Goal: Task Accomplishment & Management: Manage account settings

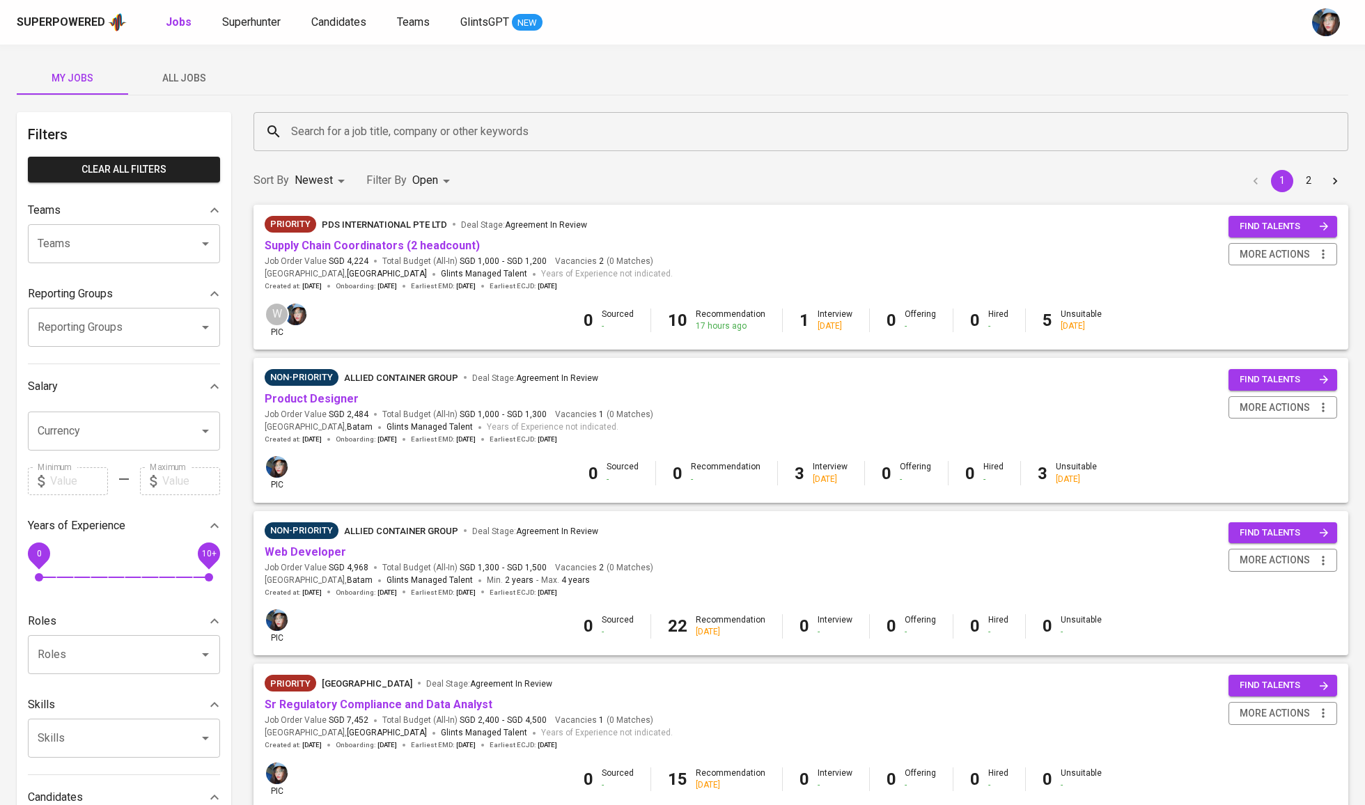
click at [594, 151] on div "Search for a job title, company or other keywords Search for a job title, compa…" at bounding box center [801, 132] width 1112 height 56
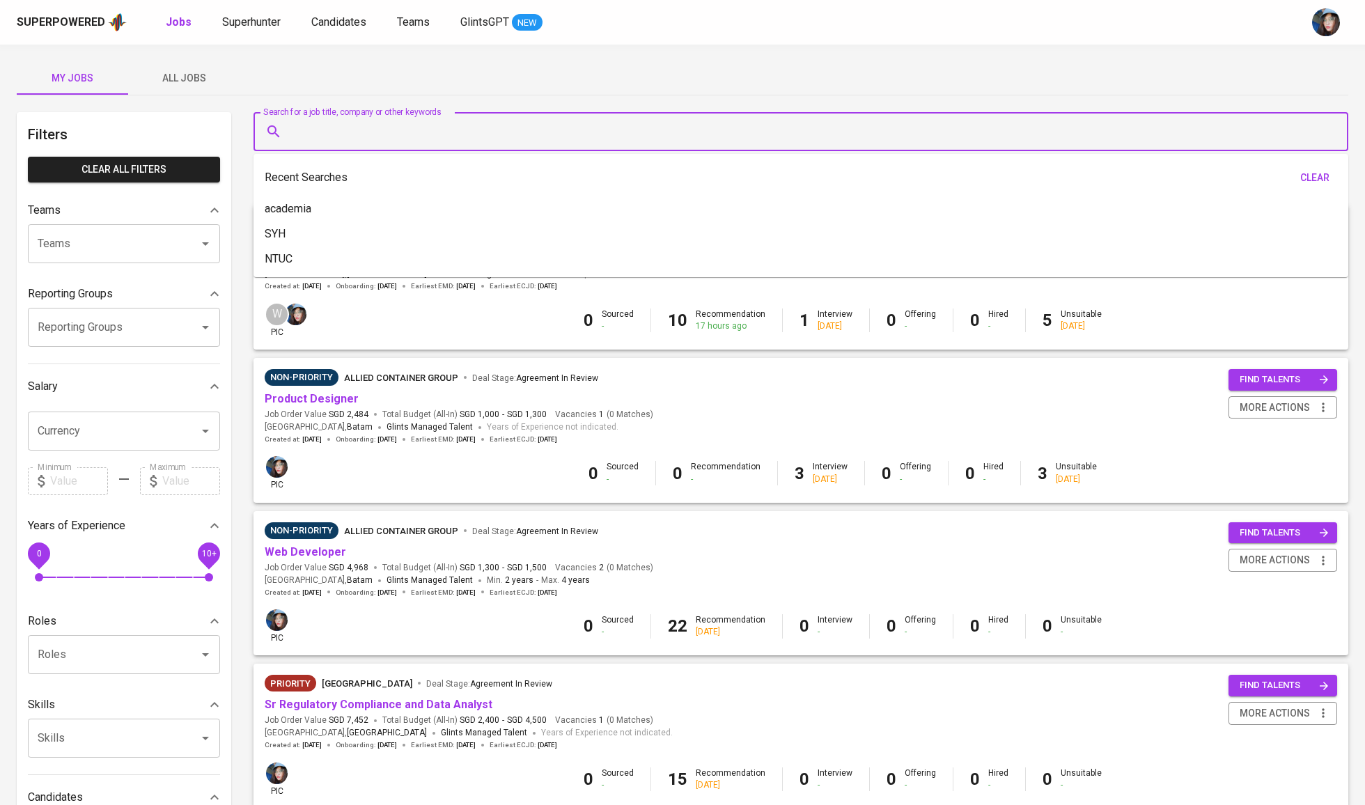
click at [612, 139] on input "Search for a job title, company or other keywords" at bounding box center [805, 131] width 1034 height 26
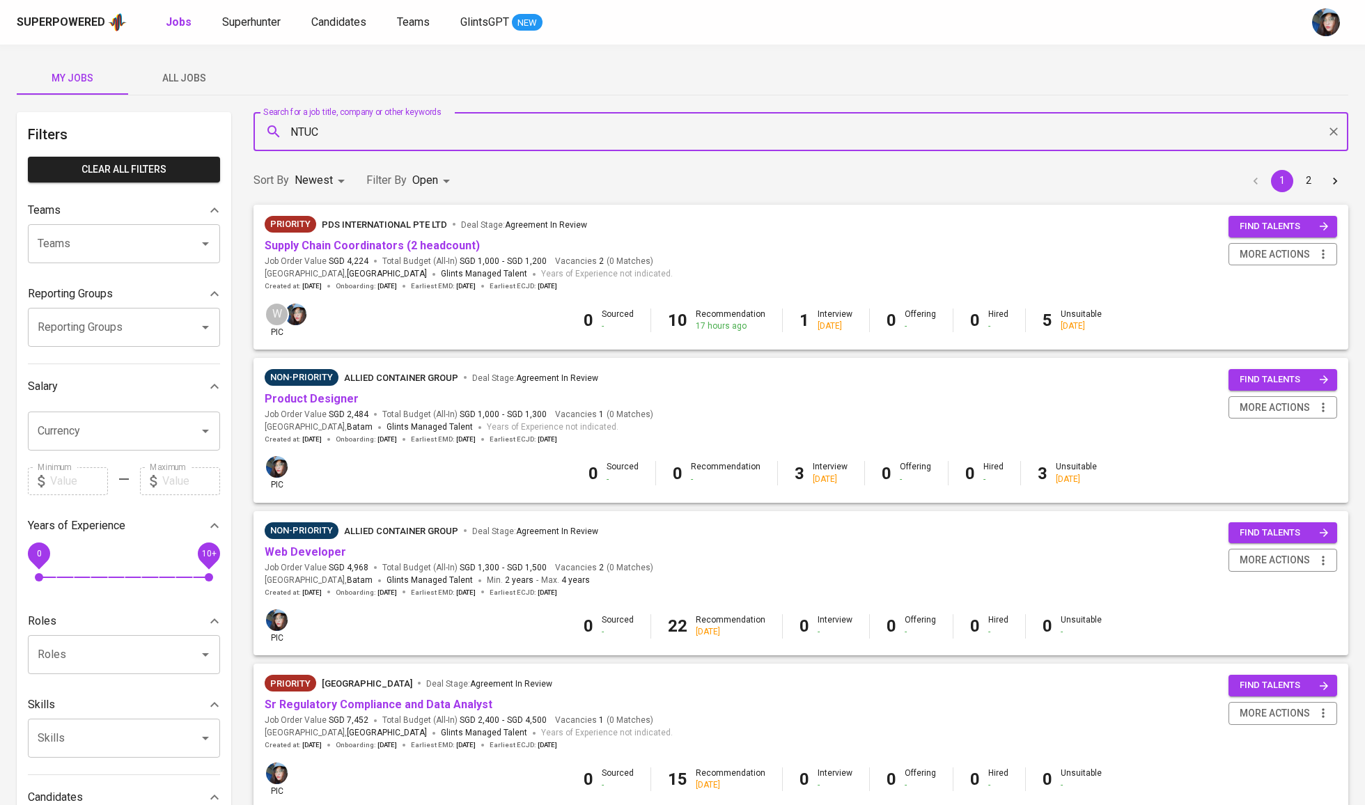
type input "NTUC"
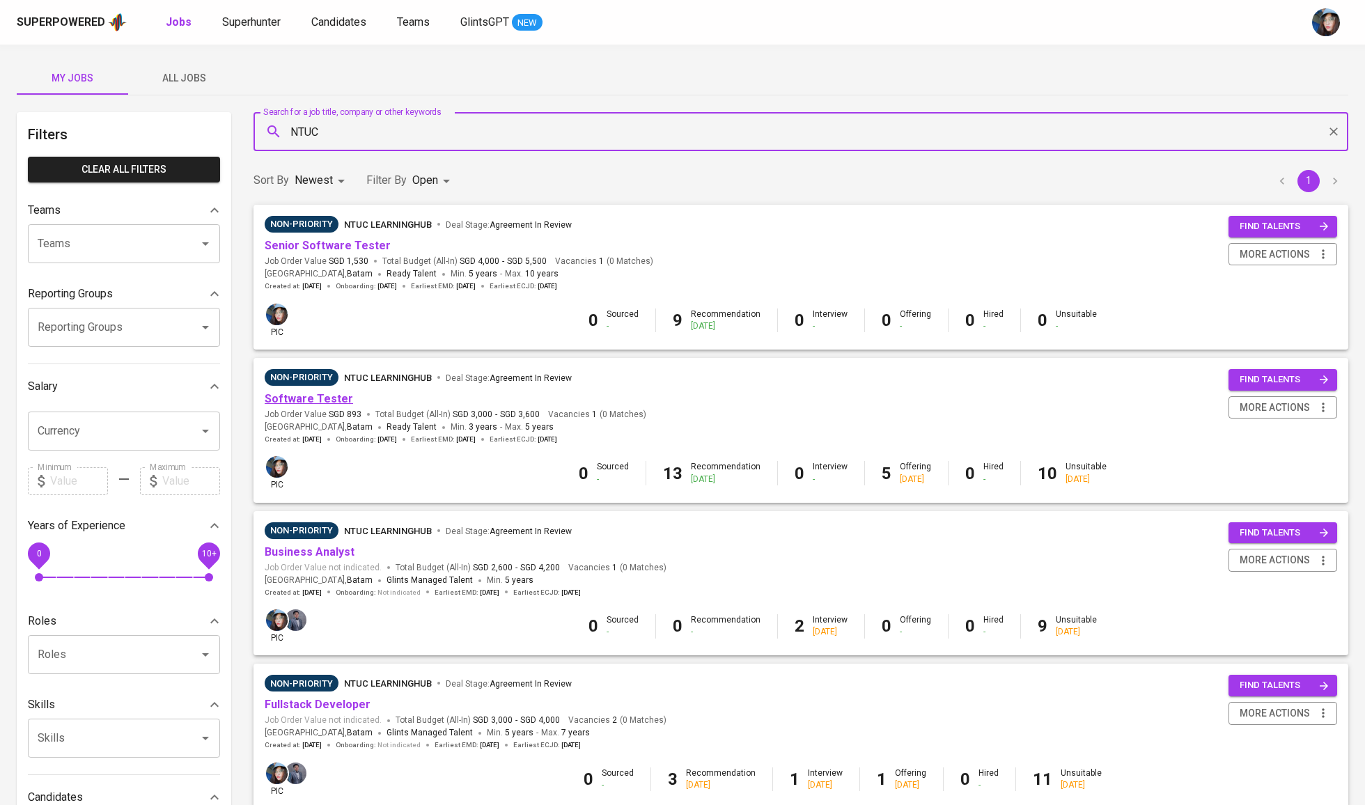
click at [327, 396] on link "Software Tester" at bounding box center [309, 398] width 88 height 13
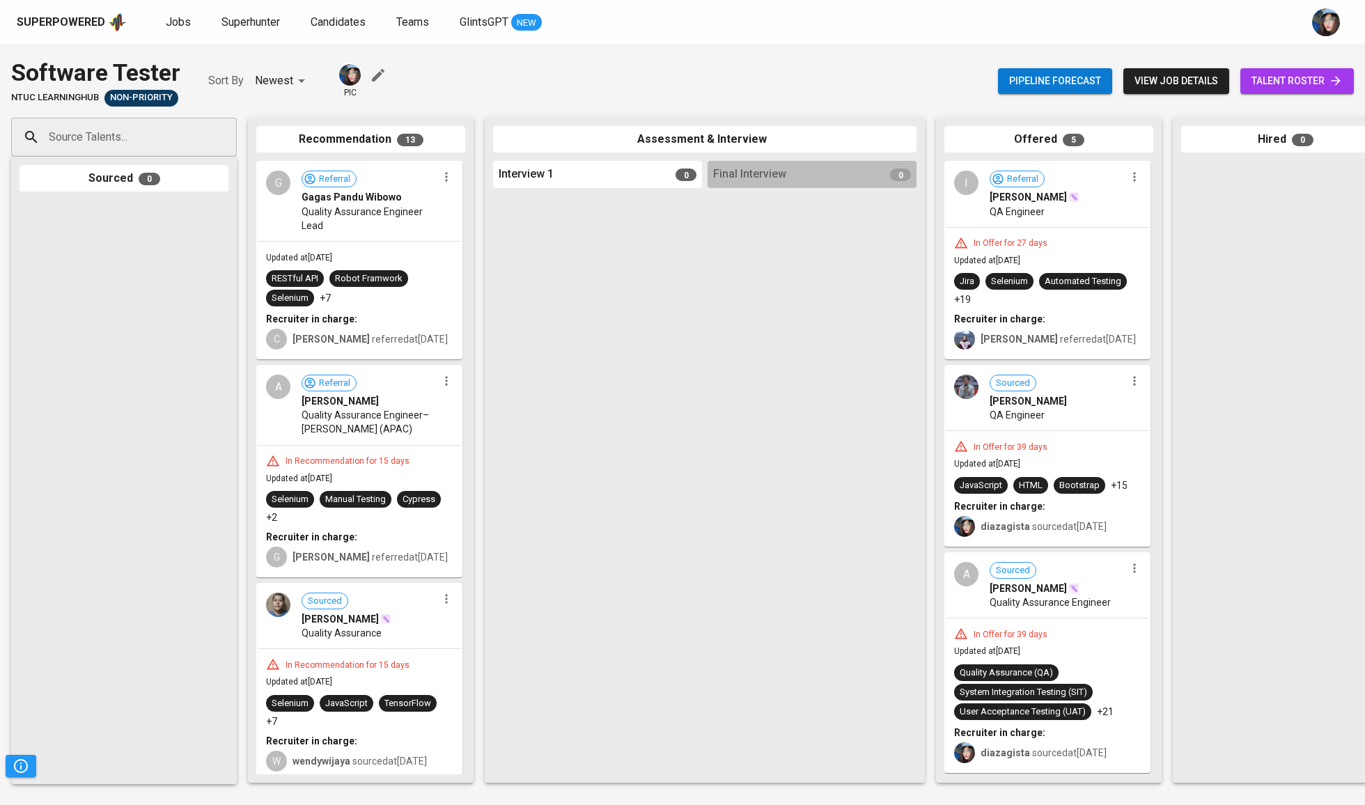
click at [1322, 87] on span "talent roster" at bounding box center [1297, 80] width 91 height 17
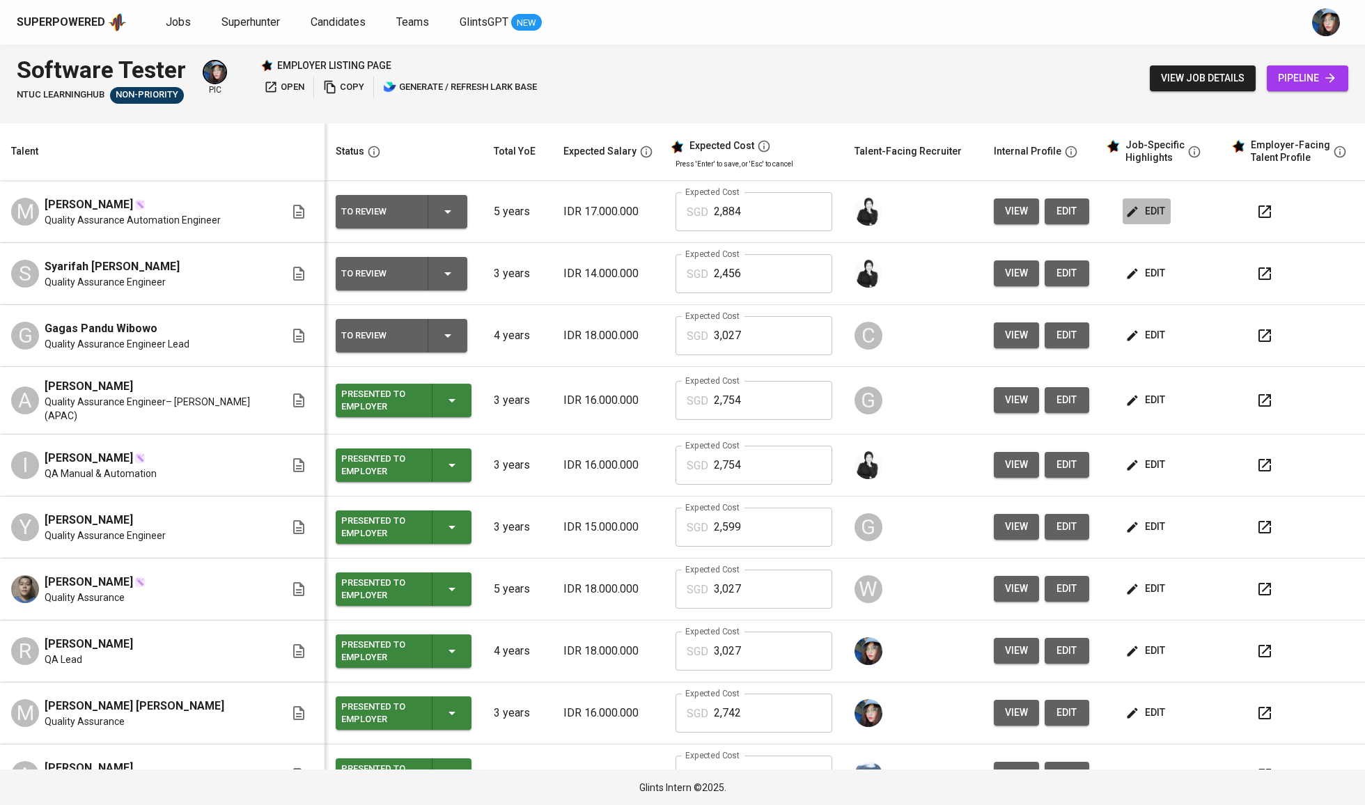
click at [1153, 213] on span "edit" at bounding box center [1146, 211] width 37 height 17
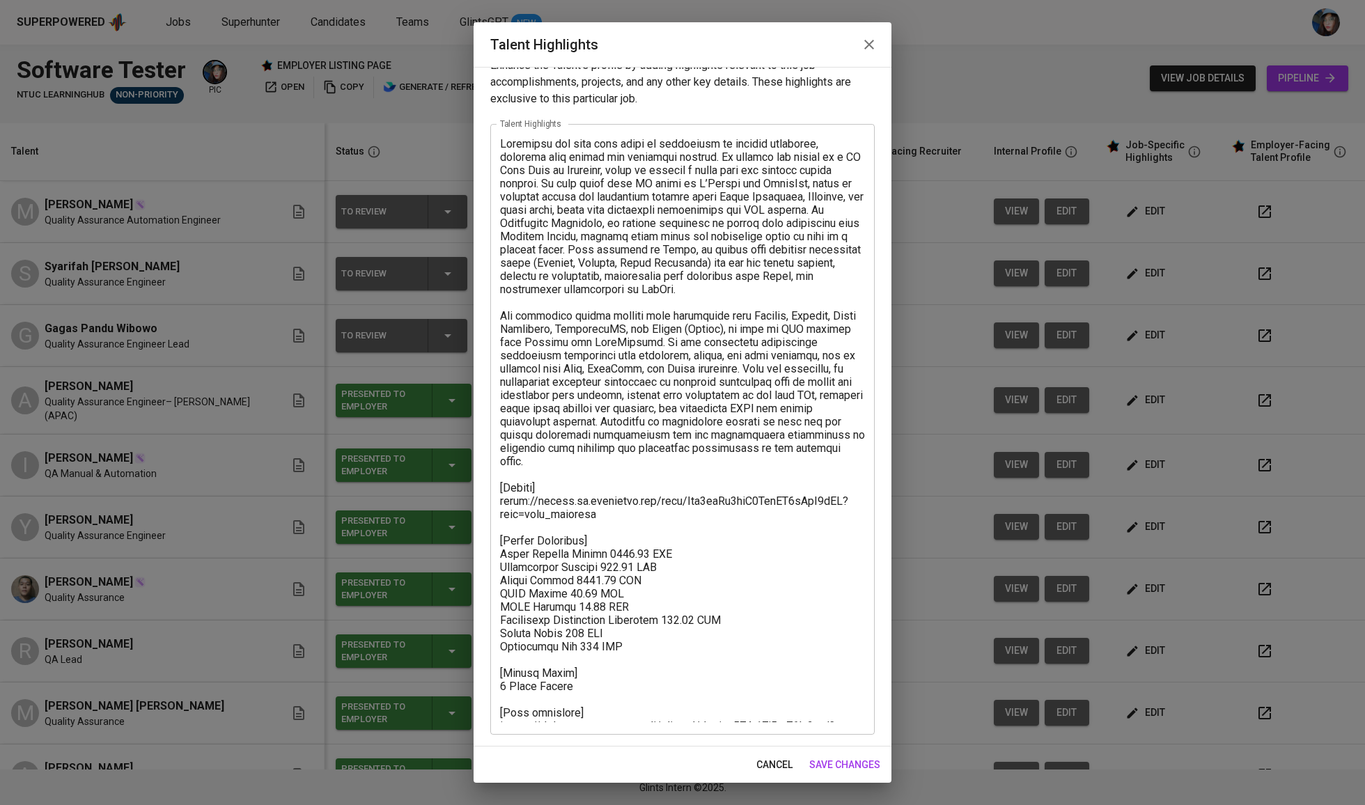
scroll to position [22, 0]
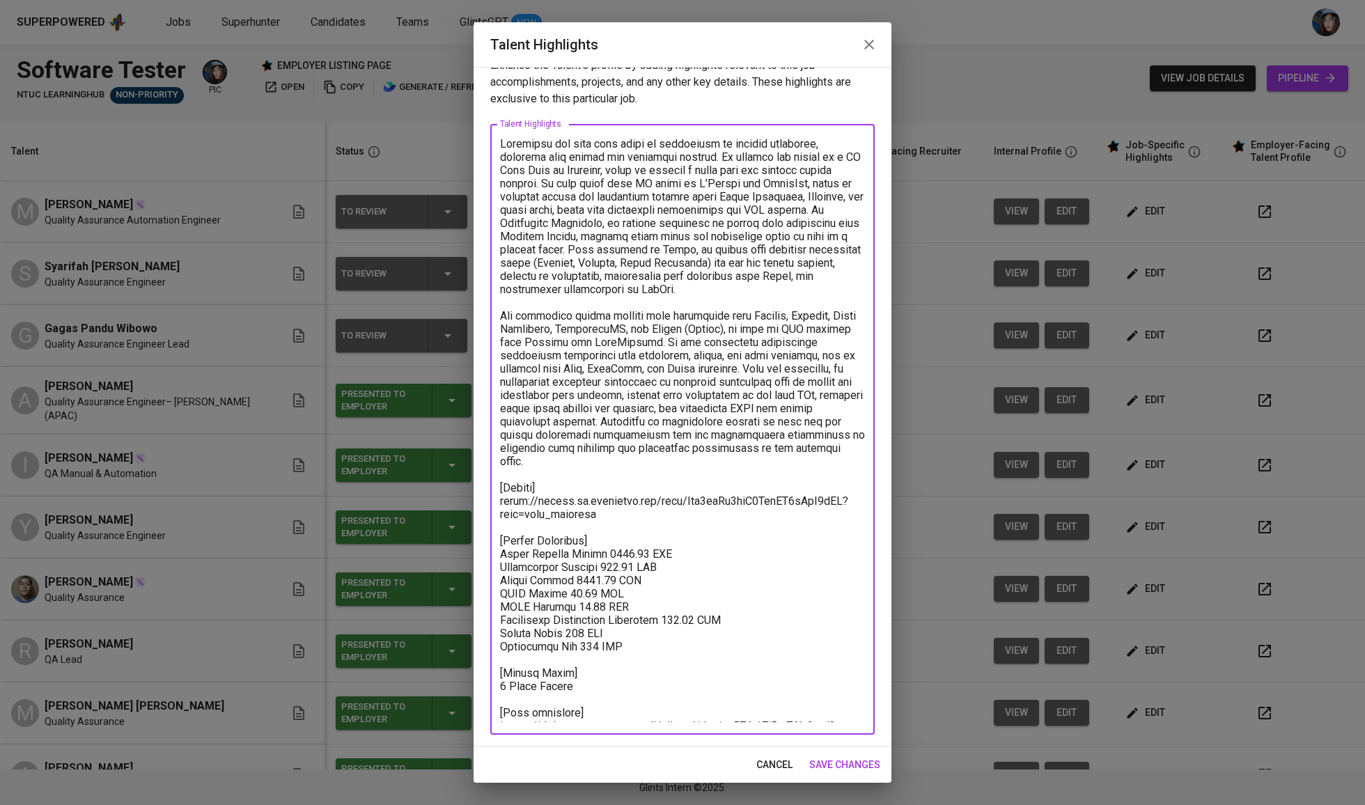
drag, startPoint x: 583, startPoint y: 717, endPoint x: 469, endPoint y: 703, distance: 115.1
click at [469, 703] on div "Talent Highlights Enhance the Talent's profile by adding highlights relevant to…" at bounding box center [682, 402] width 1365 height 805
click at [591, 463] on textarea at bounding box center [682, 429] width 365 height 585
drag, startPoint x: 616, startPoint y: 497, endPoint x: 478, endPoint y: 485, distance: 139.1
click at [478, 485] on div "Enhance the Talent's profile by adding highlights relevant to this job - accomp…" at bounding box center [683, 407] width 418 height 680
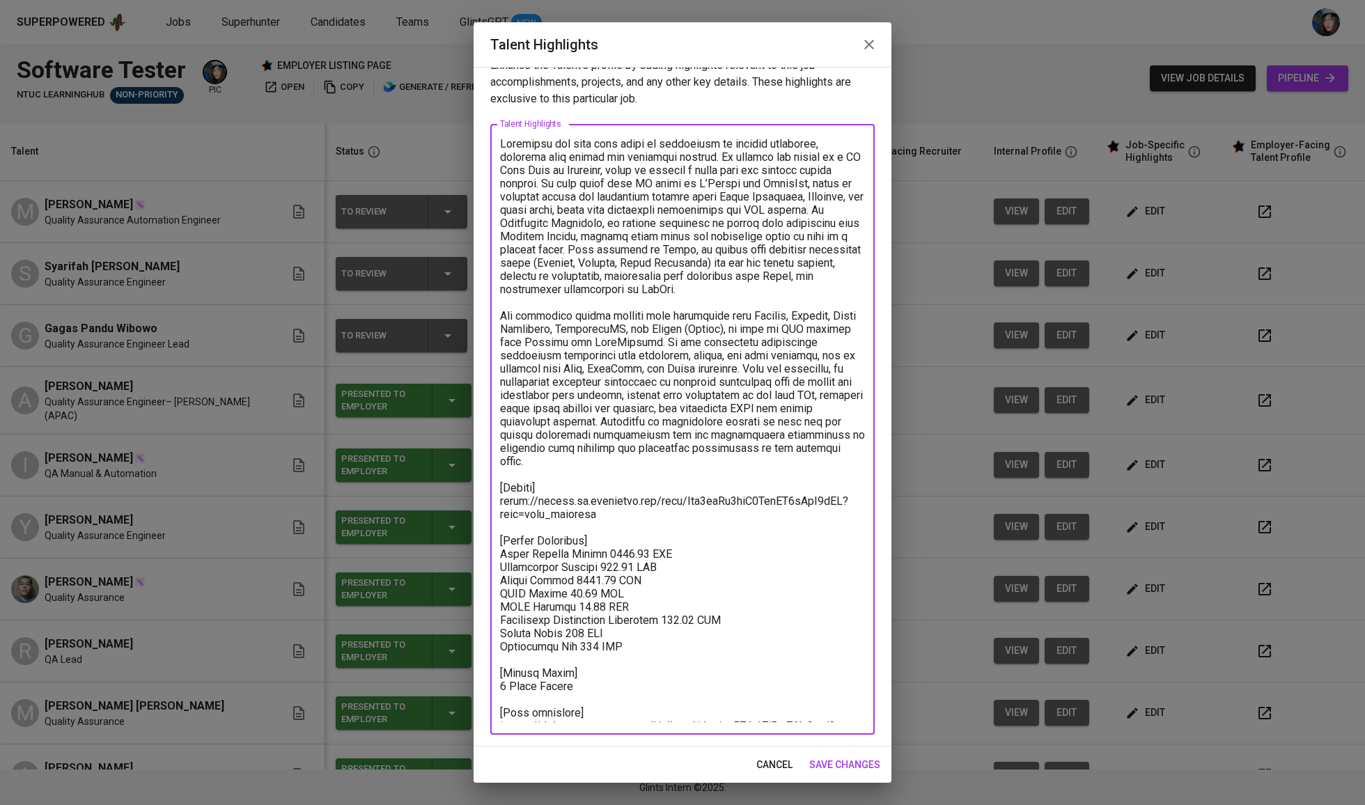
click at [634, 357] on textarea at bounding box center [682, 429] width 365 height 585
drag, startPoint x: 594, startPoint y: 717, endPoint x: 491, endPoint y: 686, distance: 107.7
click at [491, 686] on div "x Talent Highlights" at bounding box center [682, 429] width 384 height 611
click at [516, 692] on textarea at bounding box center [682, 429] width 365 height 585
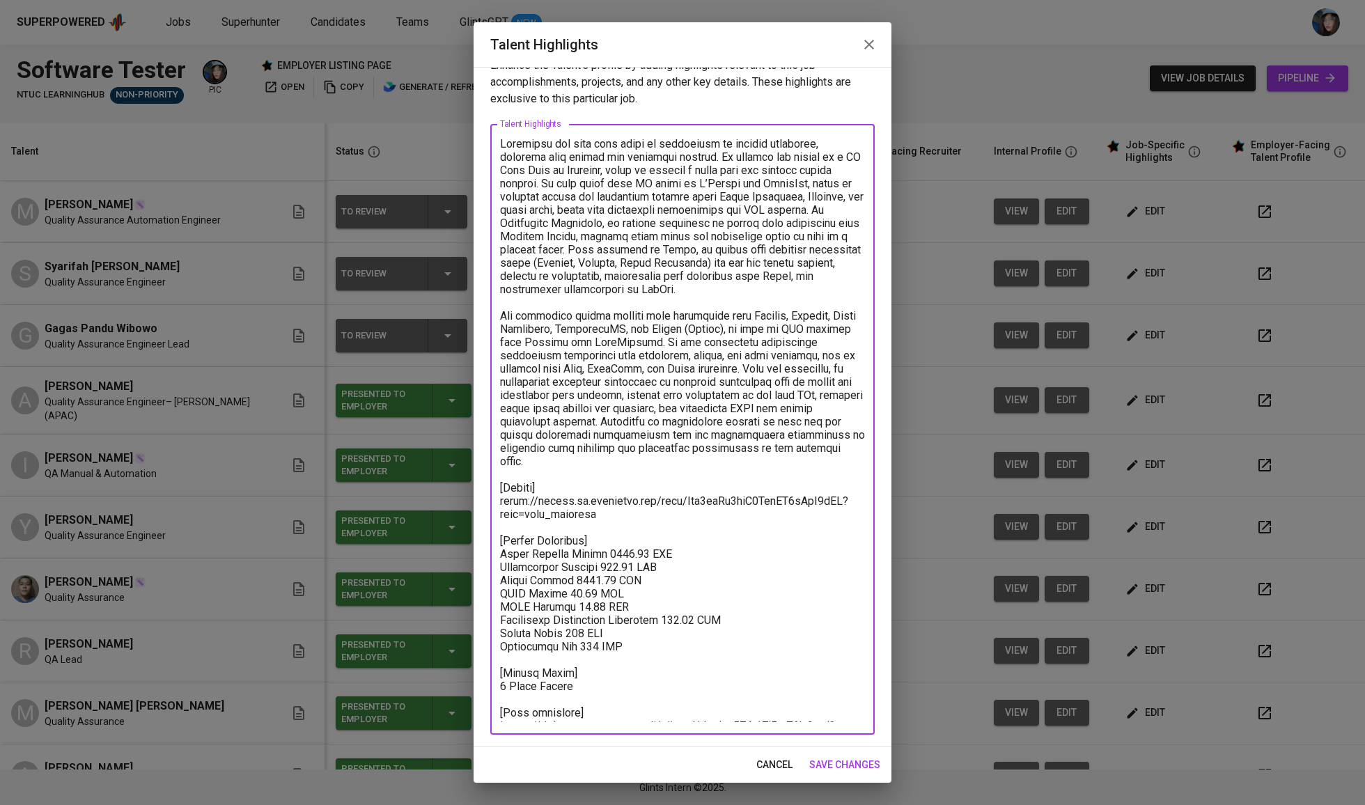
click at [516, 692] on textarea at bounding box center [682, 429] width 365 height 585
click at [508, 692] on textarea at bounding box center [682, 429] width 365 height 585
drag, startPoint x: 500, startPoint y: 687, endPoint x: 681, endPoint y: 761, distance: 195.6
click at [681, 761] on div "Talent Highlights Enhance the Talent's profile by adding highlights relevant to…" at bounding box center [683, 402] width 418 height 761
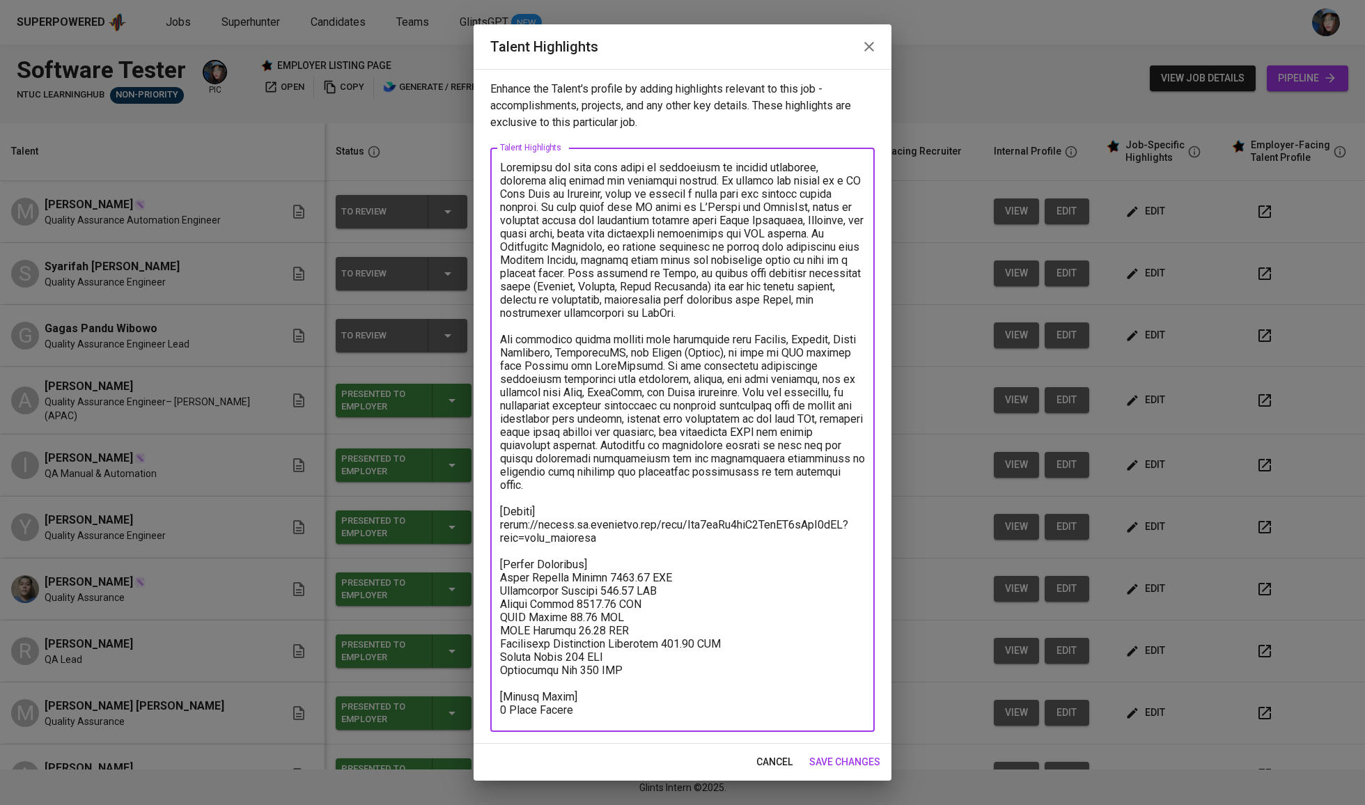
scroll to position [0, 0]
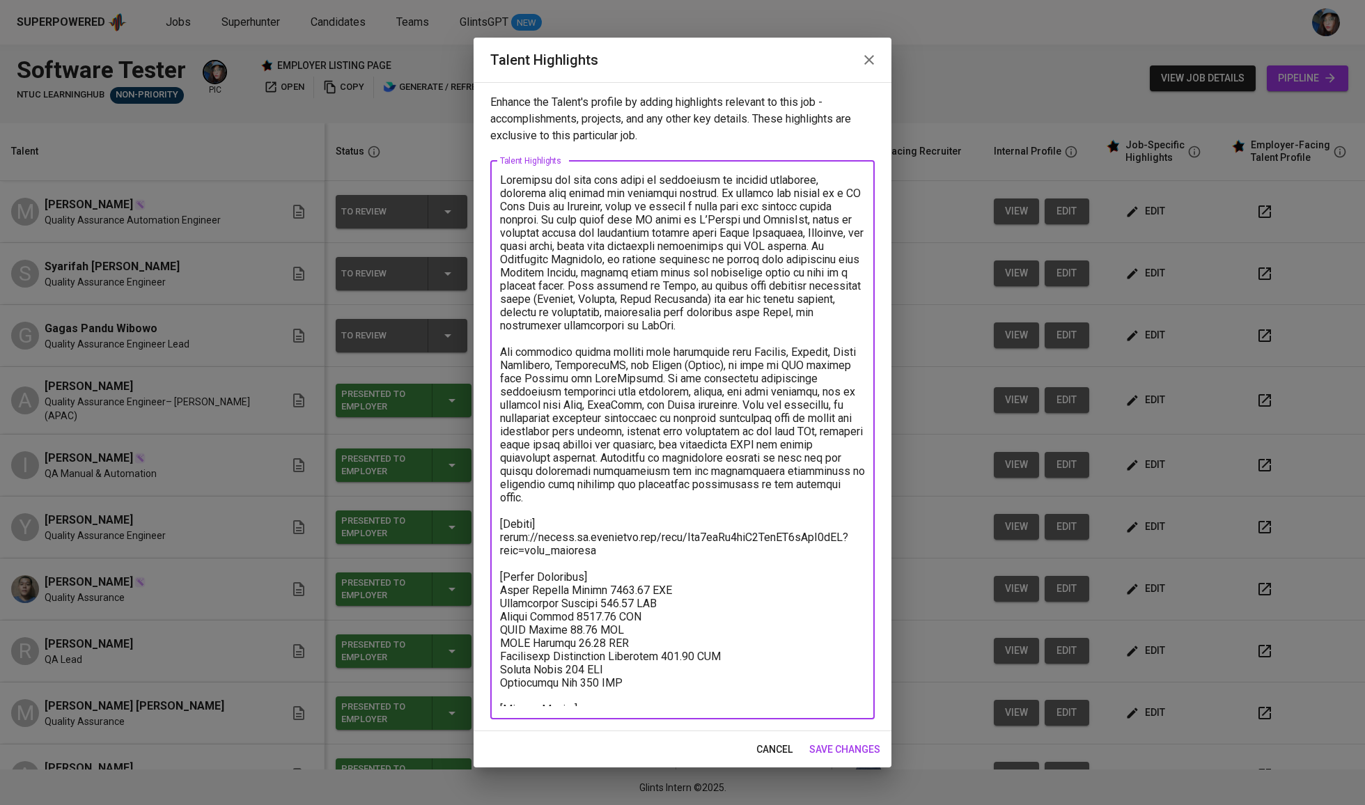
type textarea "Ferdillah has over five years of experience in quality assurance, covering both…"
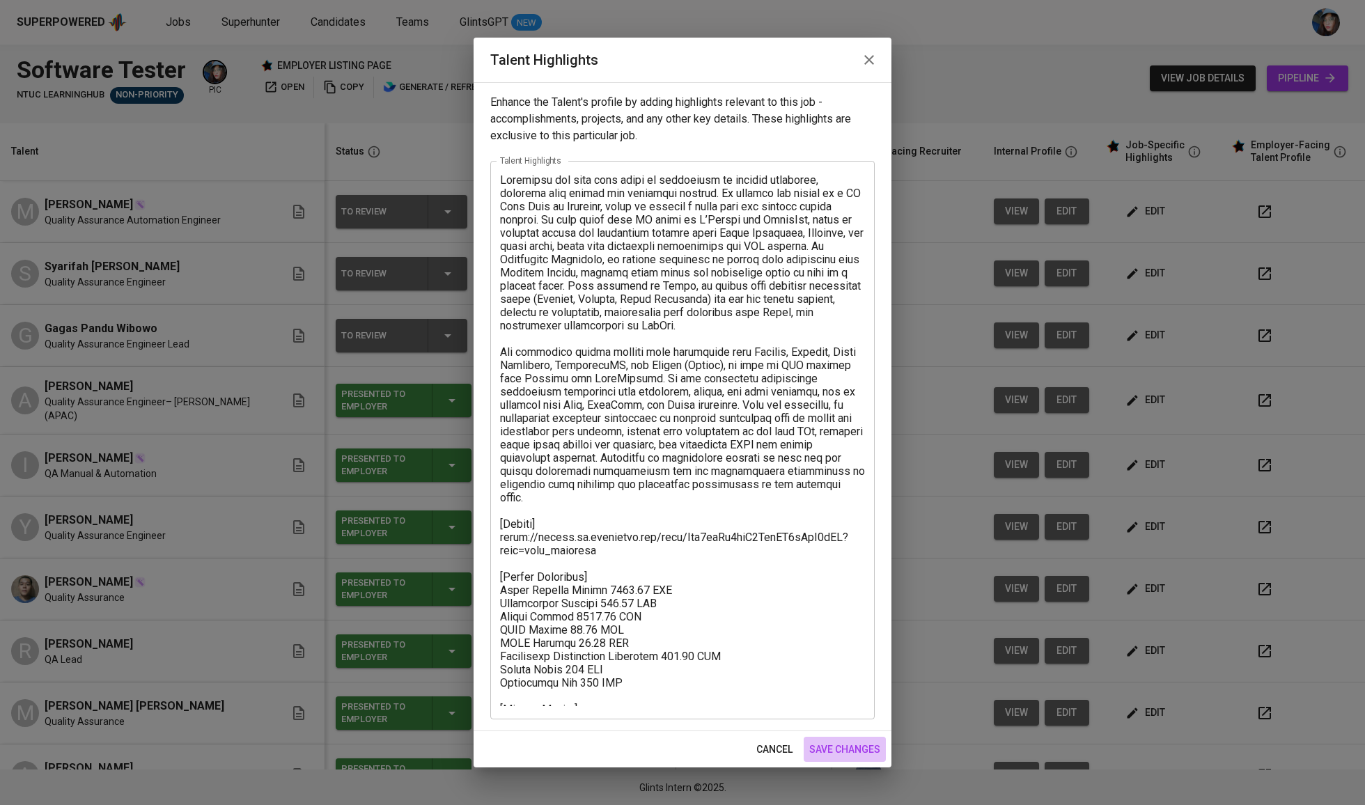
drag, startPoint x: 871, startPoint y: 754, endPoint x: 751, endPoint y: 485, distance: 293.7
click at [752, 483] on div "Talent Highlights Enhance the Talent's profile by adding highlights relevant to…" at bounding box center [683, 403] width 418 height 731
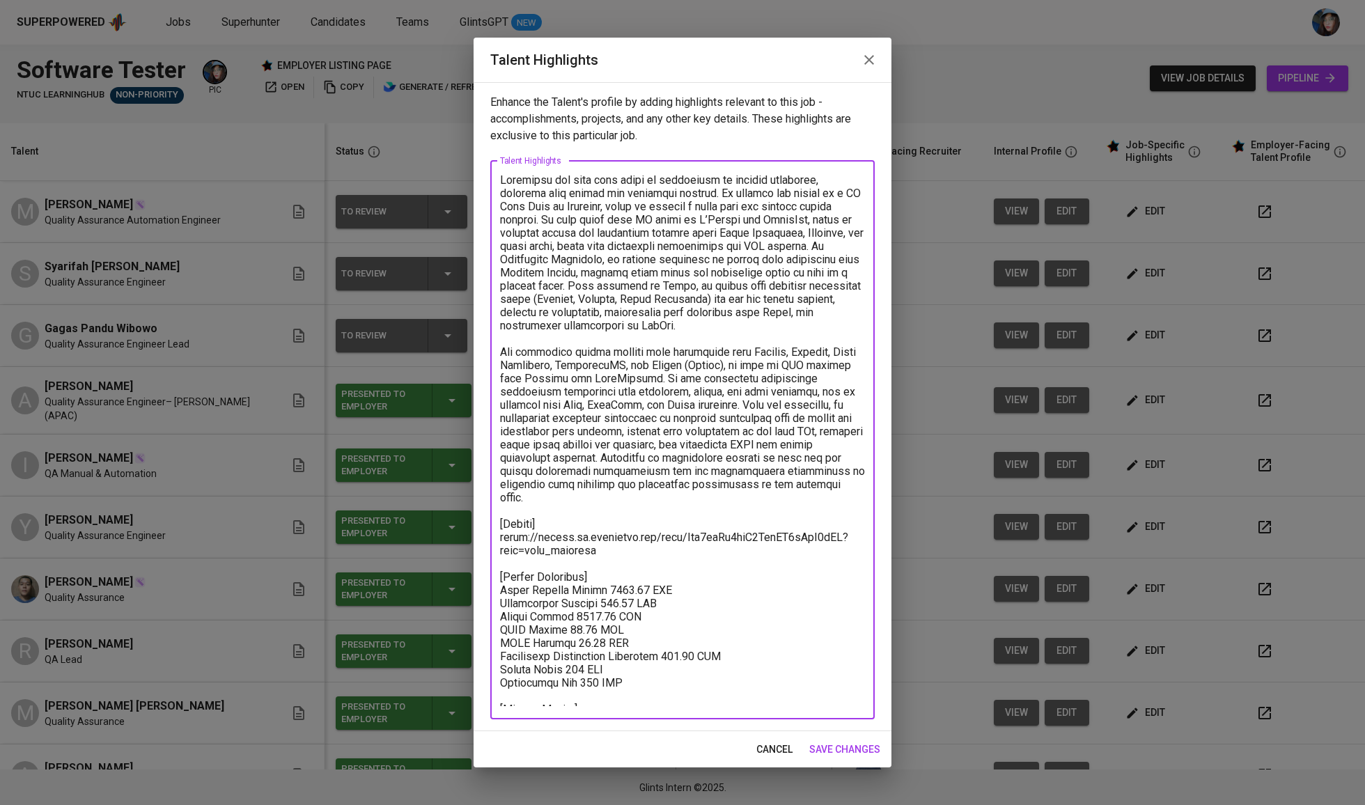
click at [731, 593] on textarea at bounding box center [682, 439] width 365 height 533
click at [839, 737] on button "save changes" at bounding box center [845, 750] width 82 height 26
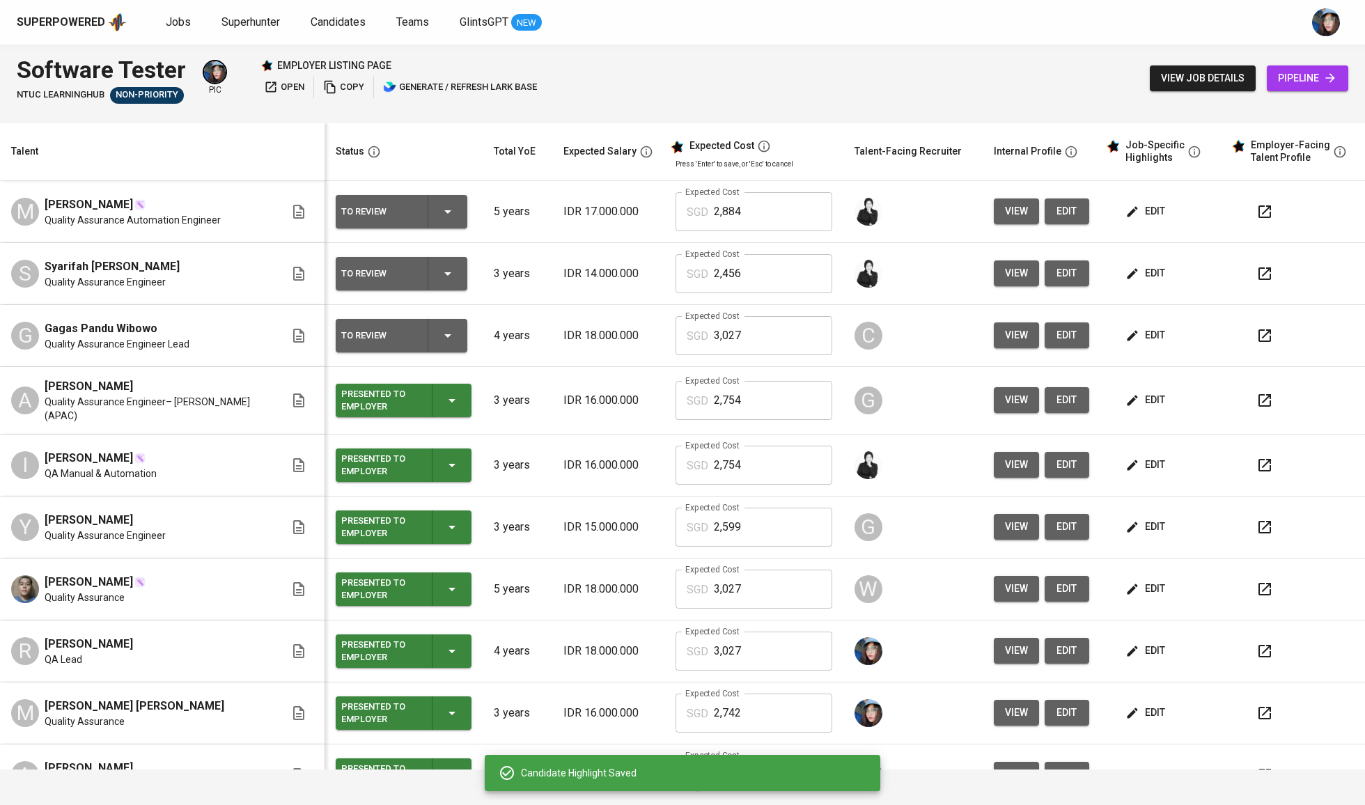
click at [843, 740] on td at bounding box center [912, 714] width 139 height 62
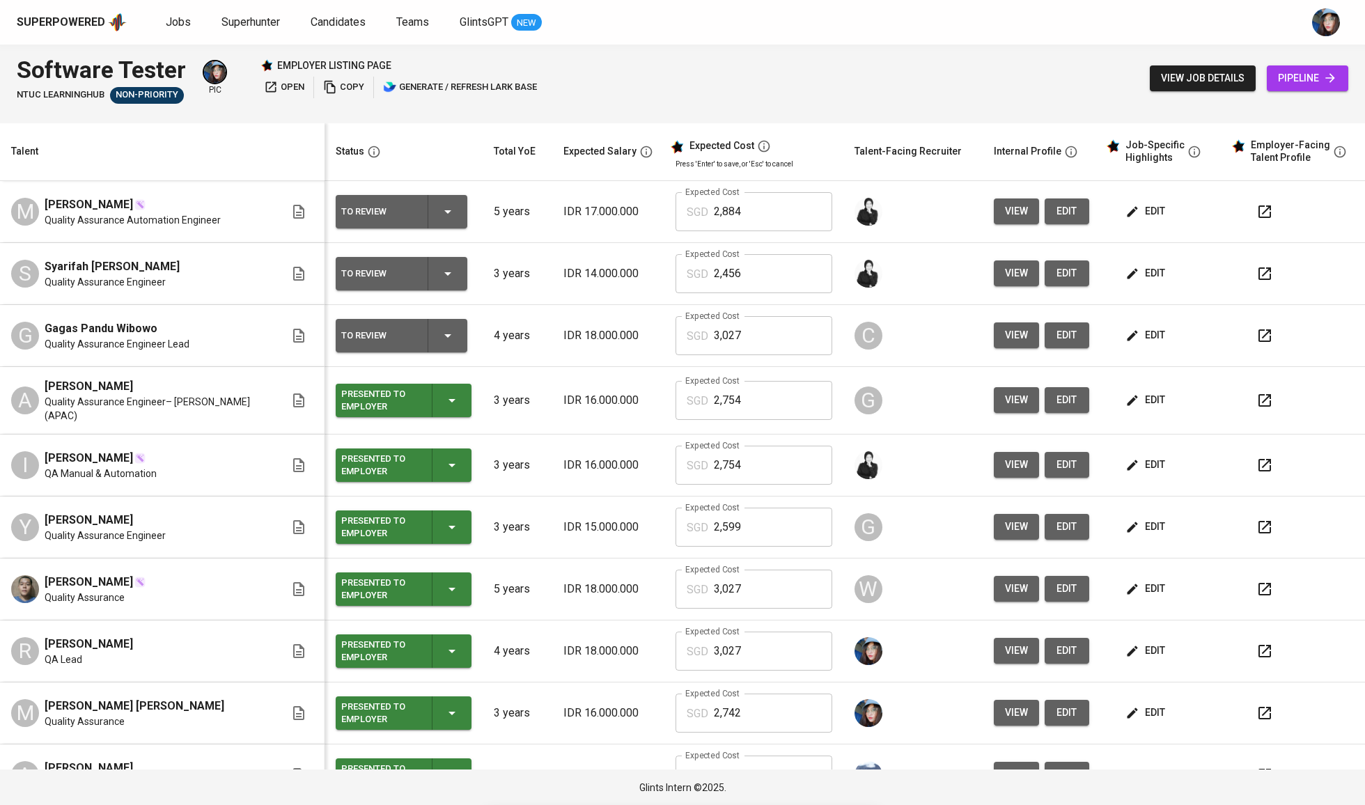
click at [1134, 215] on span "edit" at bounding box center [1146, 211] width 37 height 17
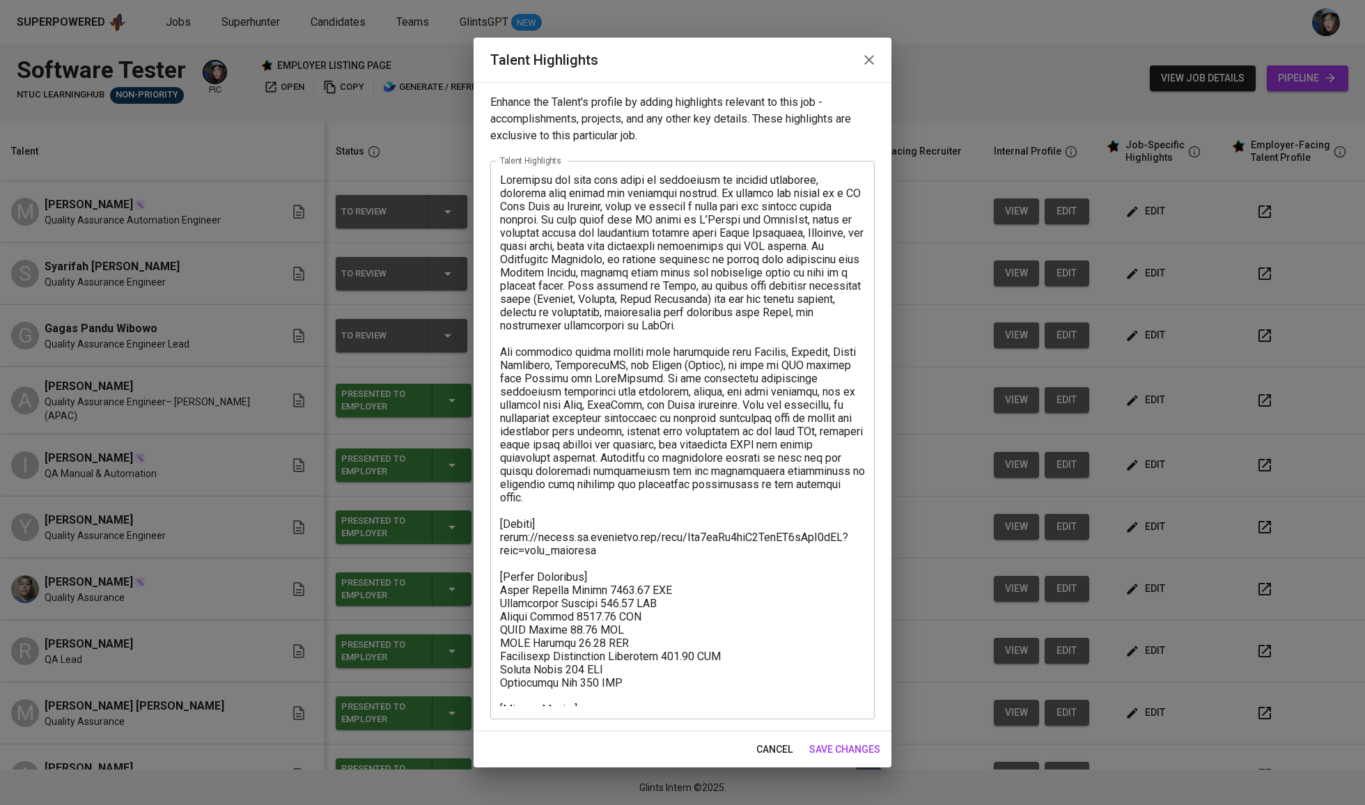
drag, startPoint x: 1039, startPoint y: 493, endPoint x: 699, endPoint y: 226, distance: 432.1
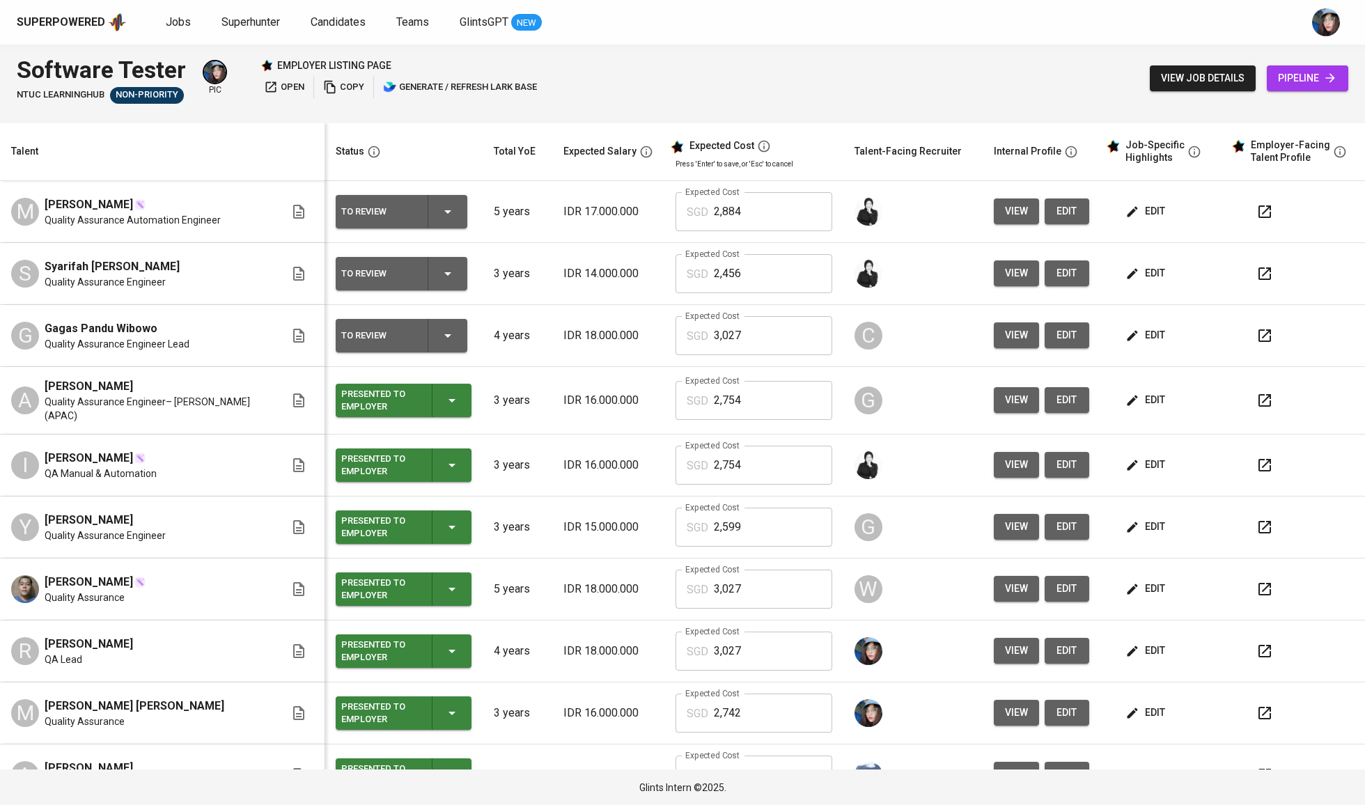
click at [440, 204] on icon "button" at bounding box center [447, 211] width 17 height 17
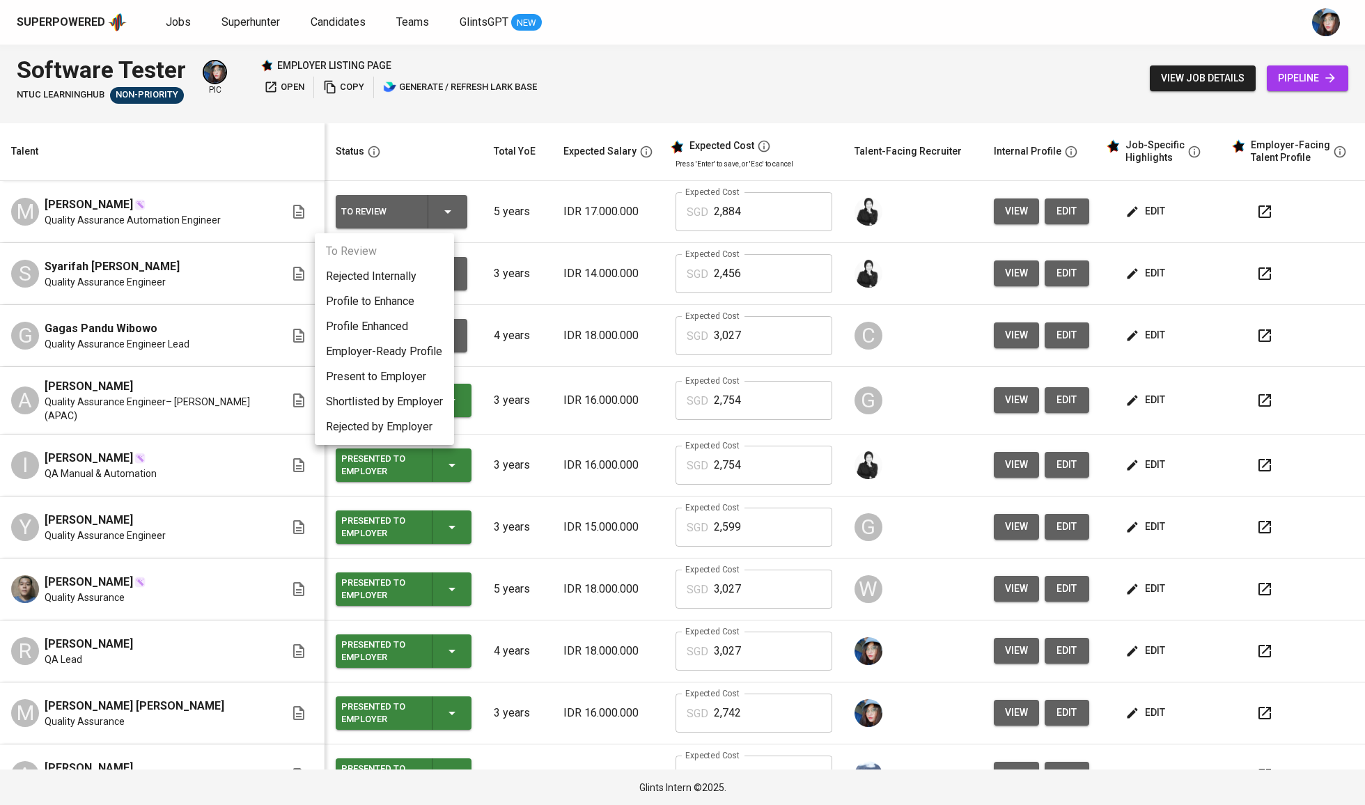
click at [399, 371] on li "Present to Employer" at bounding box center [384, 376] width 139 height 25
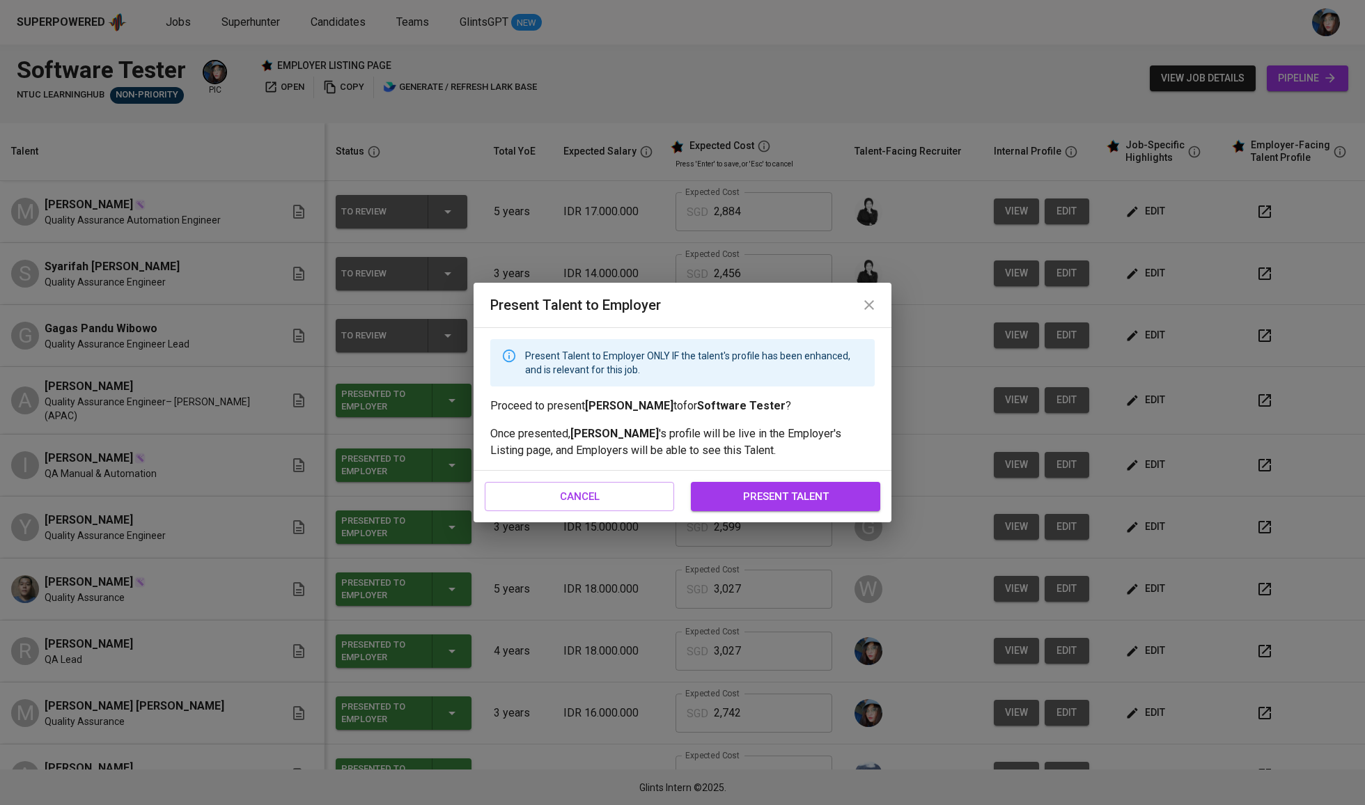
click at [801, 504] on span "present talent" at bounding box center [785, 497] width 159 height 18
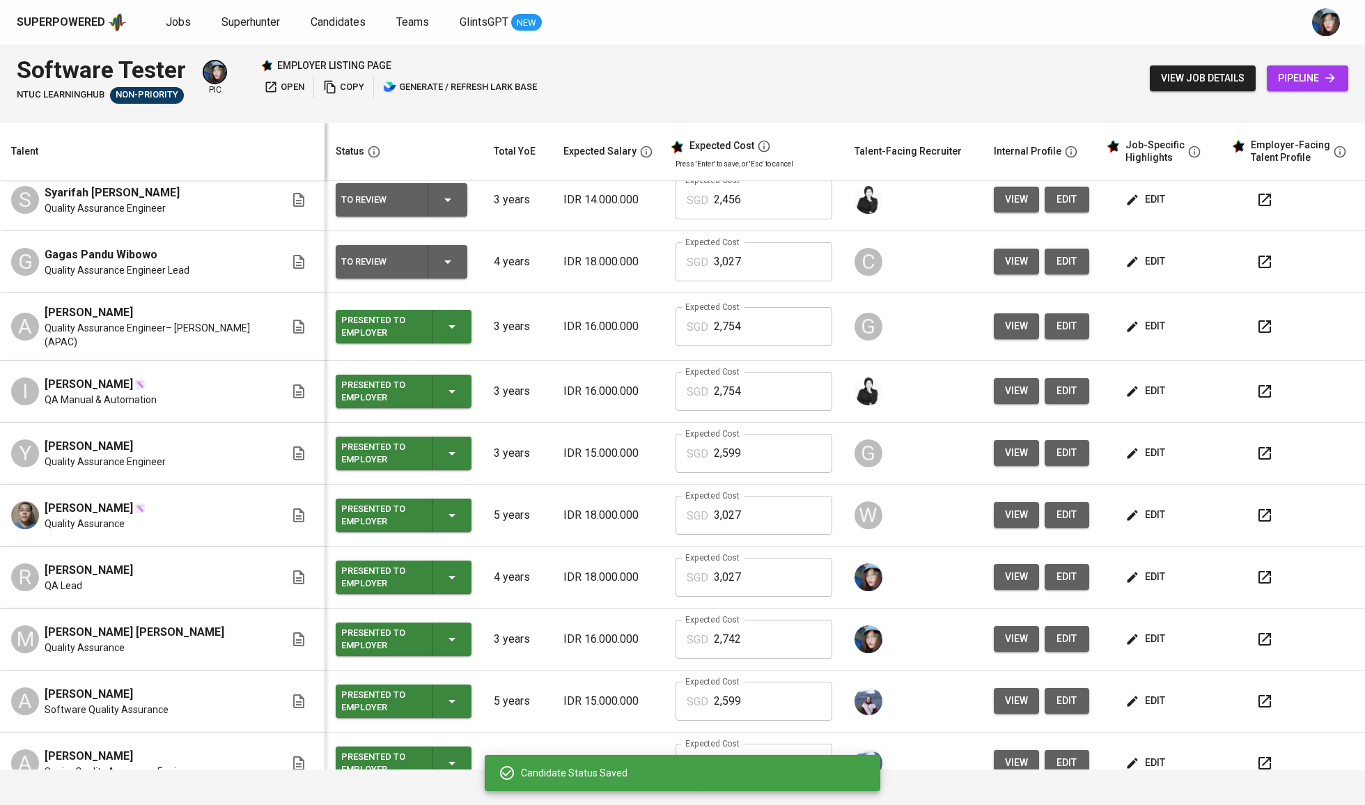
scroll to position [70, 0]
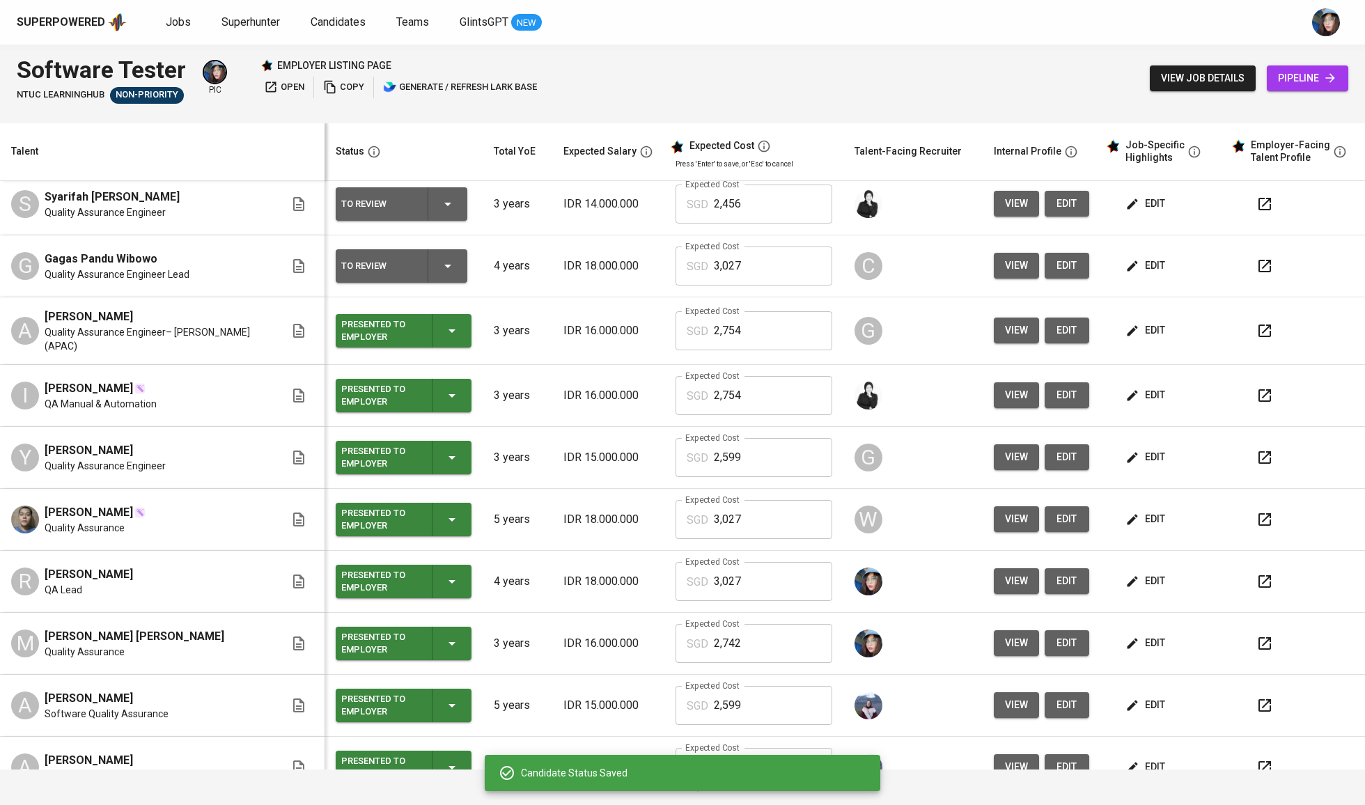
click at [430, 345] on div "Presented to Employer" at bounding box center [403, 330] width 125 height 33
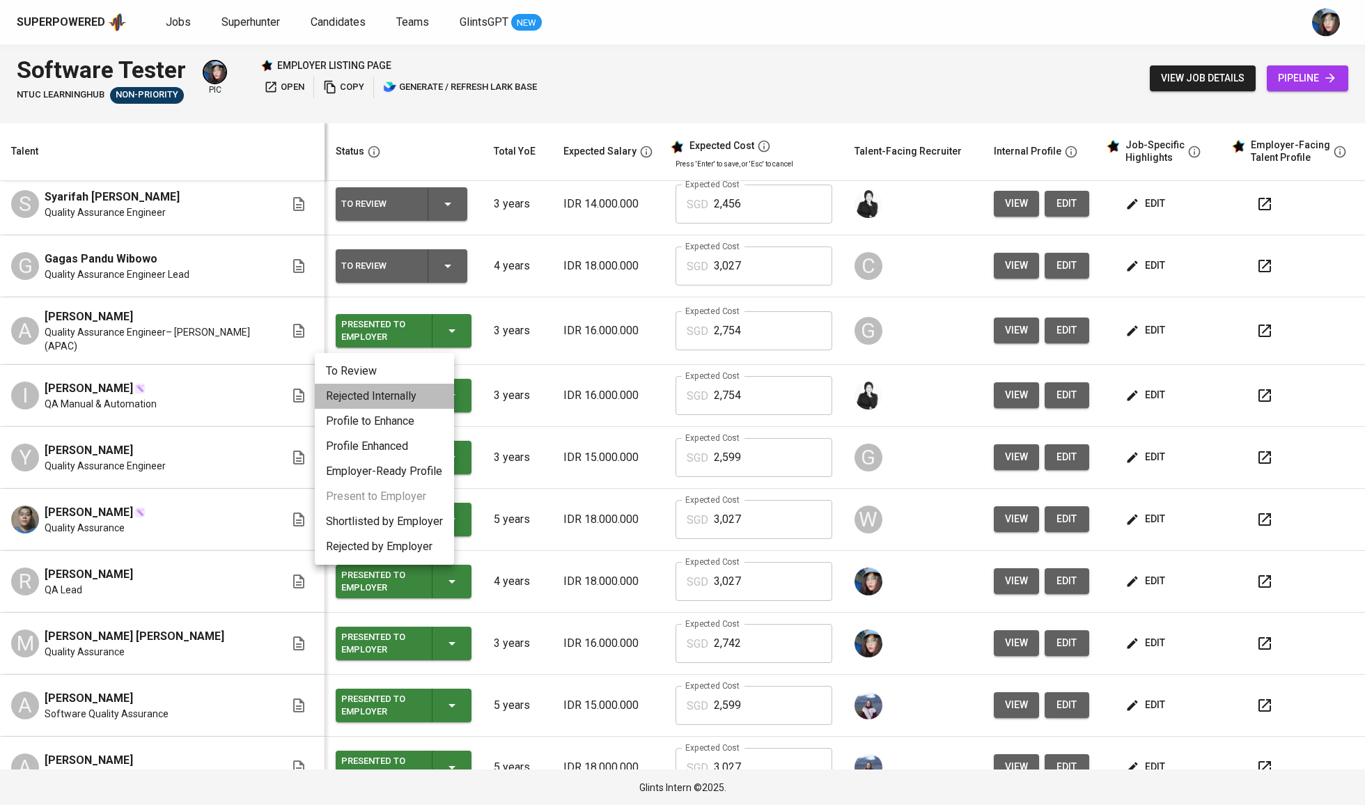
click at [433, 391] on li "Rejected Internally" at bounding box center [384, 396] width 139 height 25
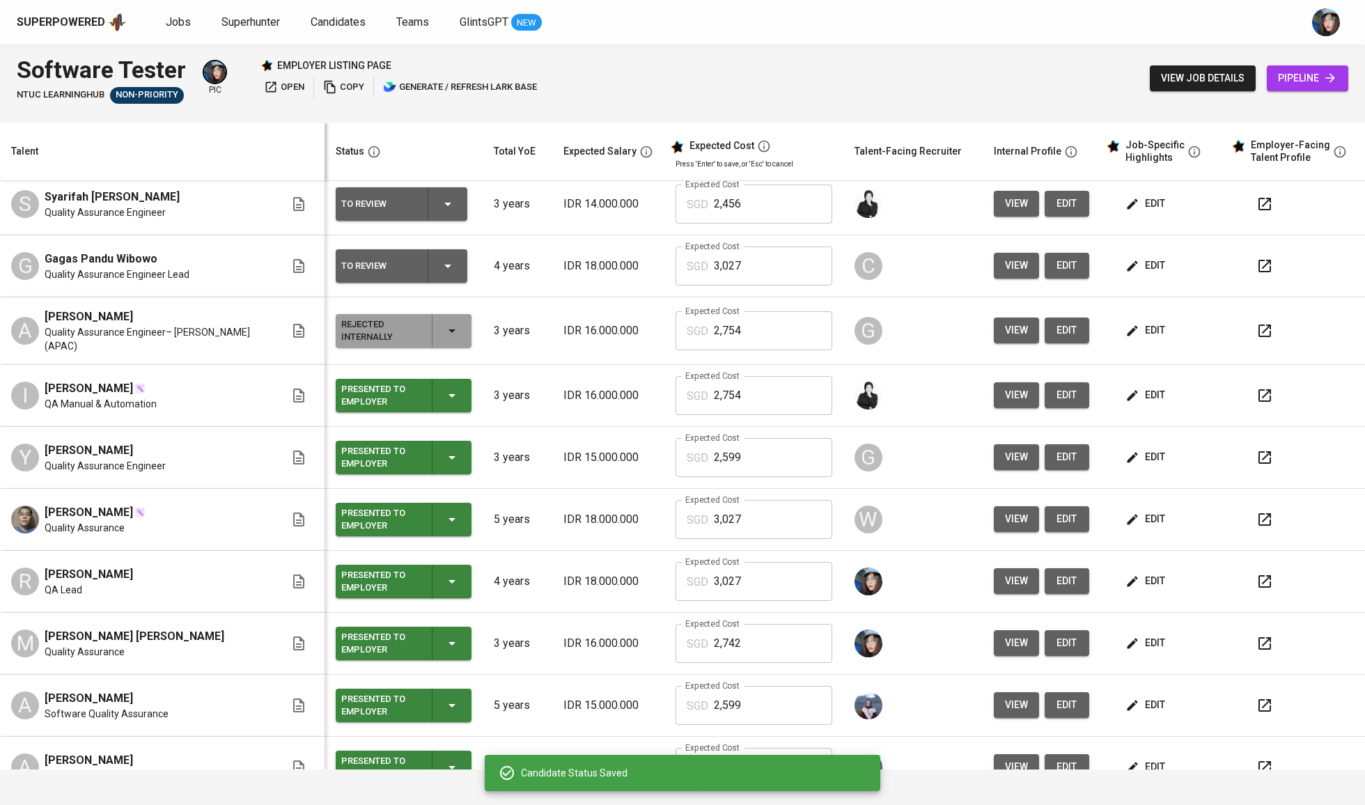
click at [444, 403] on icon "button" at bounding box center [452, 395] width 17 height 17
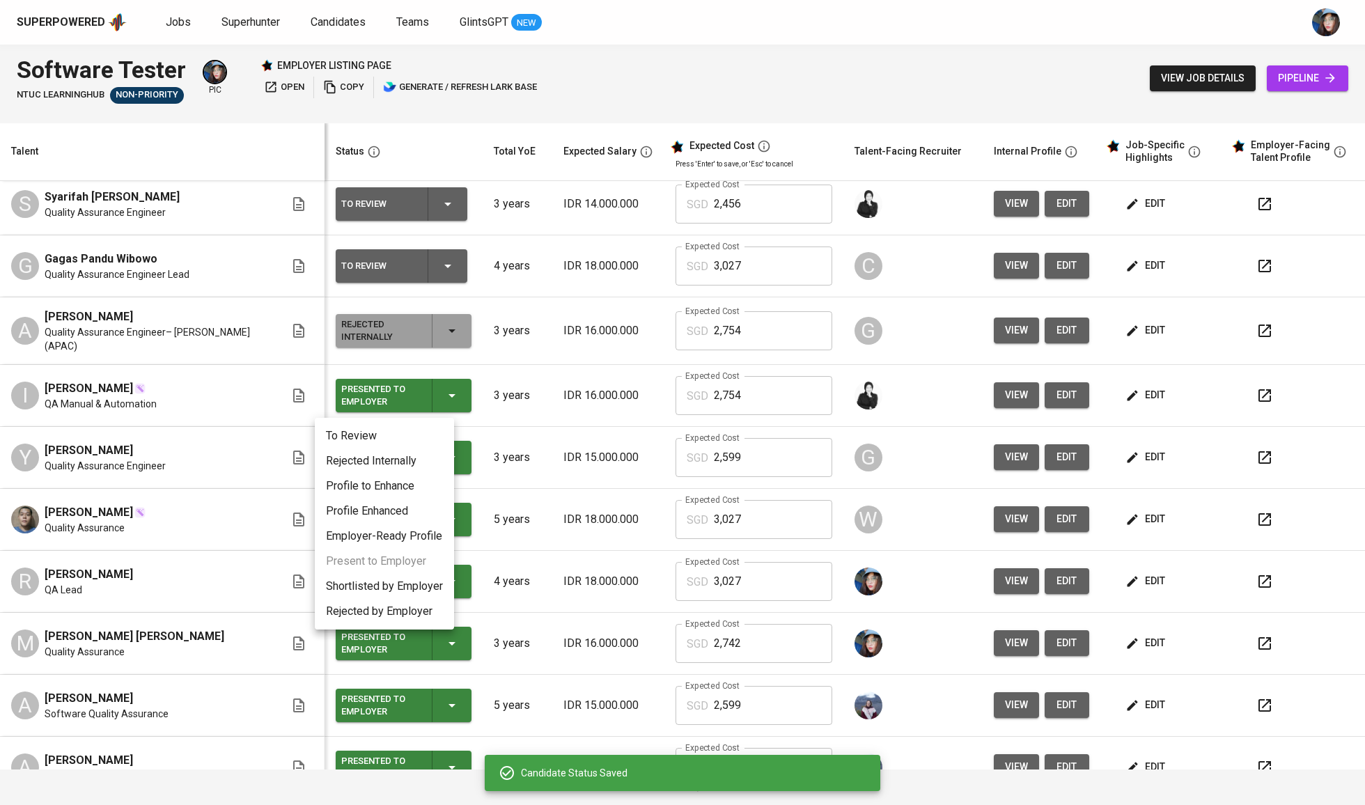
click at [407, 458] on li "Rejected Internally" at bounding box center [384, 461] width 139 height 25
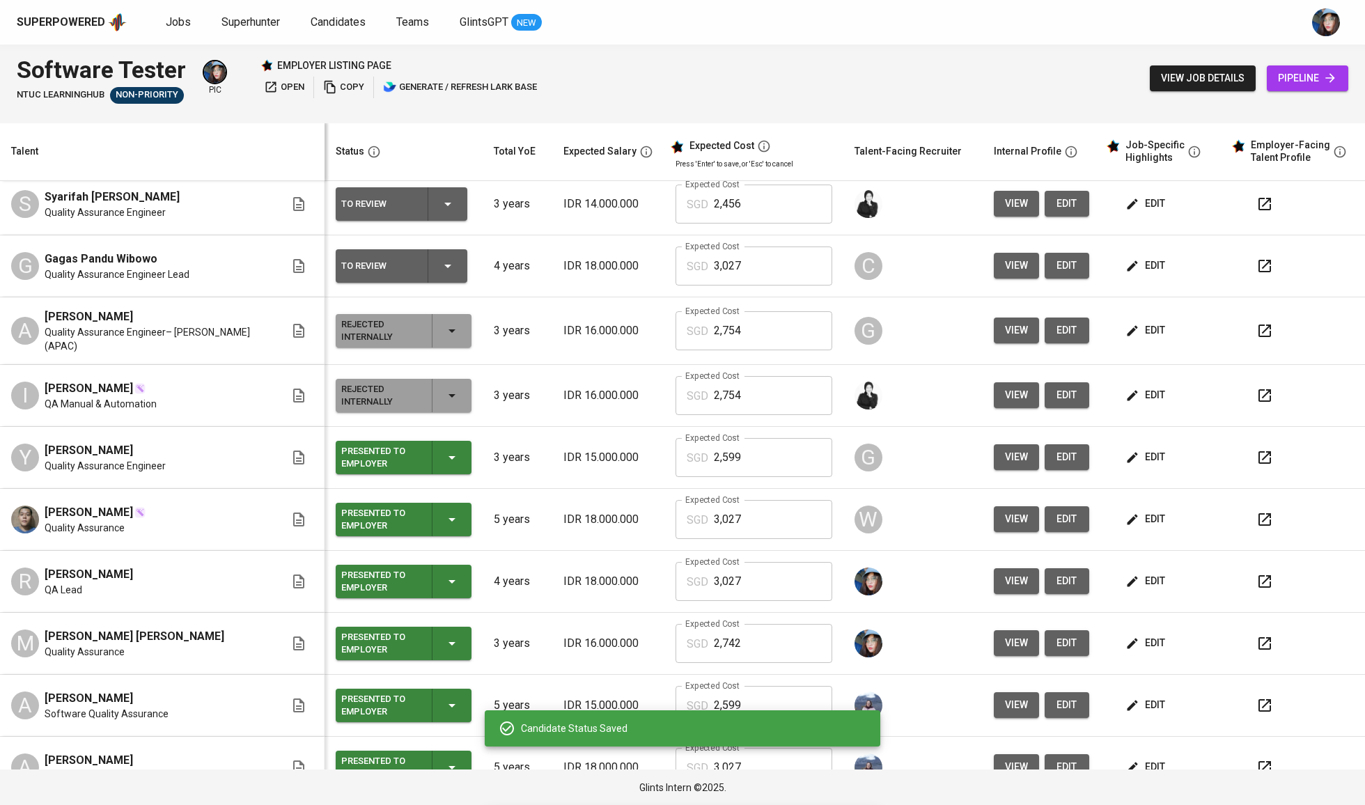
click at [444, 525] on div "Presented to Employer" at bounding box center [403, 519] width 125 height 33
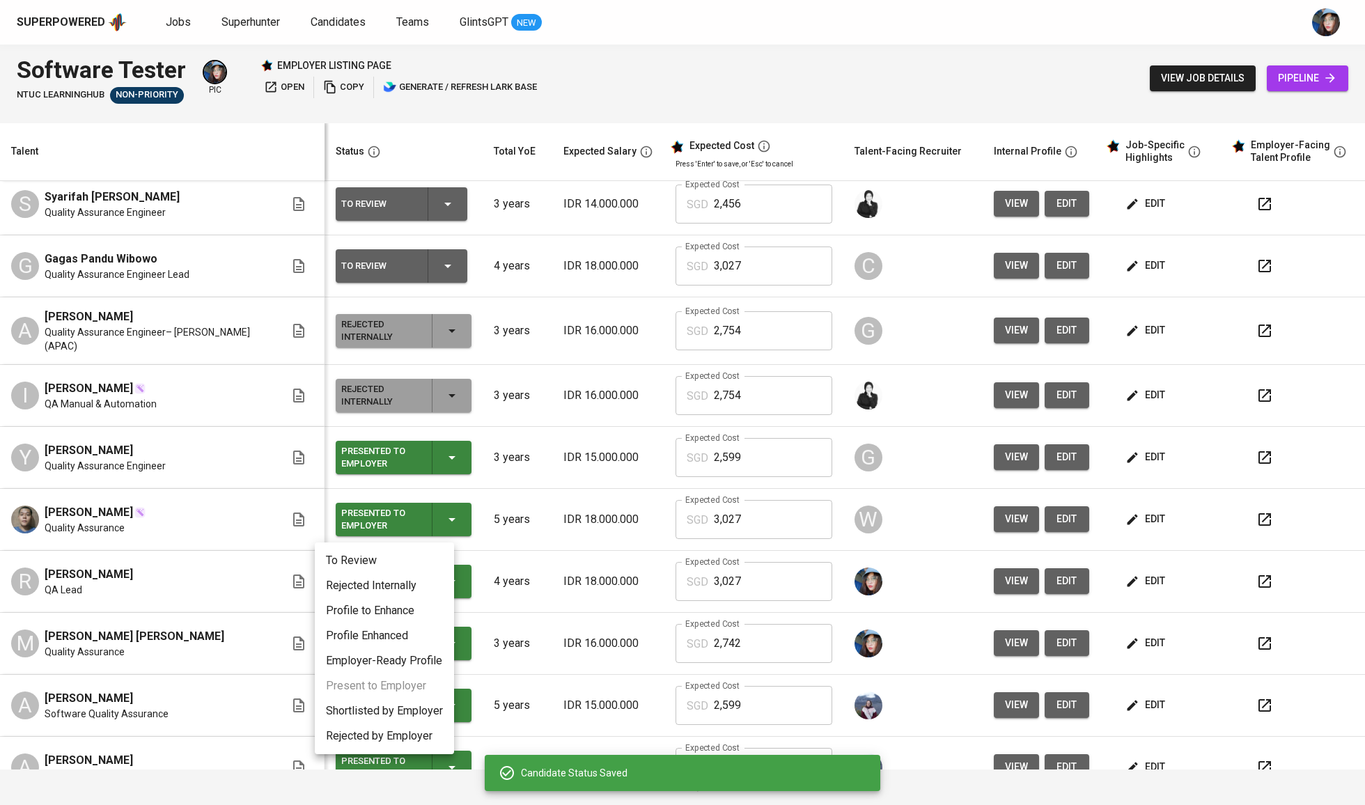
click at [423, 583] on li "Rejected Internally" at bounding box center [384, 585] width 139 height 25
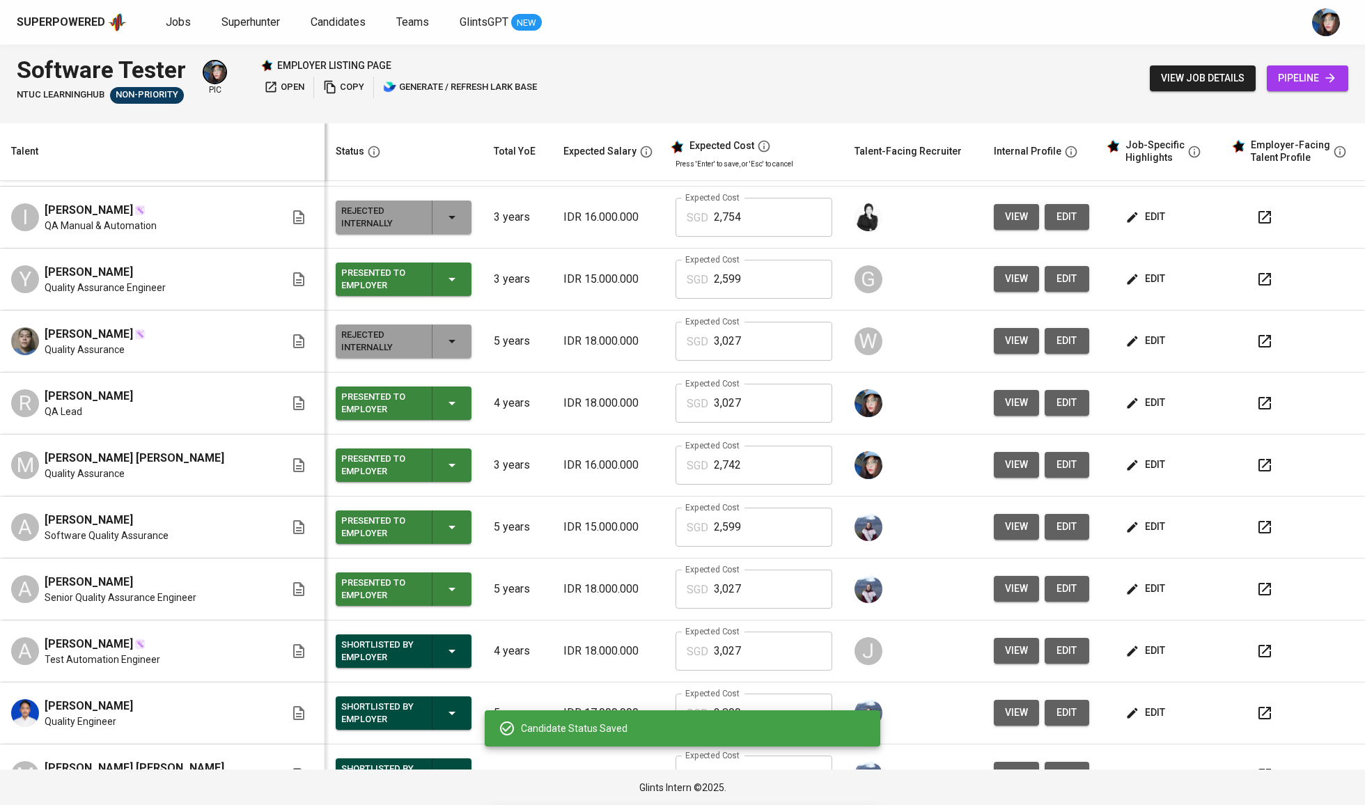
scroll to position [265, 0]
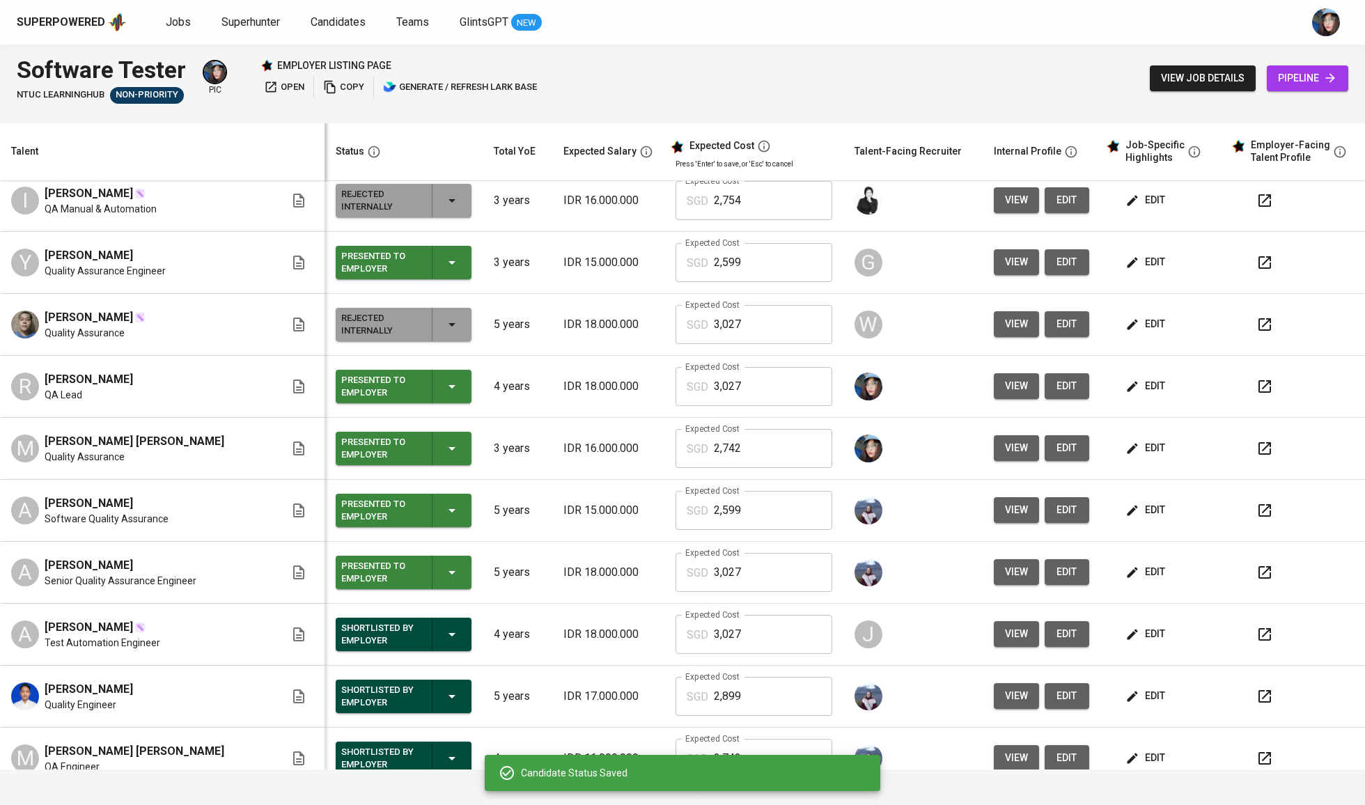
click at [444, 263] on icon "button" at bounding box center [452, 262] width 17 height 17
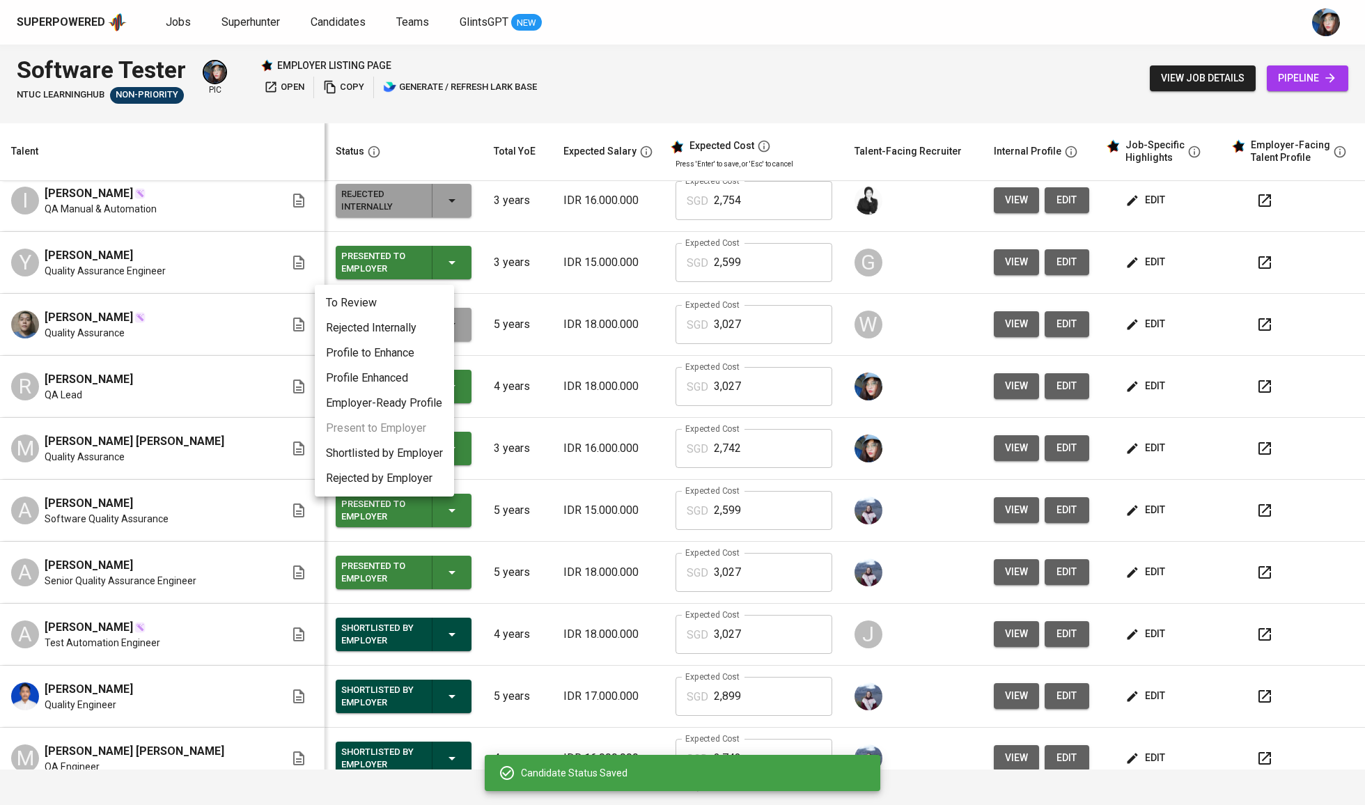
click at [422, 327] on li "Rejected Internally" at bounding box center [384, 328] width 139 height 25
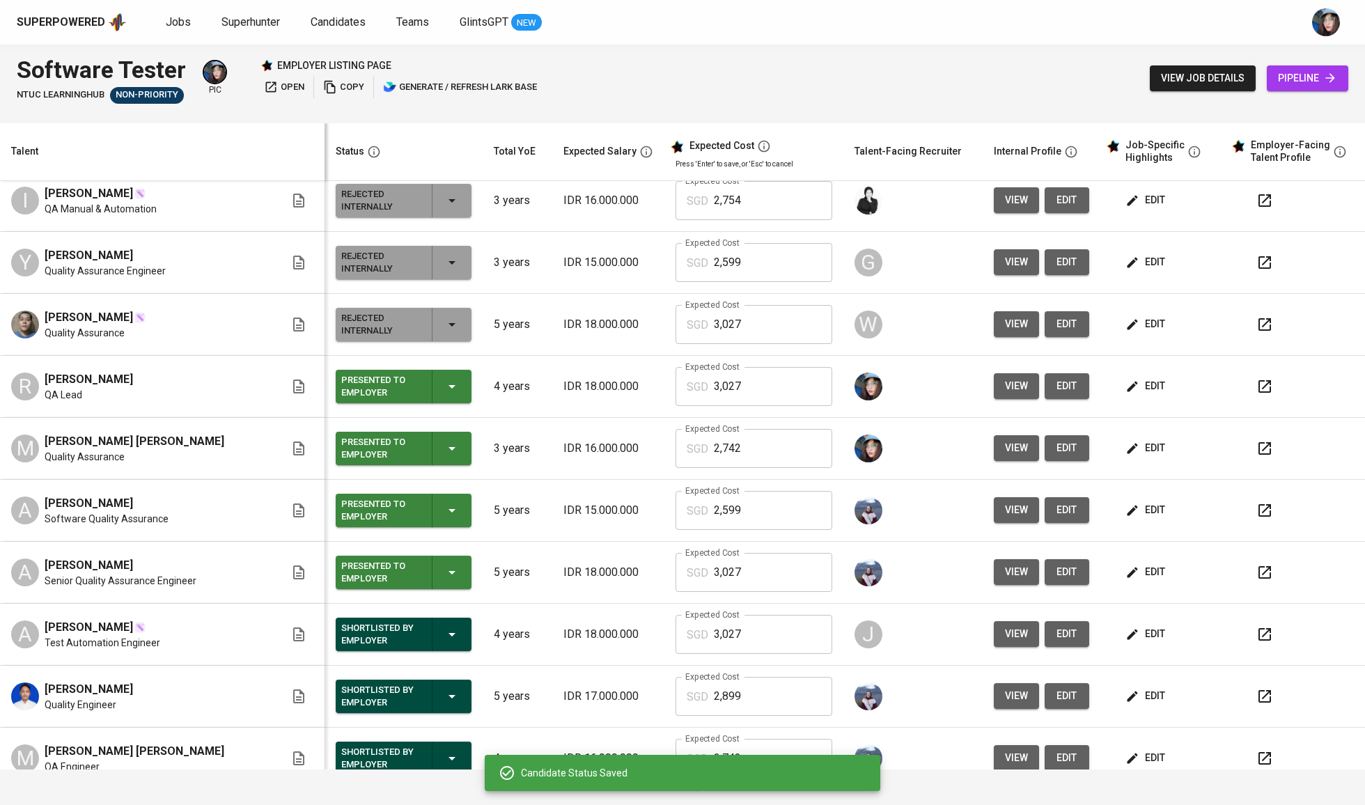
click at [449, 327] on icon "button" at bounding box center [452, 324] width 7 height 3
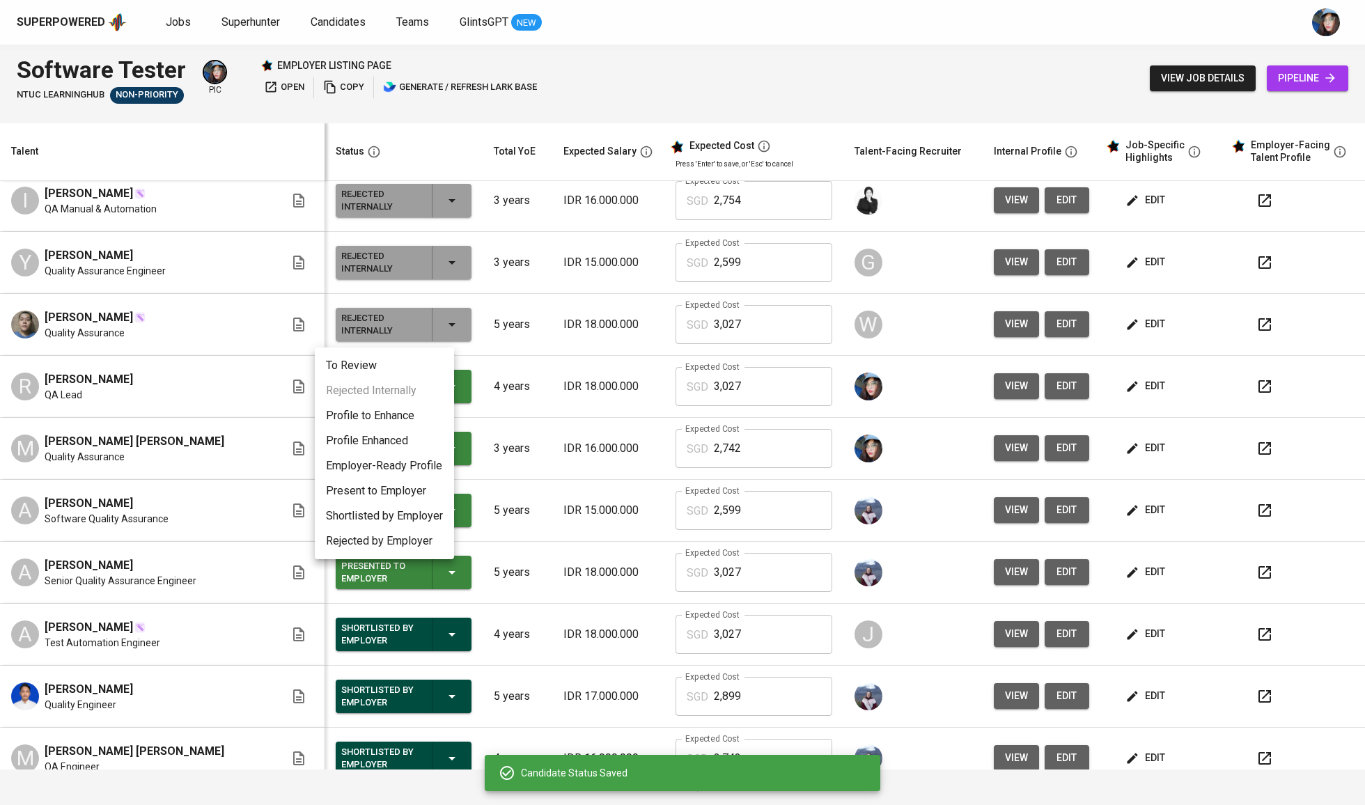
click at [556, 365] on div at bounding box center [682, 402] width 1365 height 805
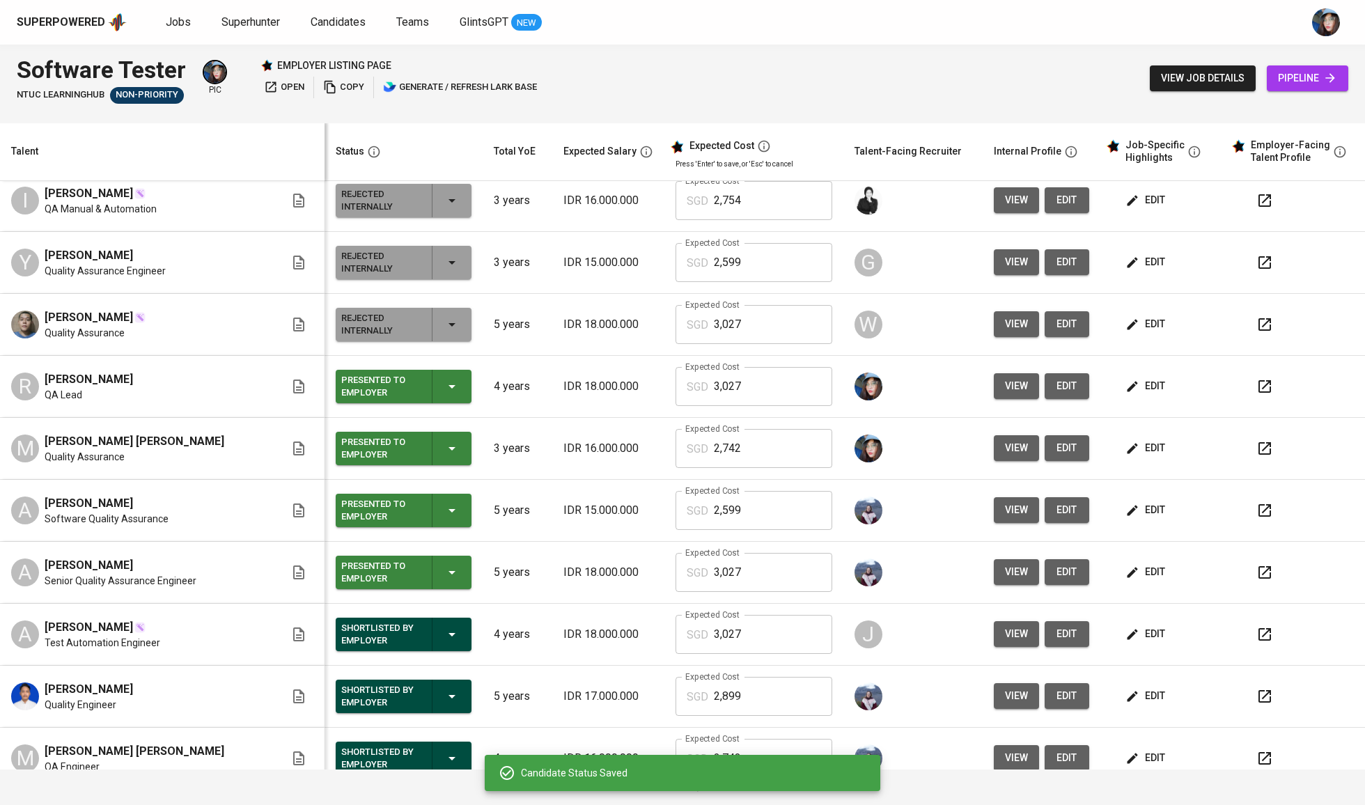
click at [446, 397] on div "Presented to Employer" at bounding box center [403, 386] width 125 height 33
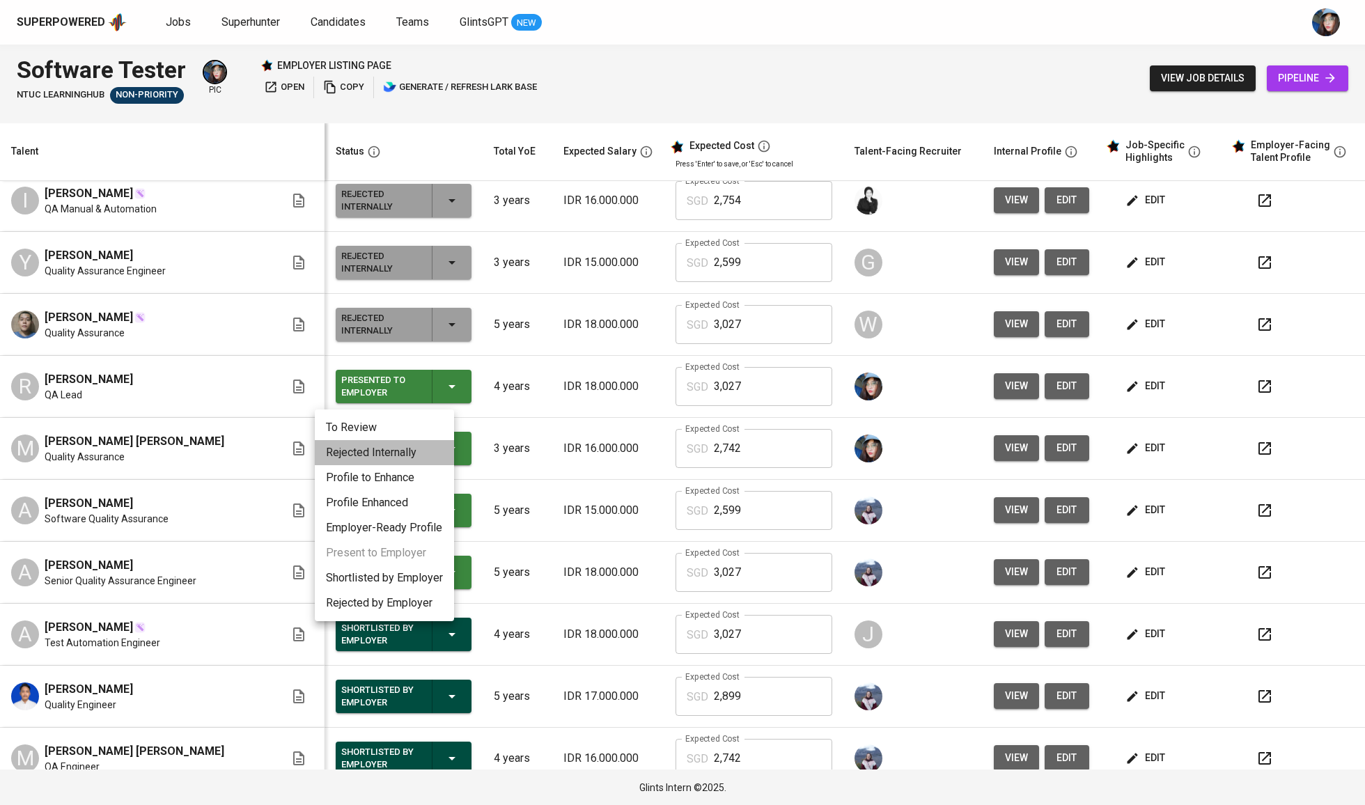
click at [415, 451] on li "Rejected Internally" at bounding box center [384, 452] width 139 height 25
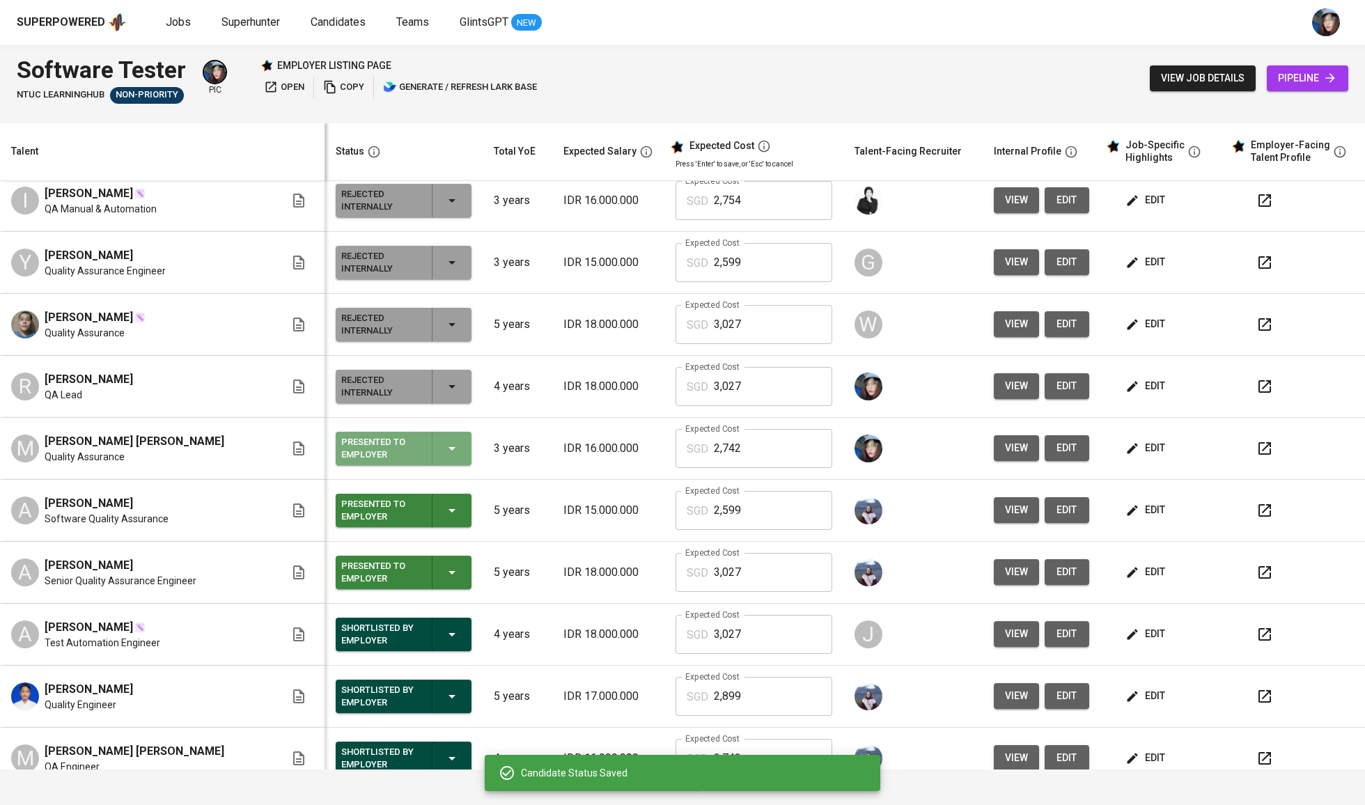
click at [442, 451] on div "Presented to Employer" at bounding box center [403, 448] width 125 height 33
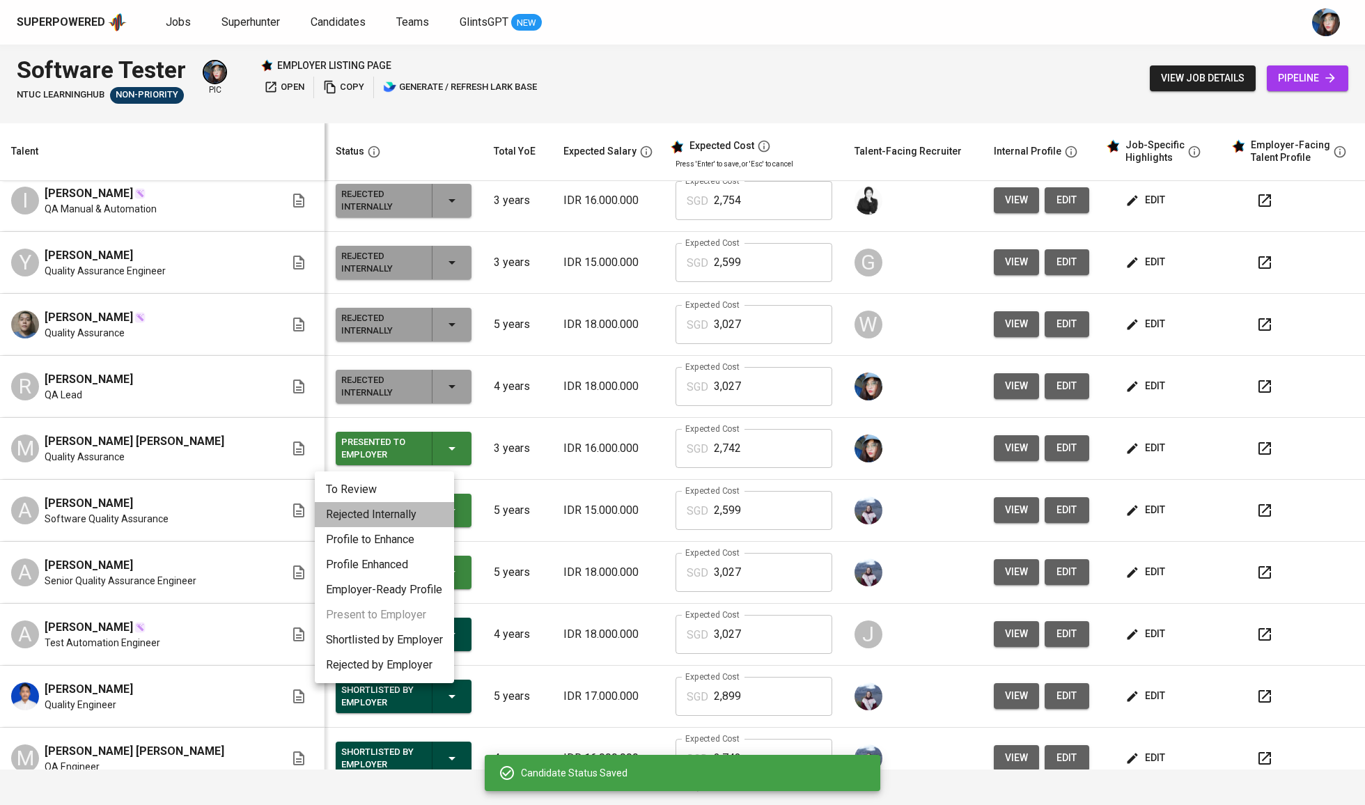
click at [416, 522] on li "Rejected Internally" at bounding box center [384, 514] width 139 height 25
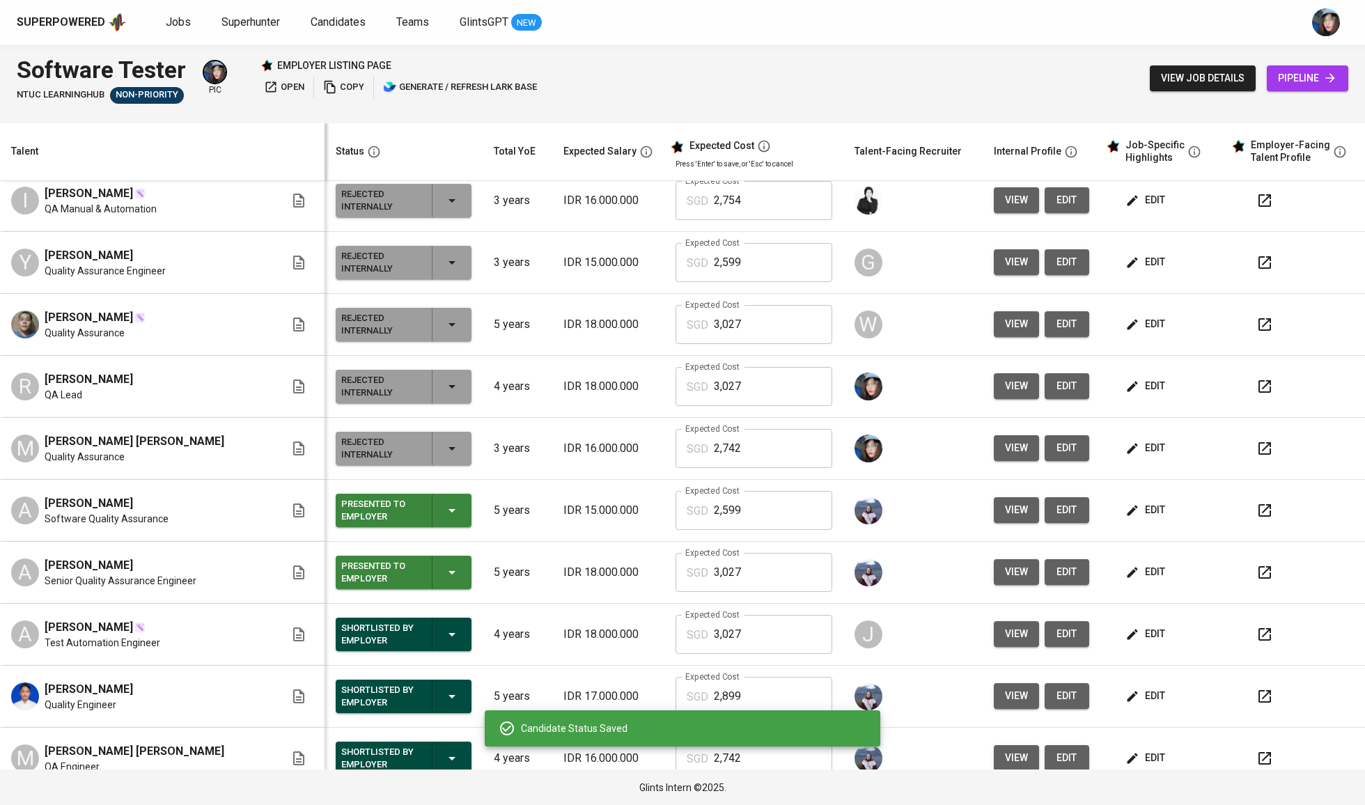
click at [444, 518] on icon "button" at bounding box center [452, 510] width 17 height 17
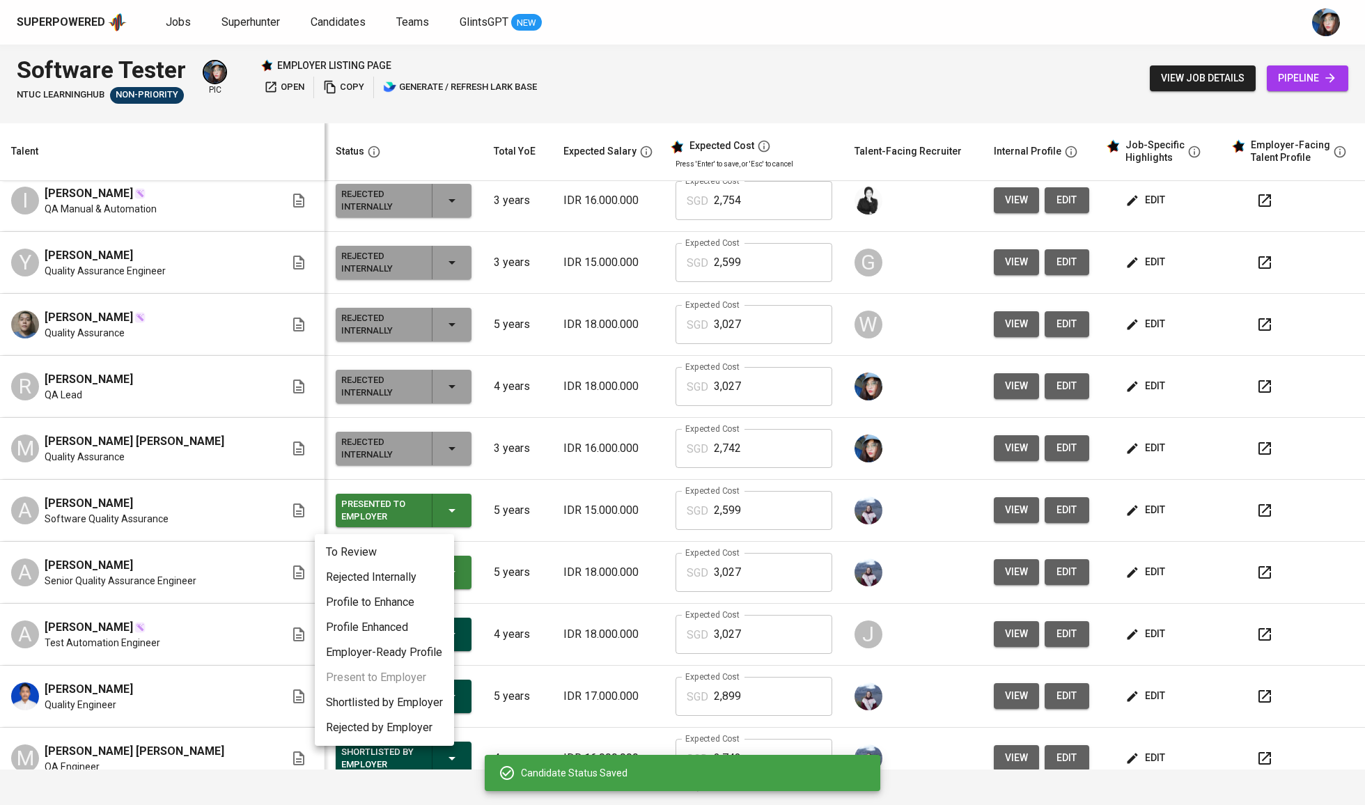
click at [430, 571] on li "Rejected Internally" at bounding box center [384, 577] width 139 height 25
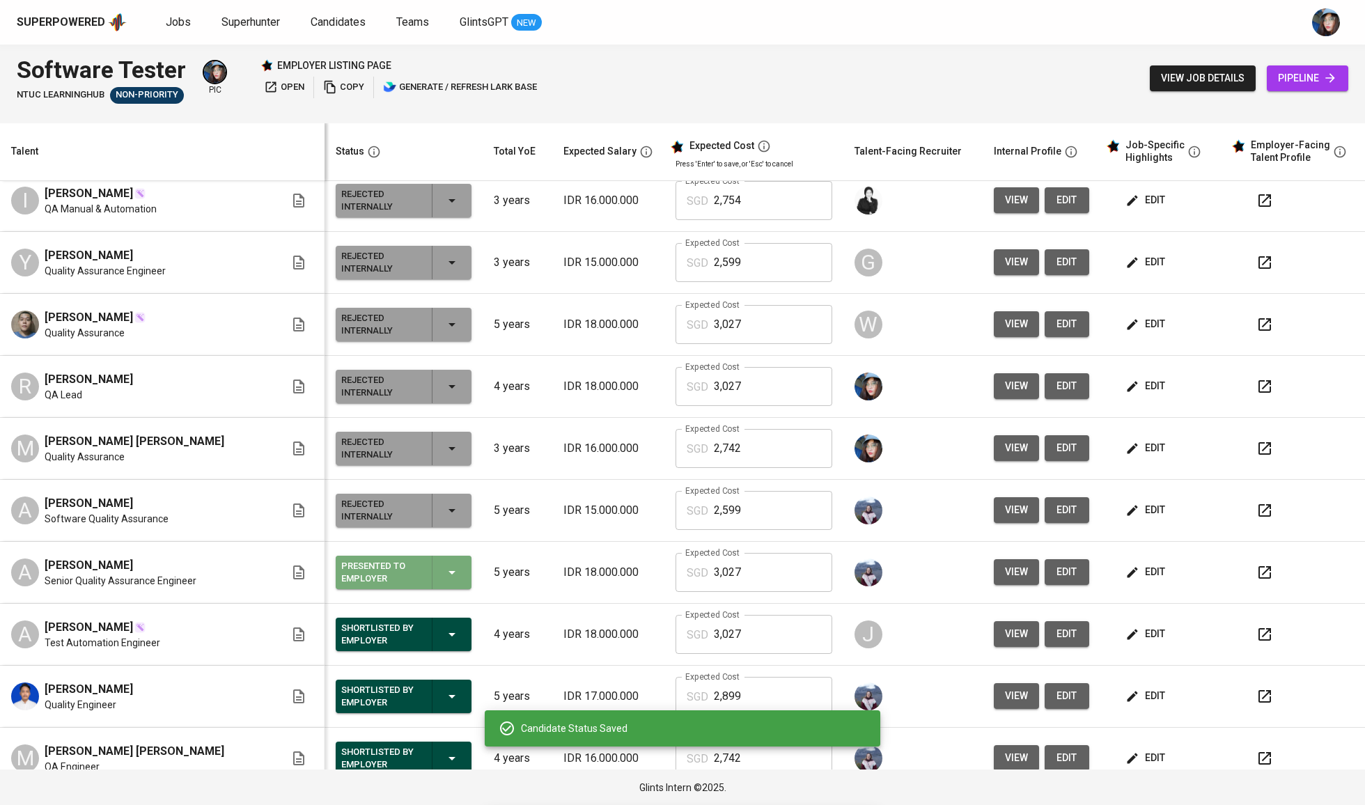
click at [449, 575] on icon "button" at bounding box center [452, 572] width 7 height 3
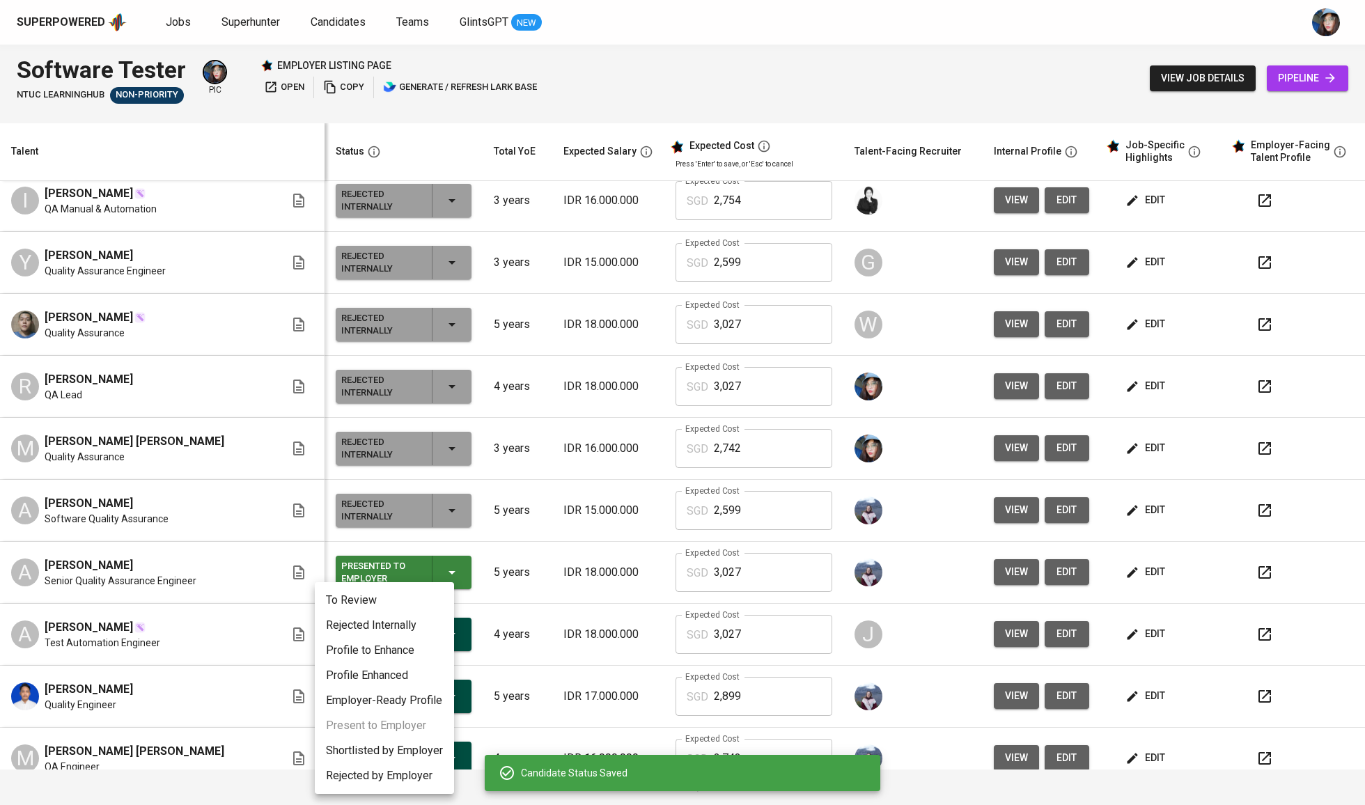
click at [416, 622] on li "Rejected Internally" at bounding box center [384, 625] width 139 height 25
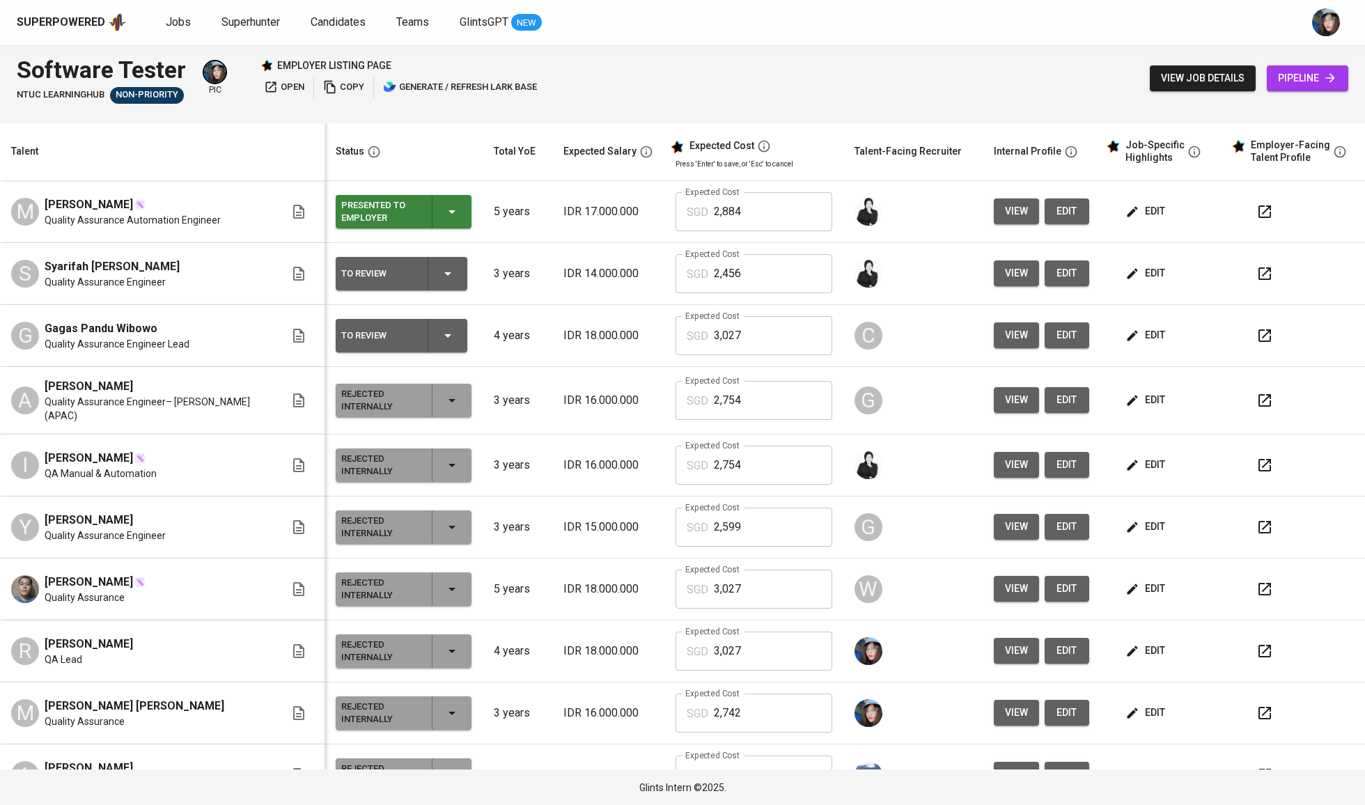
scroll to position [0, 0]
click at [1140, 276] on span "edit" at bounding box center [1146, 273] width 37 height 17
click at [1059, 271] on span "edit" at bounding box center [1067, 273] width 22 height 17
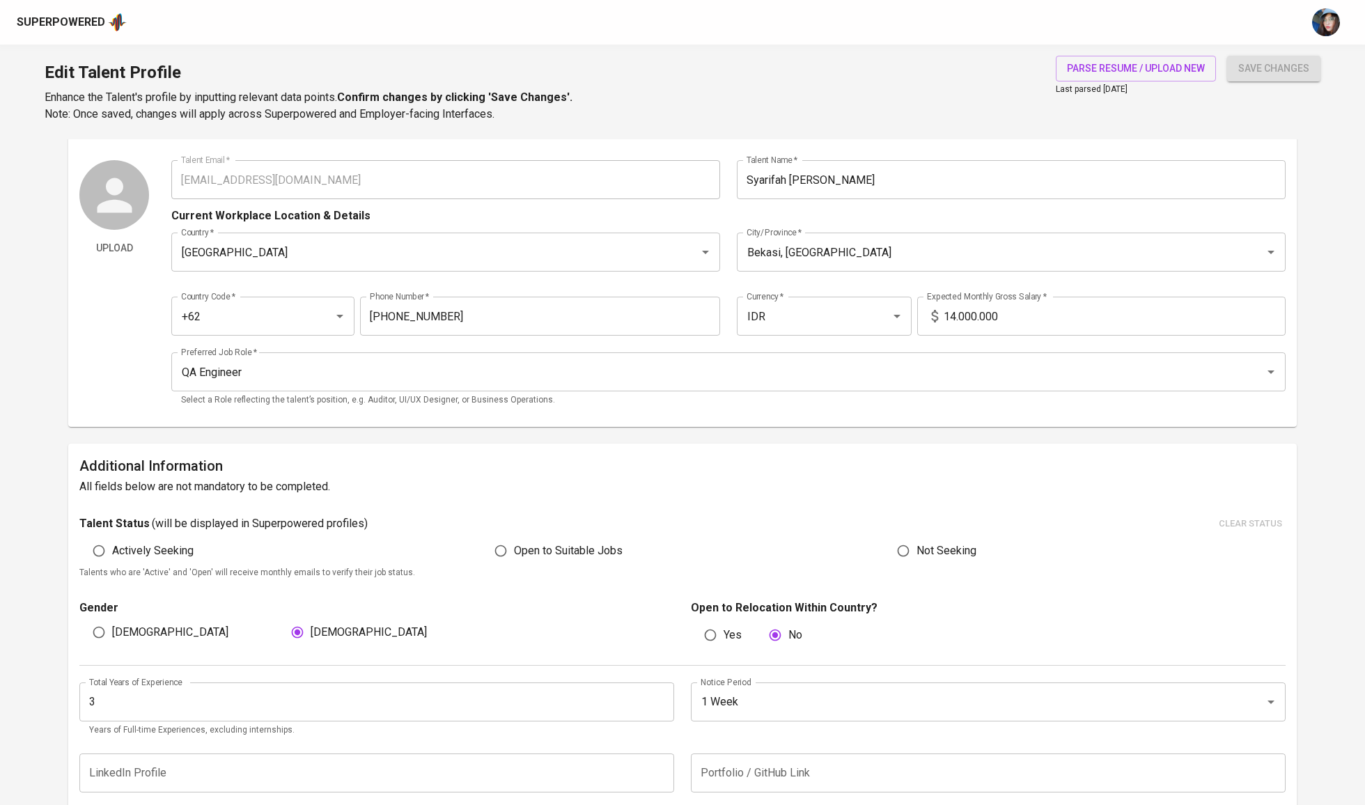
scroll to position [31, 0]
click at [1034, 316] on input "14.000.000" at bounding box center [1115, 314] width 342 height 39
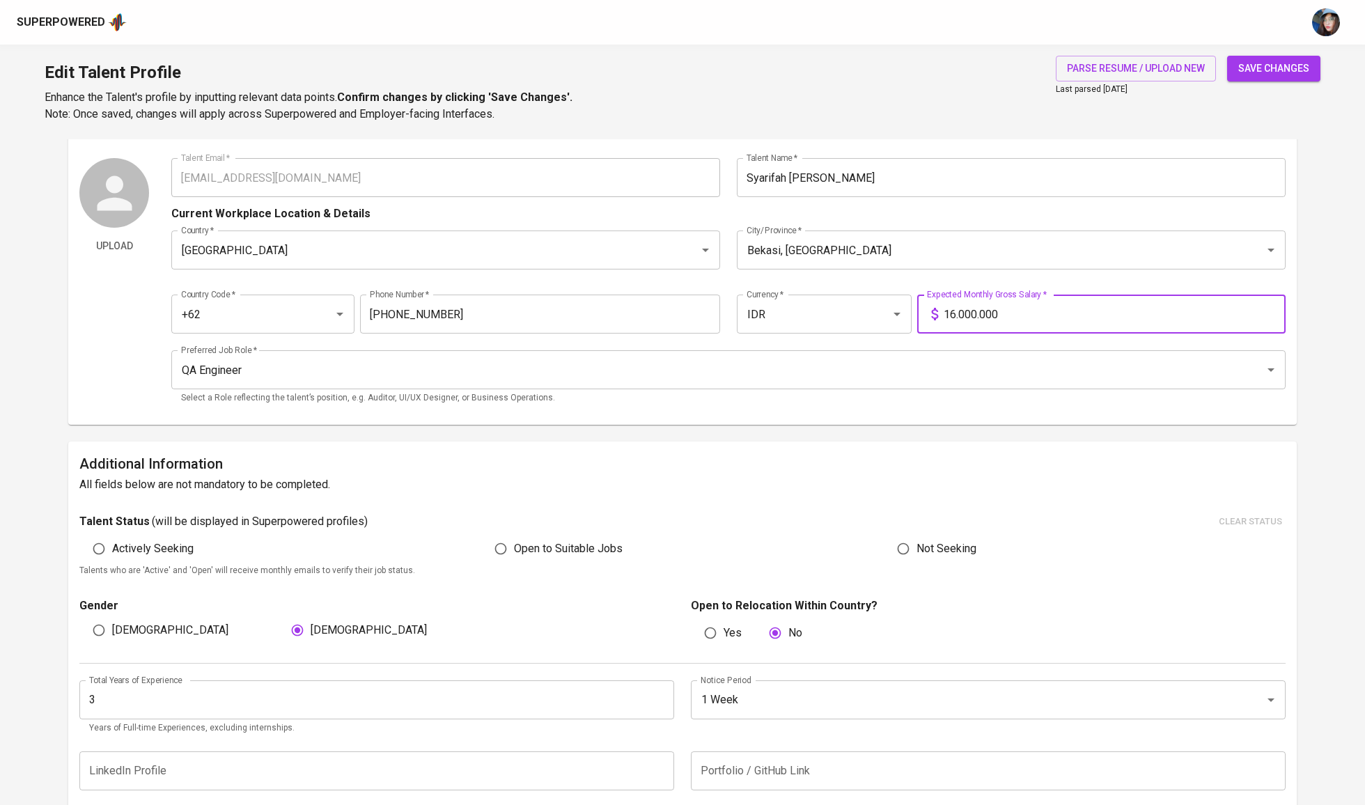
click at [1291, 66] on span "save changes" at bounding box center [1273, 68] width 71 height 17
click at [1004, 318] on input "16.000.000" at bounding box center [1115, 314] width 342 height 39
type input "14.000.000"
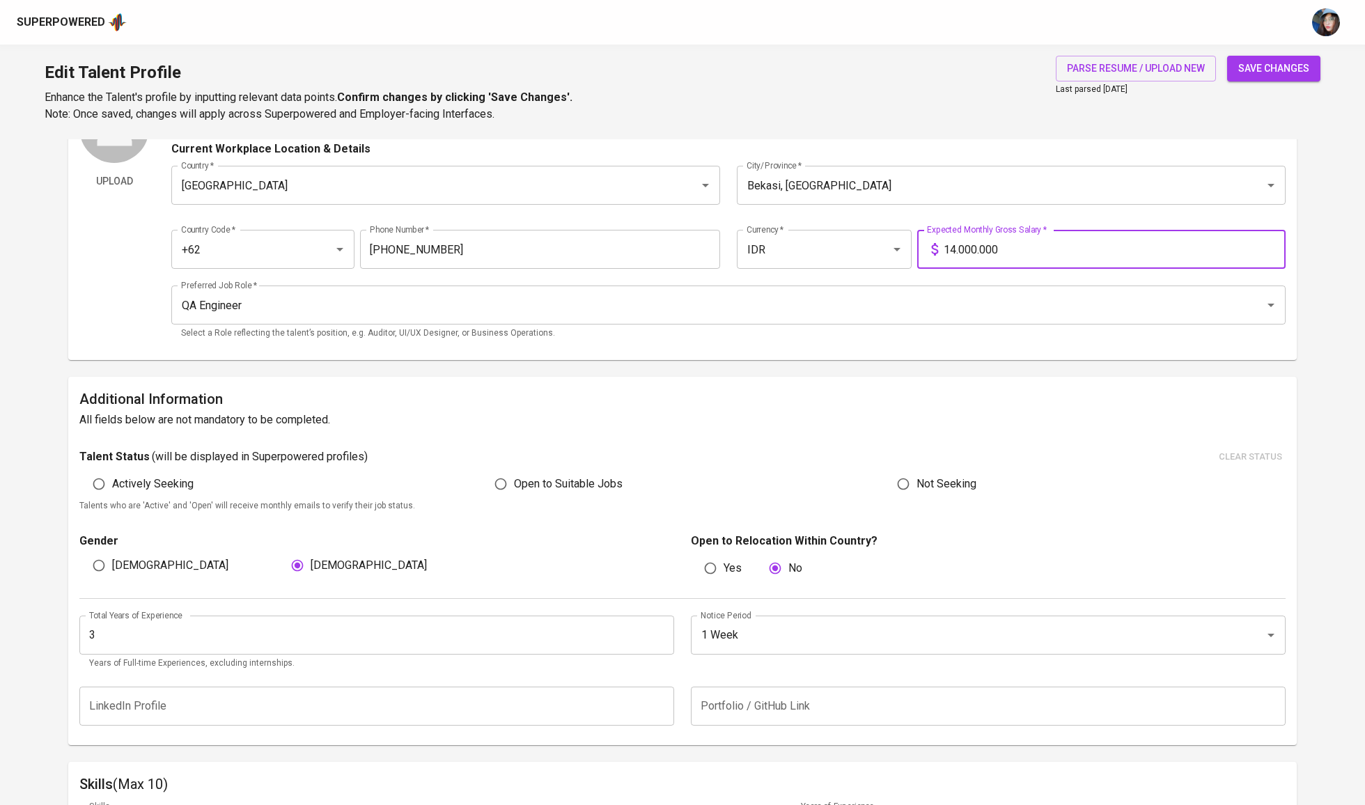
scroll to position [95, 0]
type input "16.000.000"
click at [1265, 70] on span "save changes" at bounding box center [1273, 68] width 71 height 17
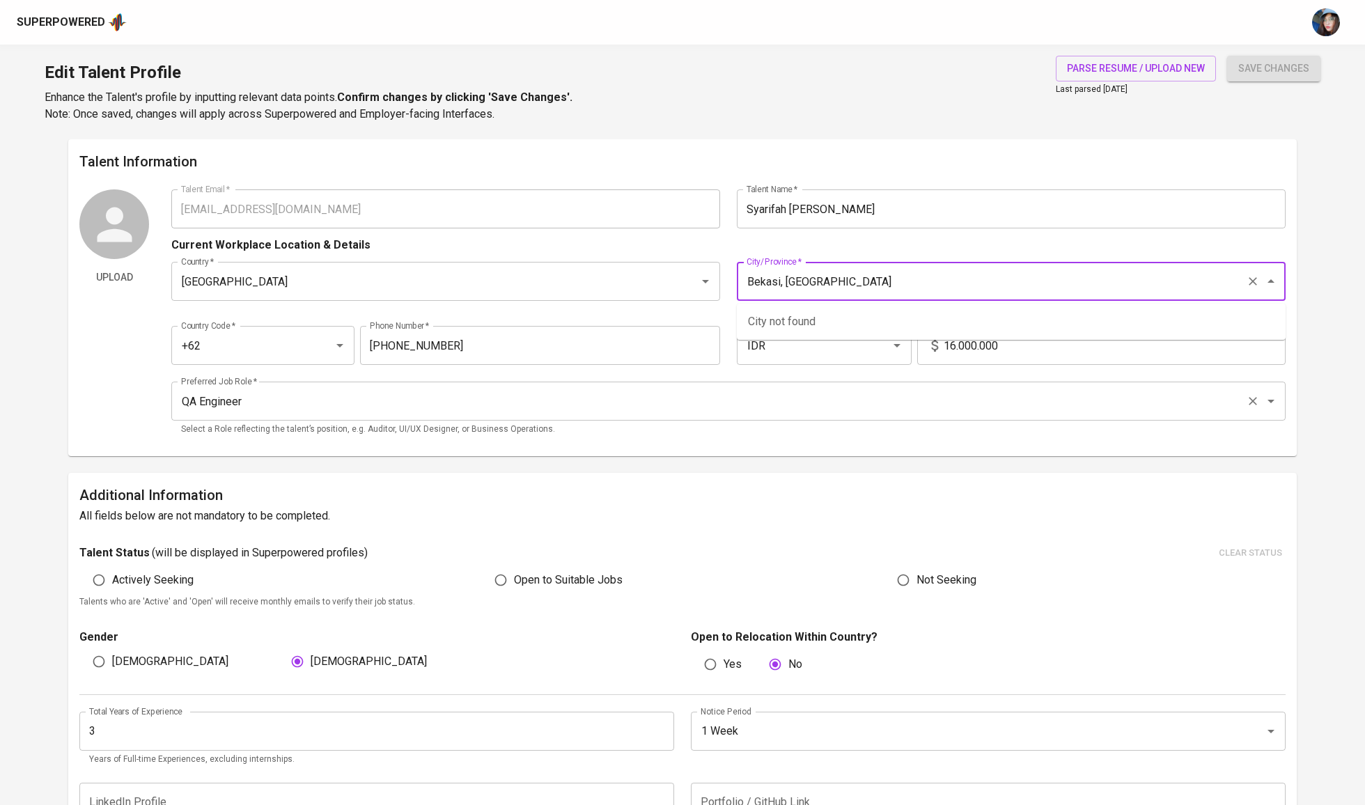
scroll to position [0, 0]
click at [774, 419] on div "QA Engineer Preferred Job Role *" at bounding box center [728, 401] width 1114 height 39
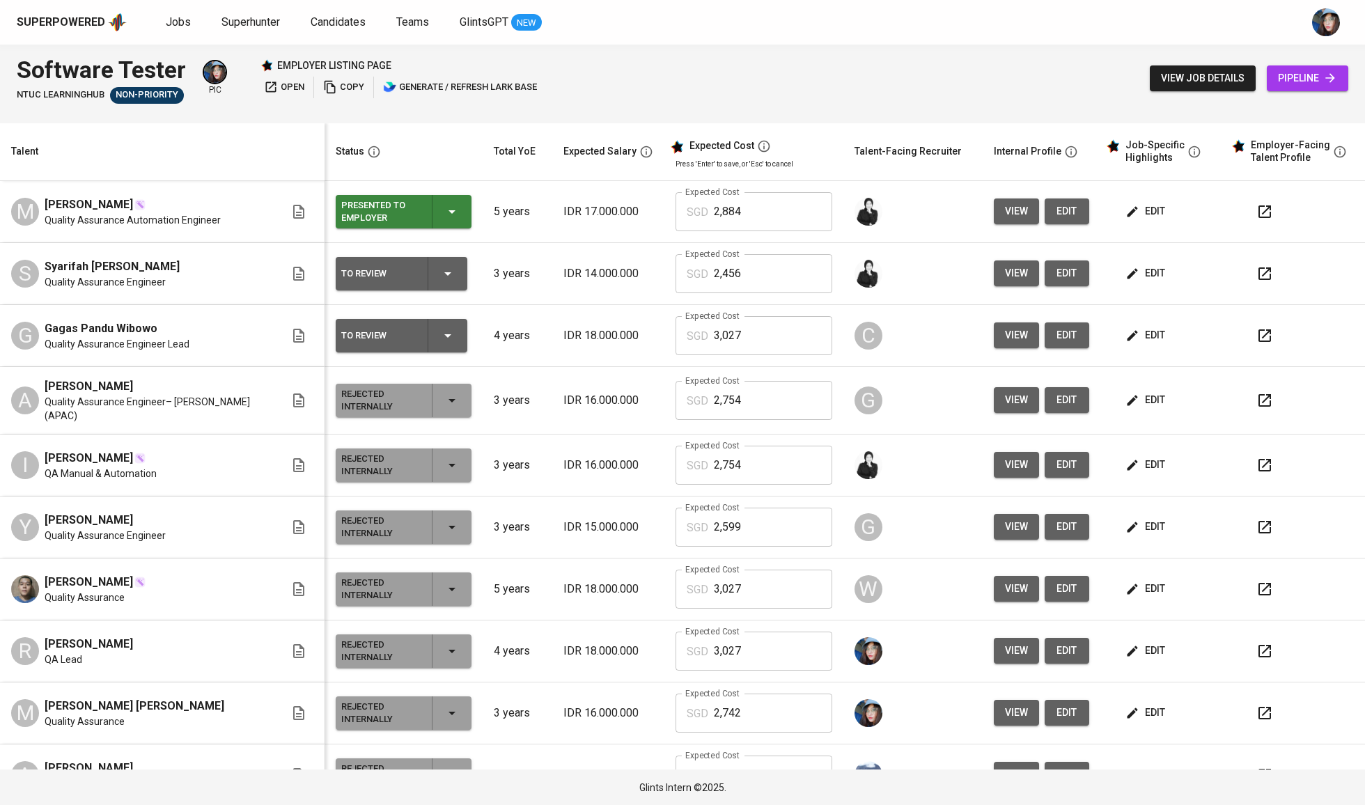
click at [1127, 272] on icon "button" at bounding box center [1132, 273] width 10 height 10
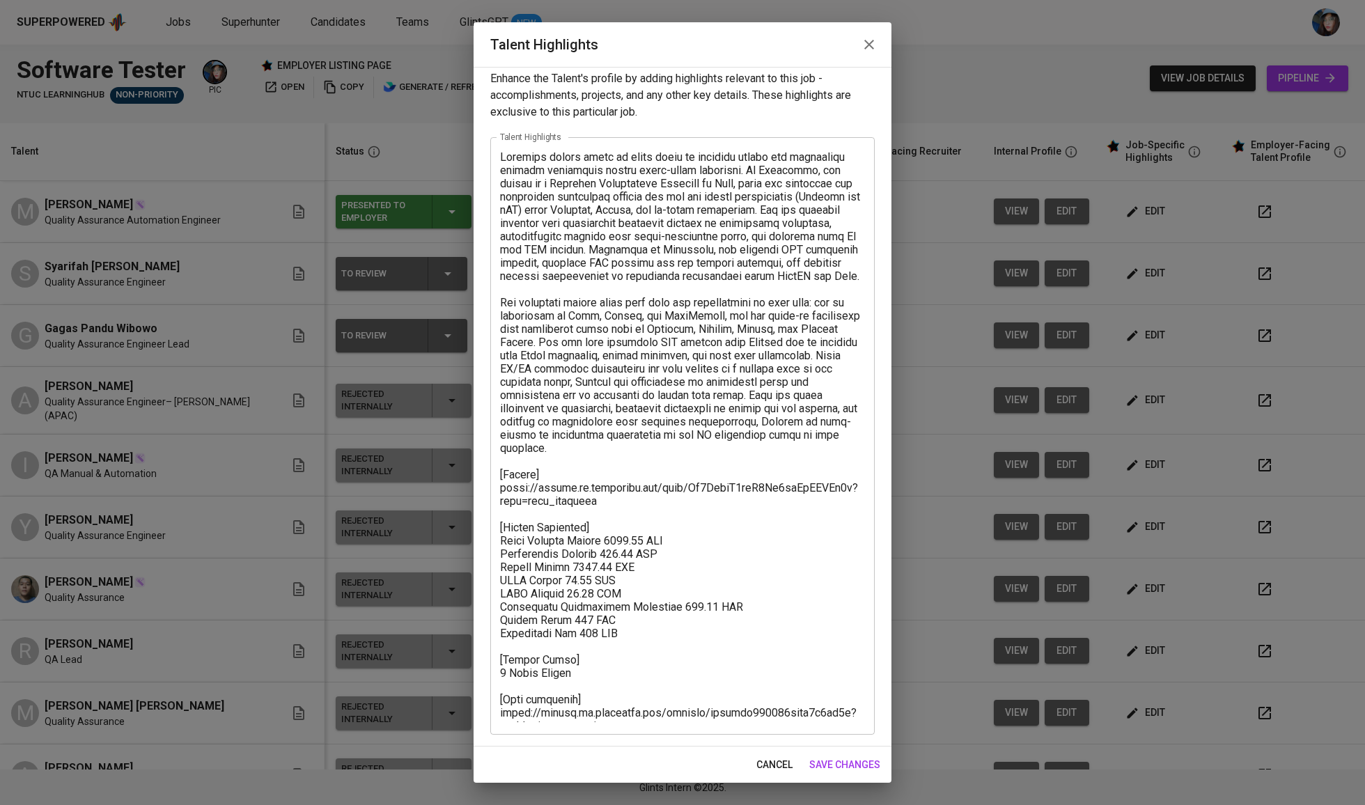
scroll to position [9, 0]
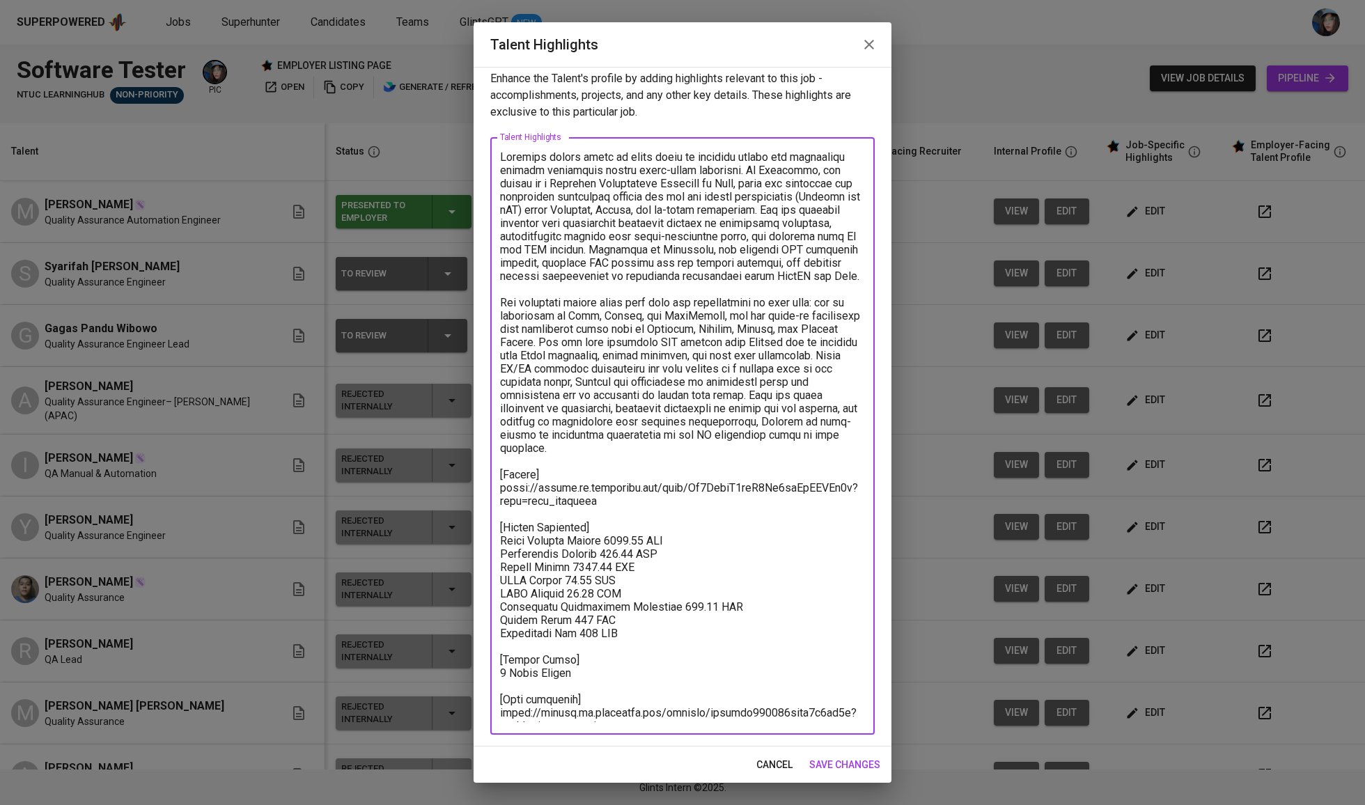
drag, startPoint x: 650, startPoint y: 625, endPoint x: 479, endPoint y: 531, distance: 195.2
click at [479, 531] on div "Enhance the Talent's profile by adding highlights relevant to this job - accomp…" at bounding box center [683, 407] width 418 height 680
paste textarea "741.66 SGD Recruitment Service 297.61 SGD Talent Salary 1526.23 SGD BPJS Health…"
type textarea "Syarifah brings close to three years of combined manual and automation testing …"
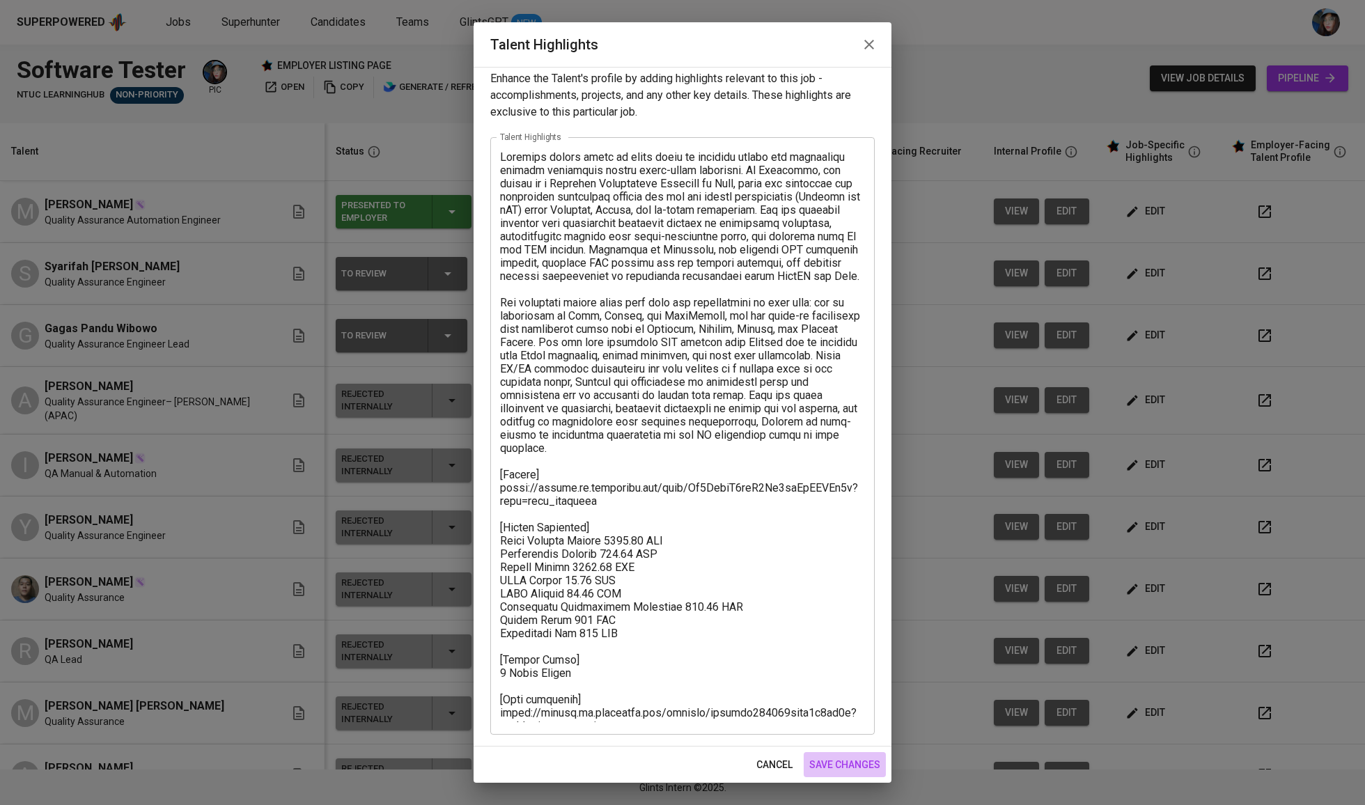
click at [854, 759] on span "save changes" at bounding box center [844, 764] width 71 height 17
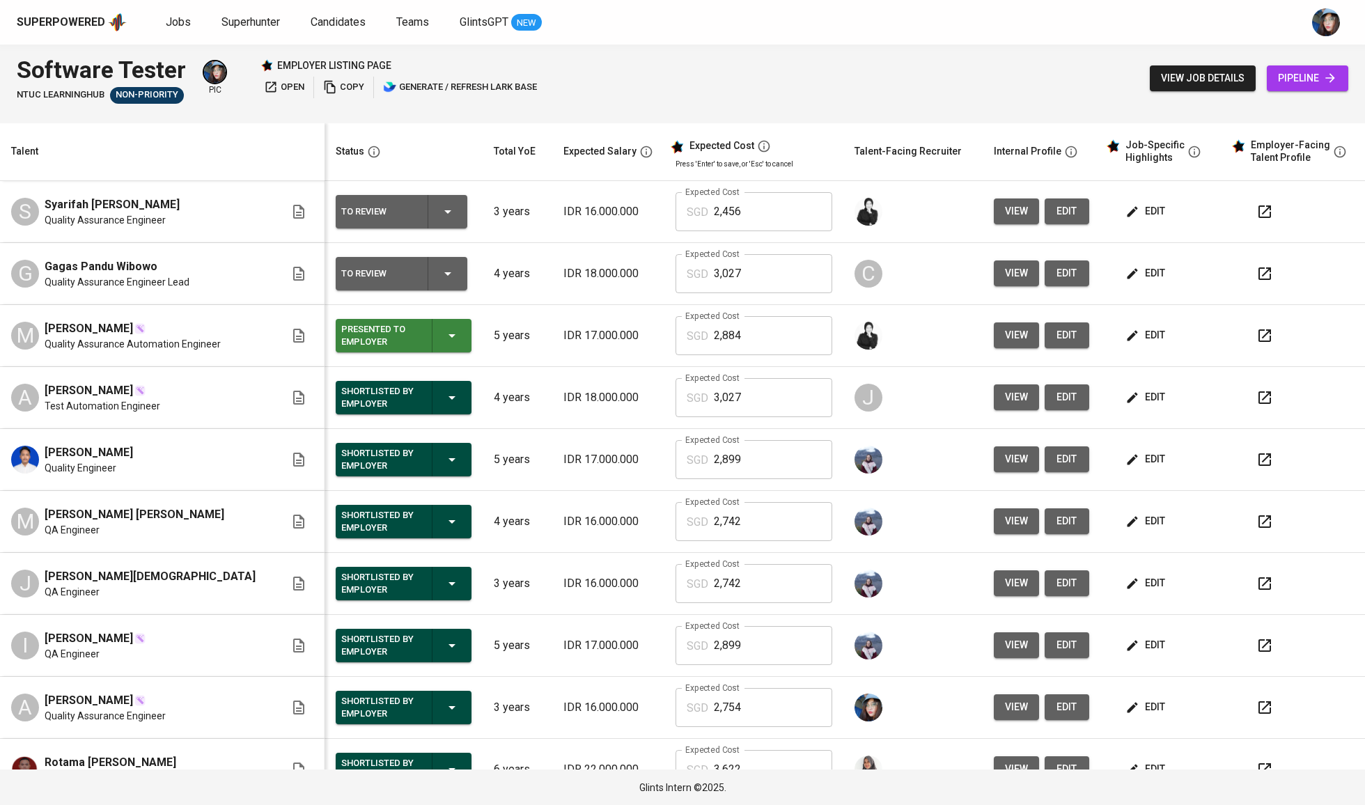
click at [1146, 217] on span "edit" at bounding box center [1146, 211] width 37 height 17
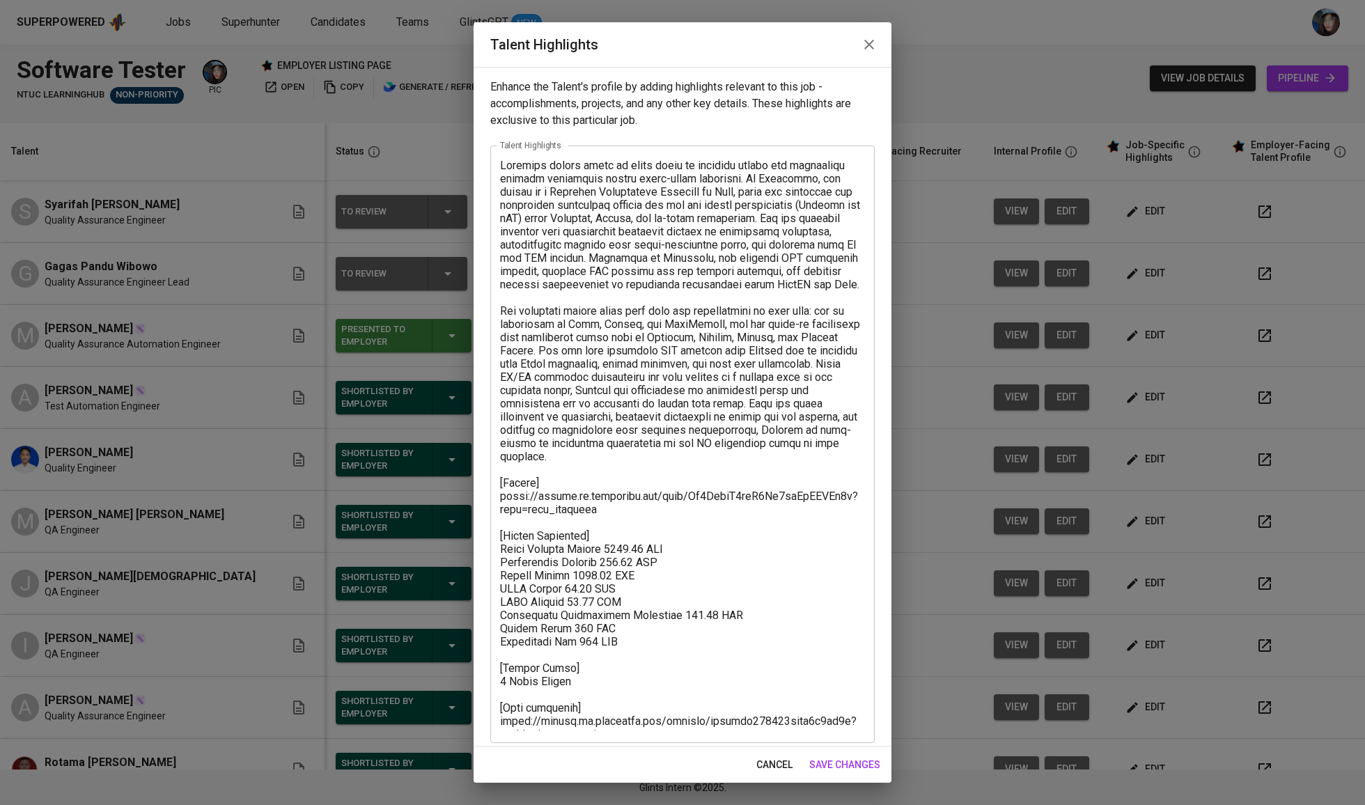
click at [566, 496] on textarea at bounding box center [682, 445] width 365 height 572
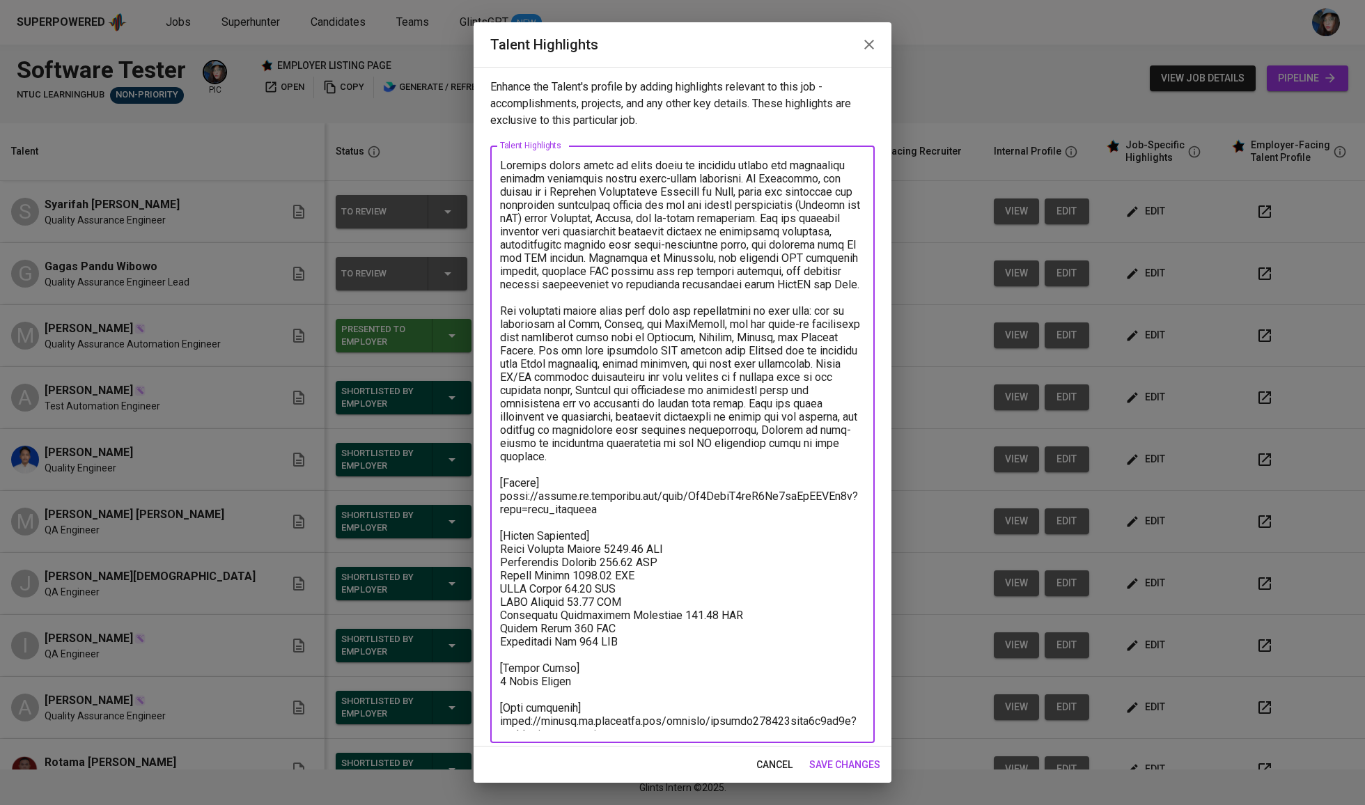
click at [566, 496] on textarea at bounding box center [682, 445] width 365 height 572
click at [572, 182] on textarea at bounding box center [682, 445] width 365 height 572
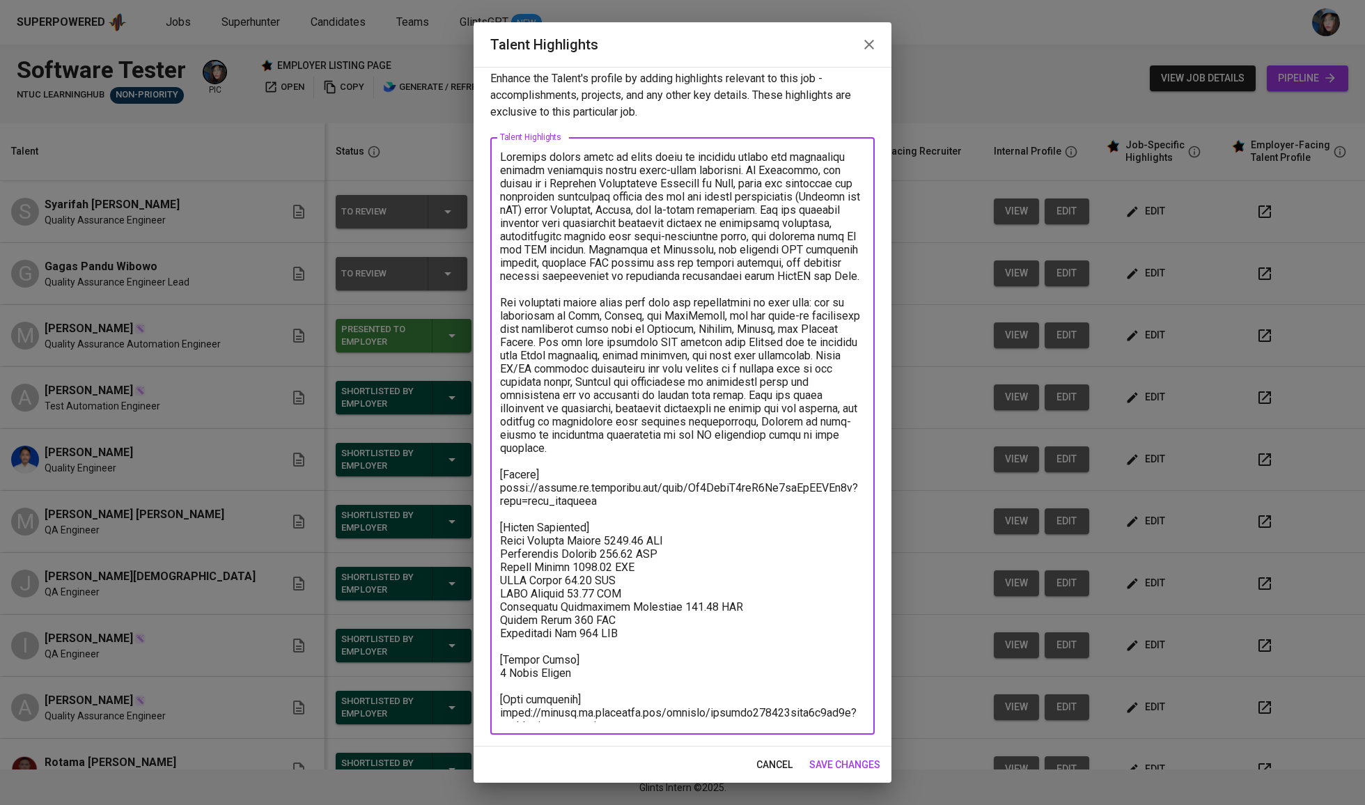
scroll to position [8, 0]
click at [600, 716] on textarea at bounding box center [682, 436] width 365 height 572
drag, startPoint x: 625, startPoint y: 717, endPoint x: 467, endPoint y: 684, distance: 162.3
click at [467, 684] on div "Talent Highlights Enhance the Talent's profile by adding highlights relevant to…" at bounding box center [682, 402] width 1365 height 805
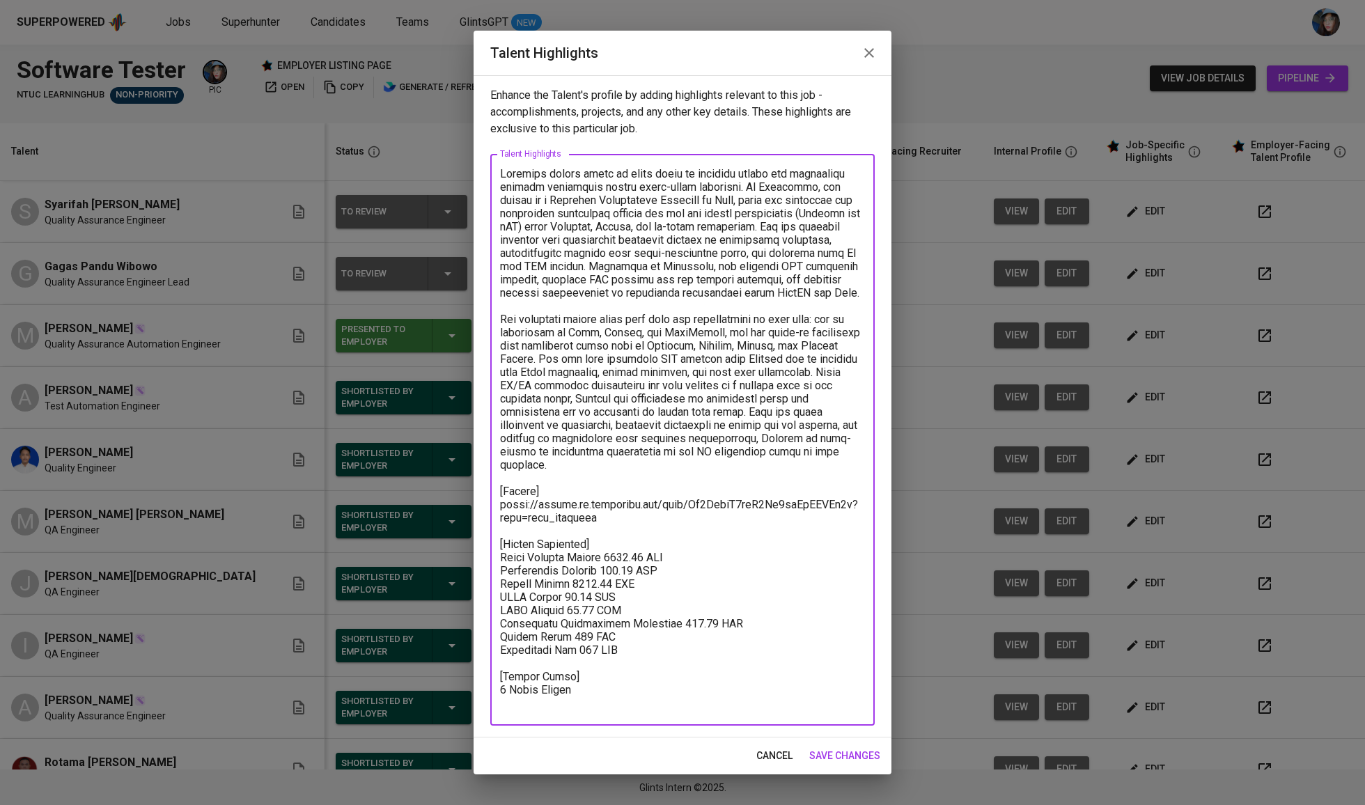
scroll to position [0, 0]
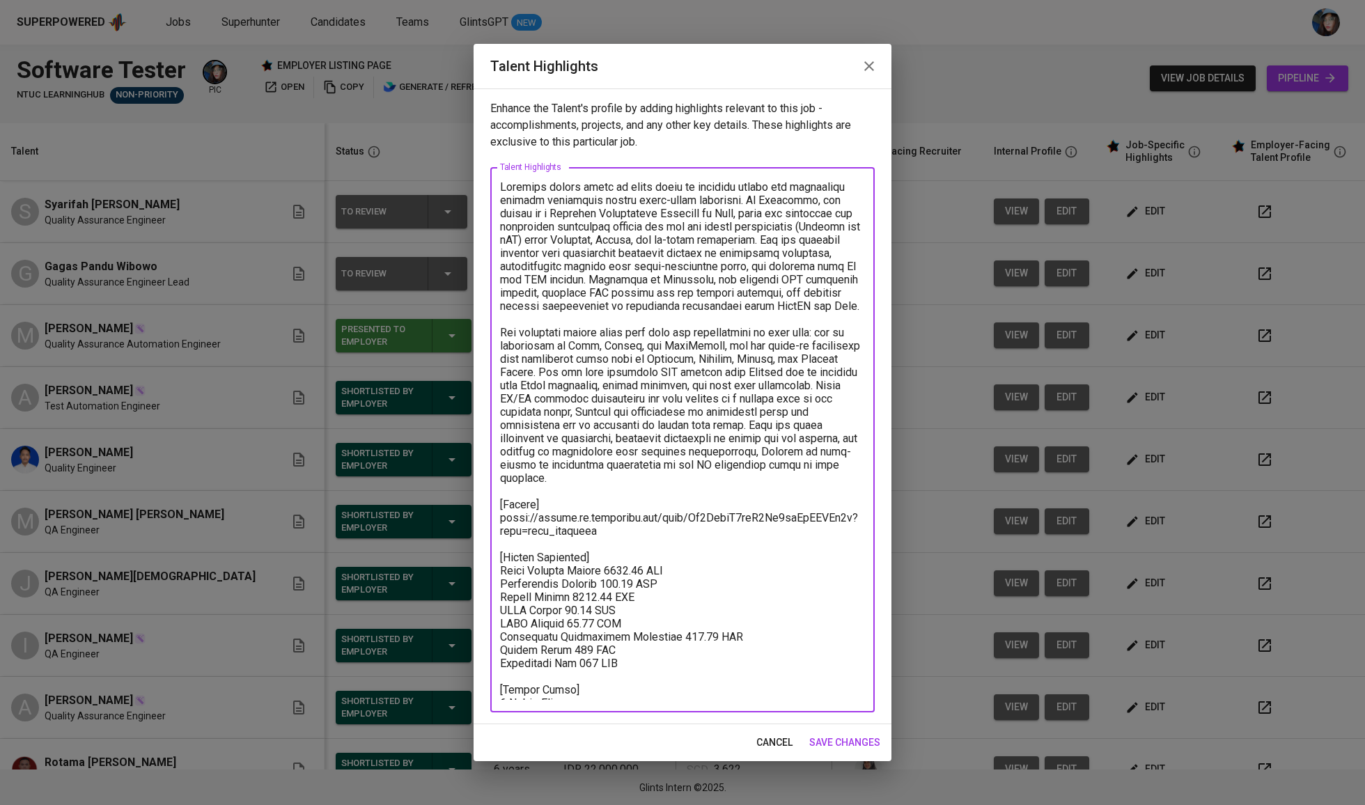
type textarea "Syarifah brings close to three years of combined manual and automation testing …"
click at [850, 742] on span "save changes" at bounding box center [844, 742] width 71 height 17
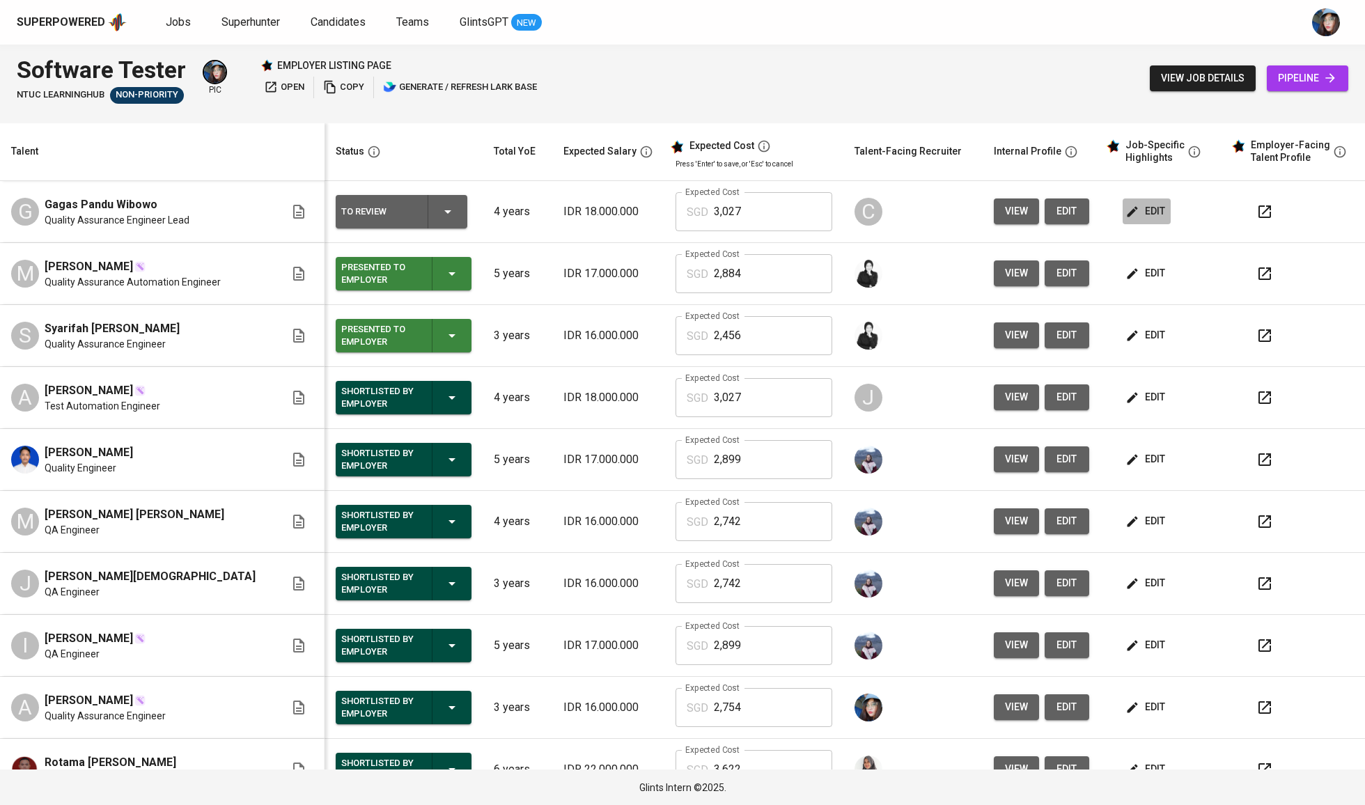
click at [1151, 210] on span "edit" at bounding box center [1146, 211] width 37 height 17
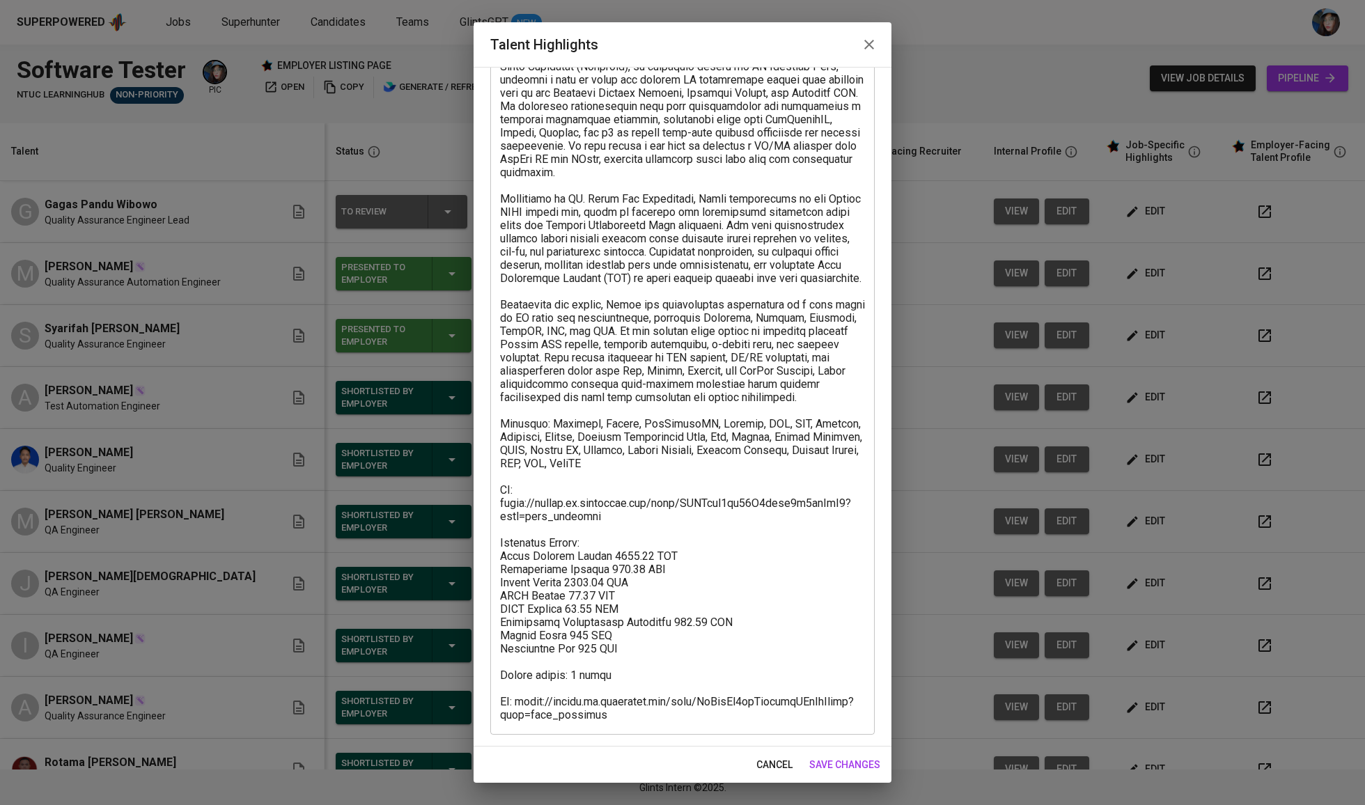
scroll to position [139, 0]
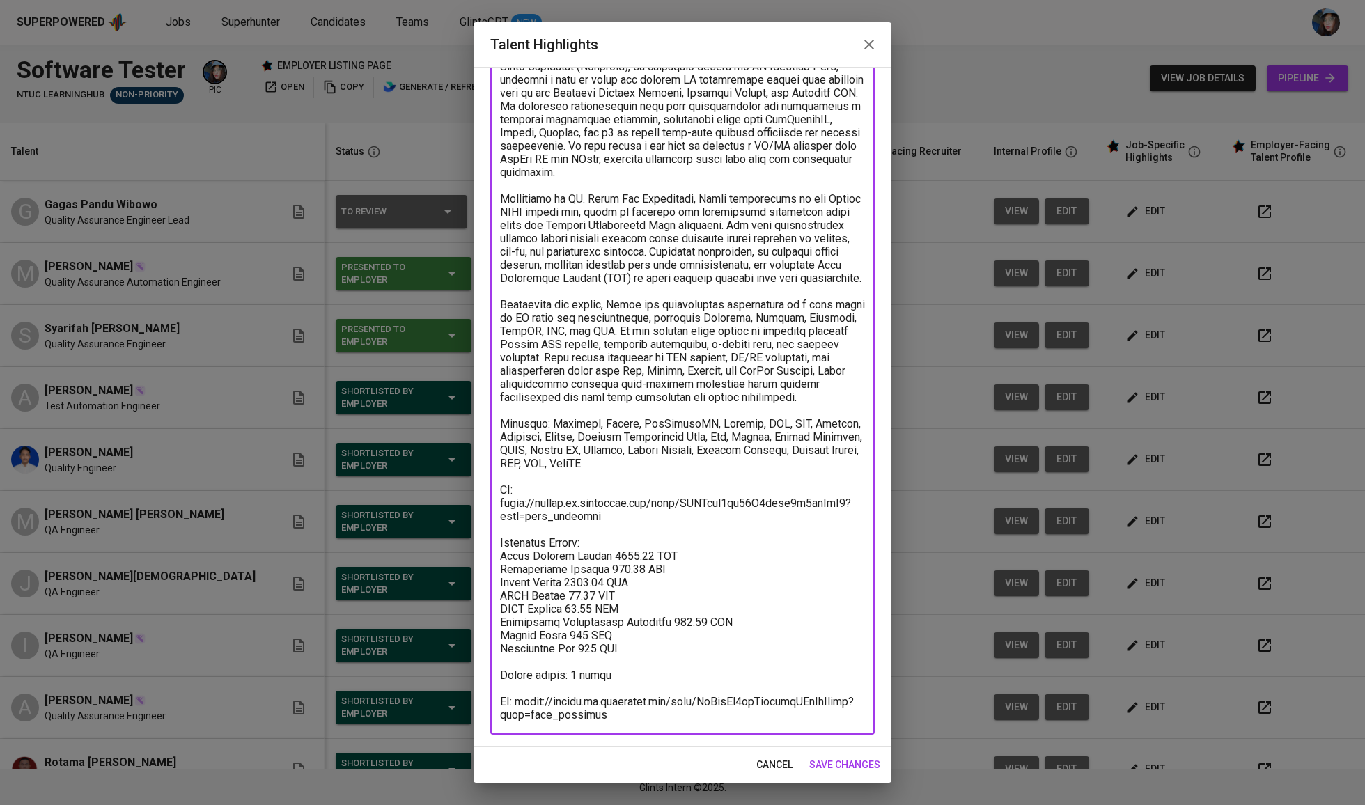
drag, startPoint x: 559, startPoint y: 712, endPoint x: 466, endPoint y: 697, distance: 93.8
click at [466, 697] on div "Talent Highlights Enhance the Talent's profile by adding highlights relevant to…" at bounding box center [682, 402] width 1365 height 805
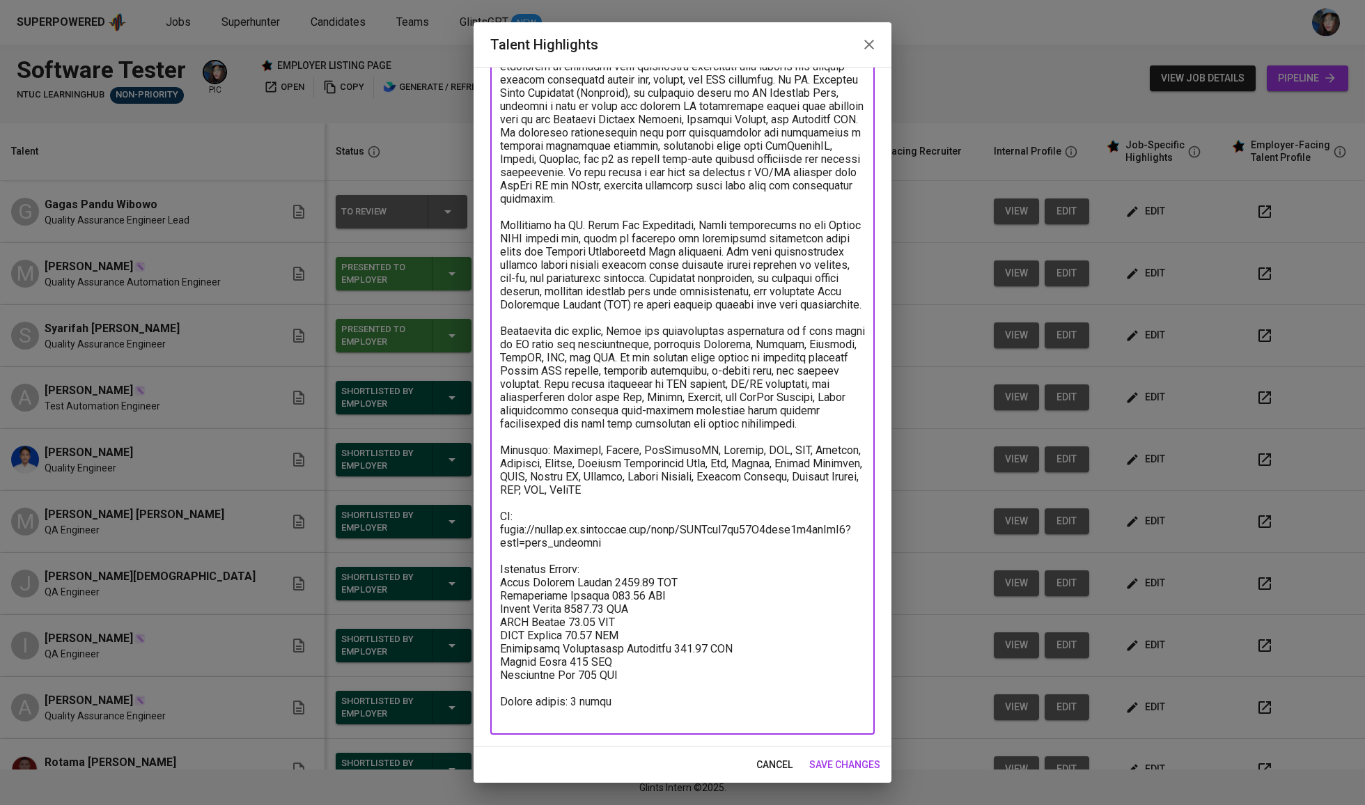
scroll to position [112, 0]
click at [510, 717] on textarea at bounding box center [682, 385] width 365 height 676
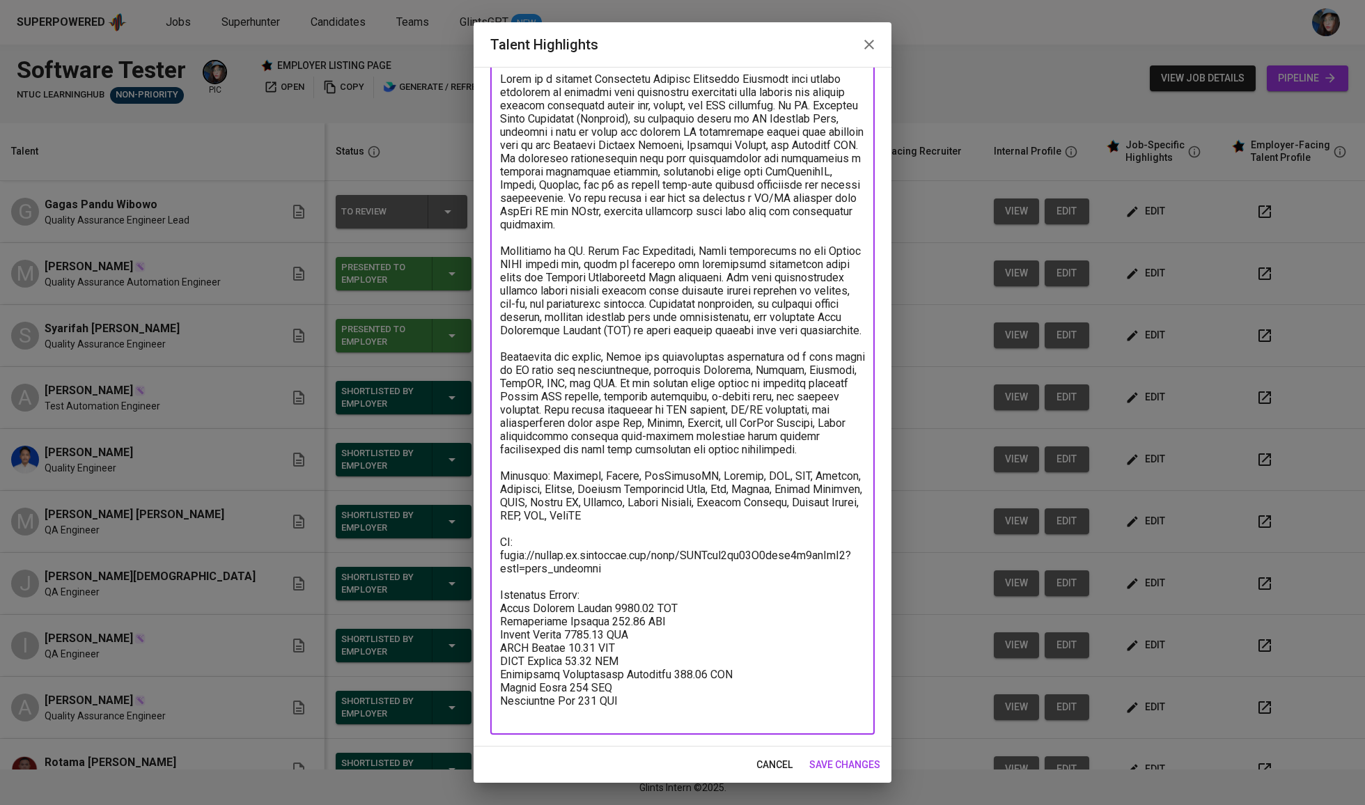
scroll to position [87, 0]
type textarea "Gagas is a skilled Automation Quality Assurance Engineer with strong expertise …"
click at [816, 758] on span "save changes" at bounding box center [844, 764] width 71 height 17
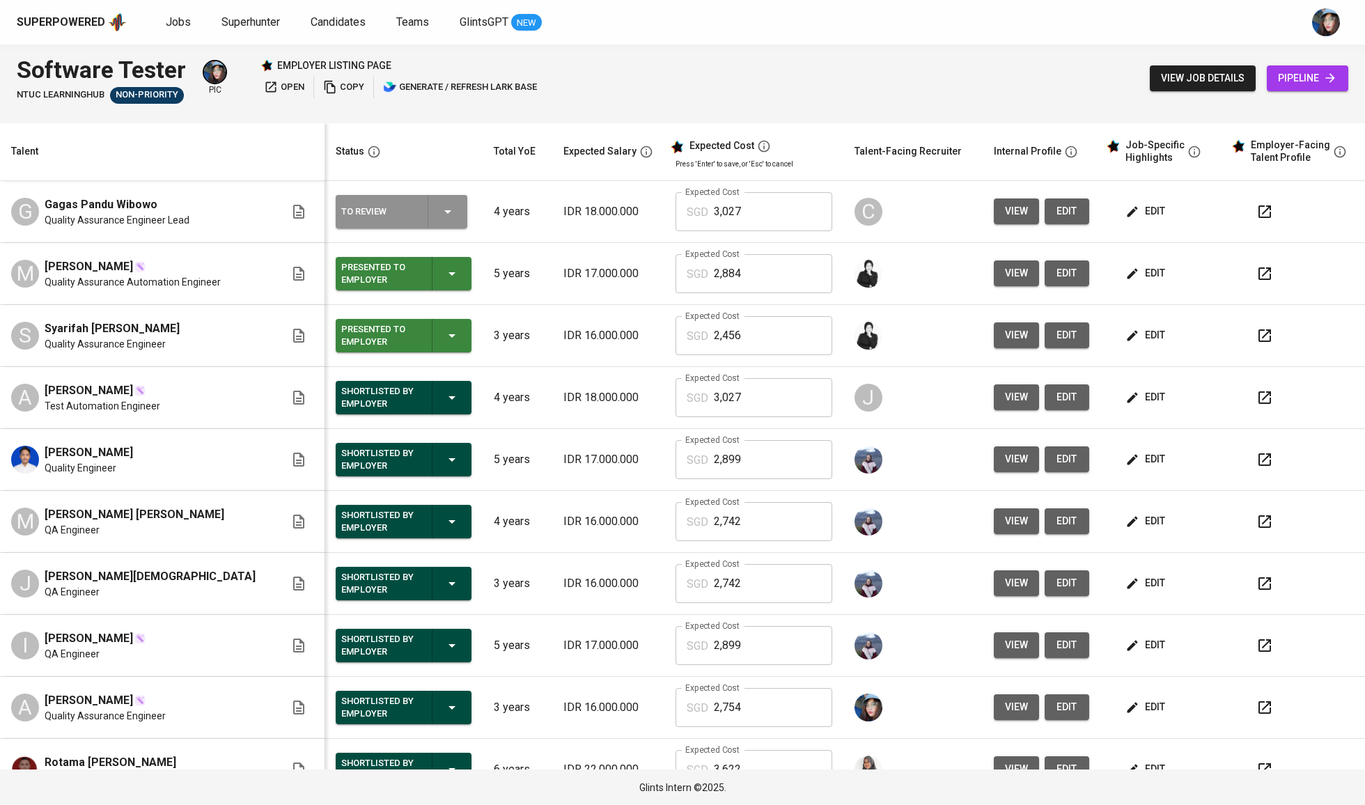
click at [439, 212] on icon "button" at bounding box center [447, 211] width 17 height 17
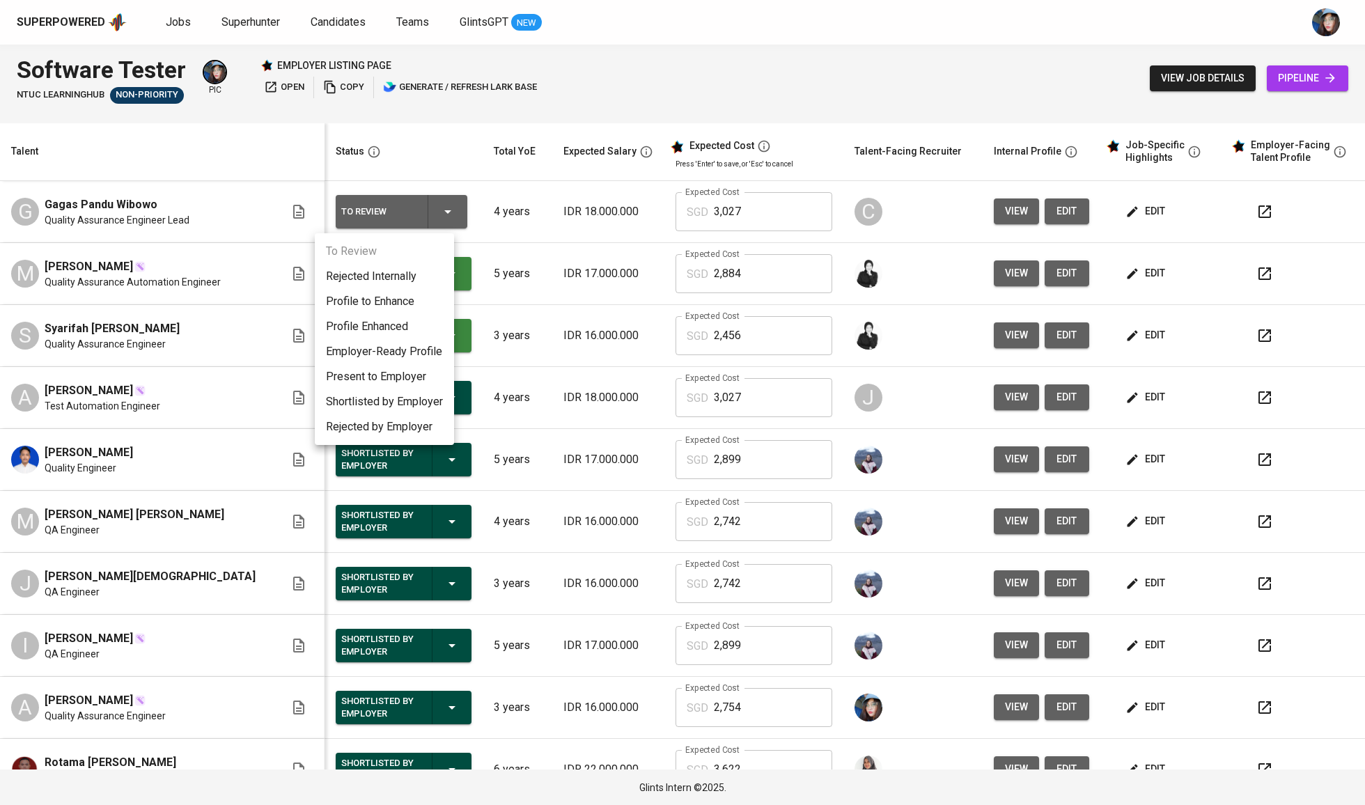
click at [394, 369] on li "Present to Employer" at bounding box center [384, 376] width 139 height 25
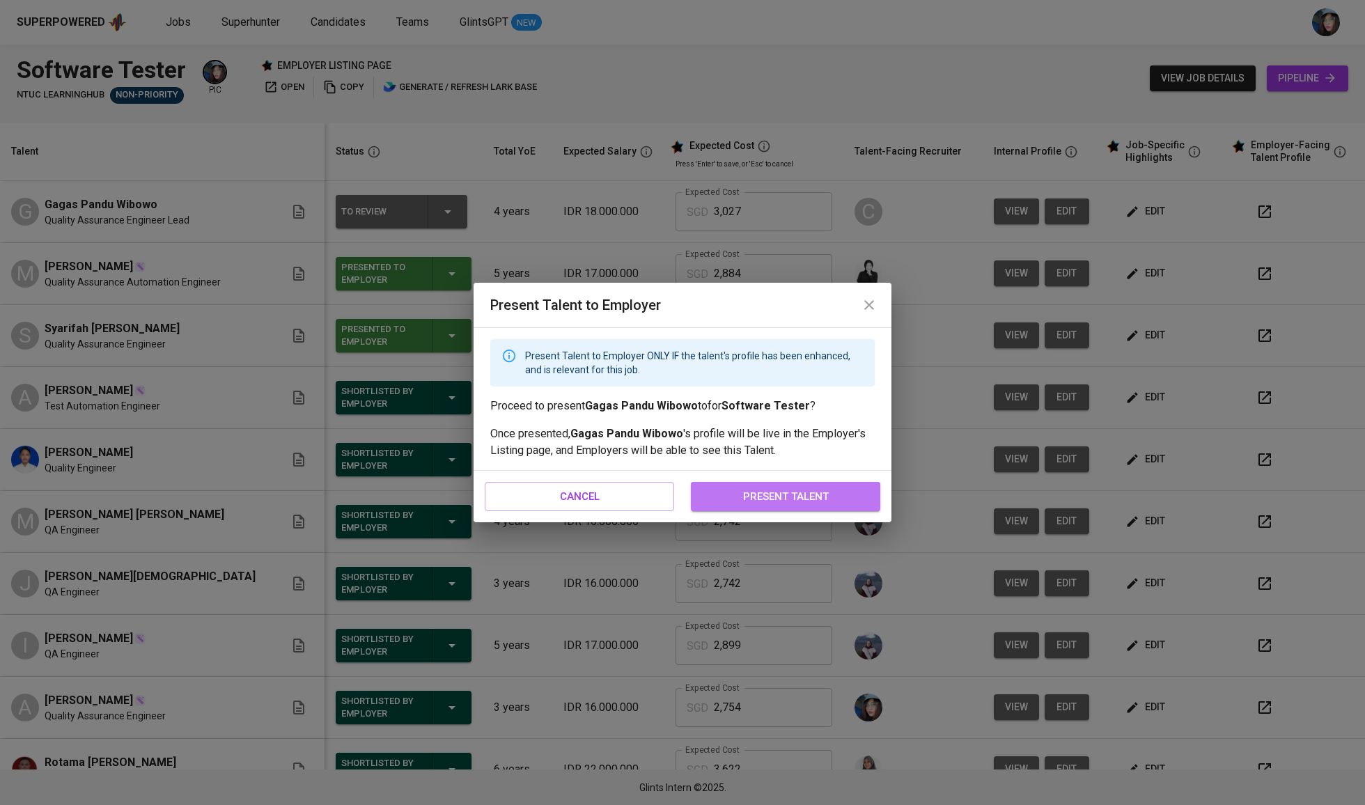
click at [774, 499] on span "present talent" at bounding box center [785, 497] width 159 height 18
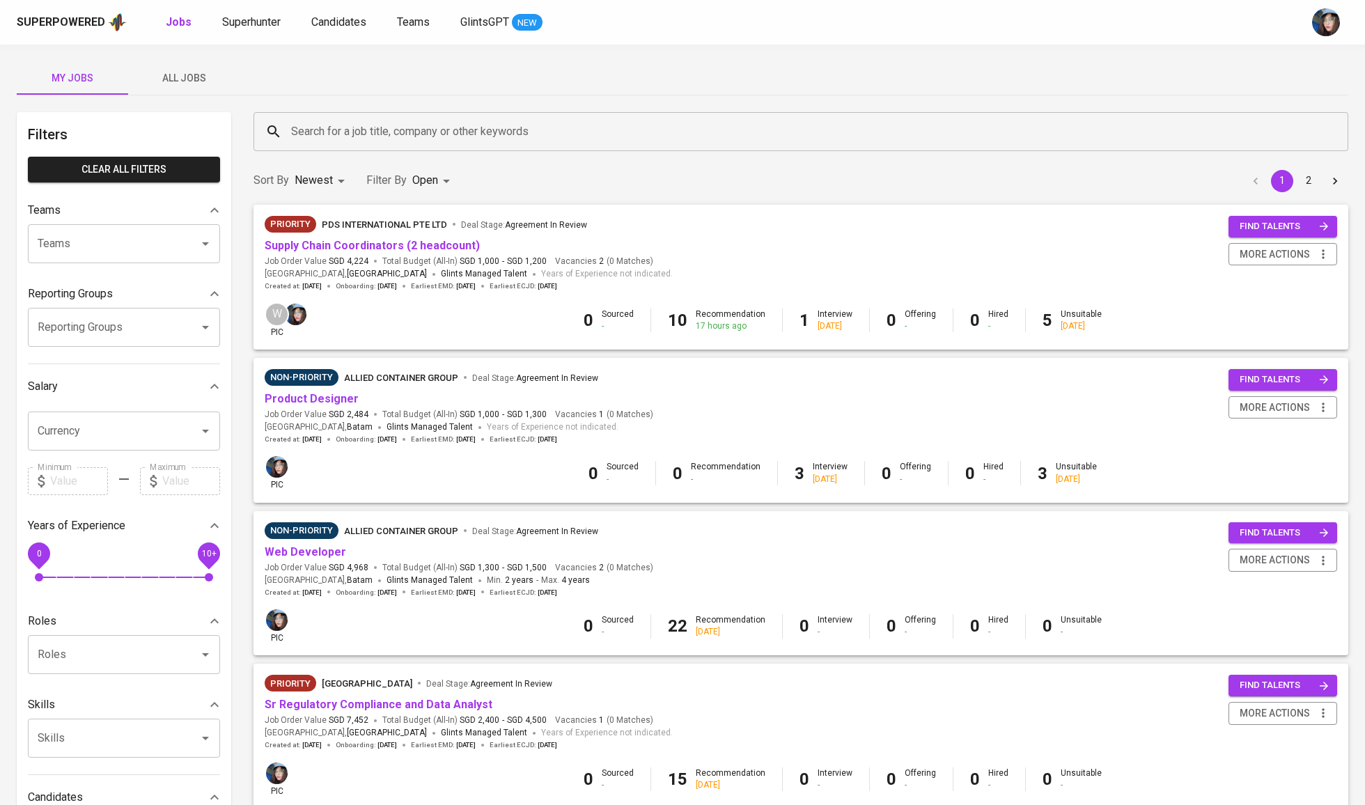
click at [809, 124] on input "Search for a job title, company or other keywords" at bounding box center [805, 131] width 1034 height 26
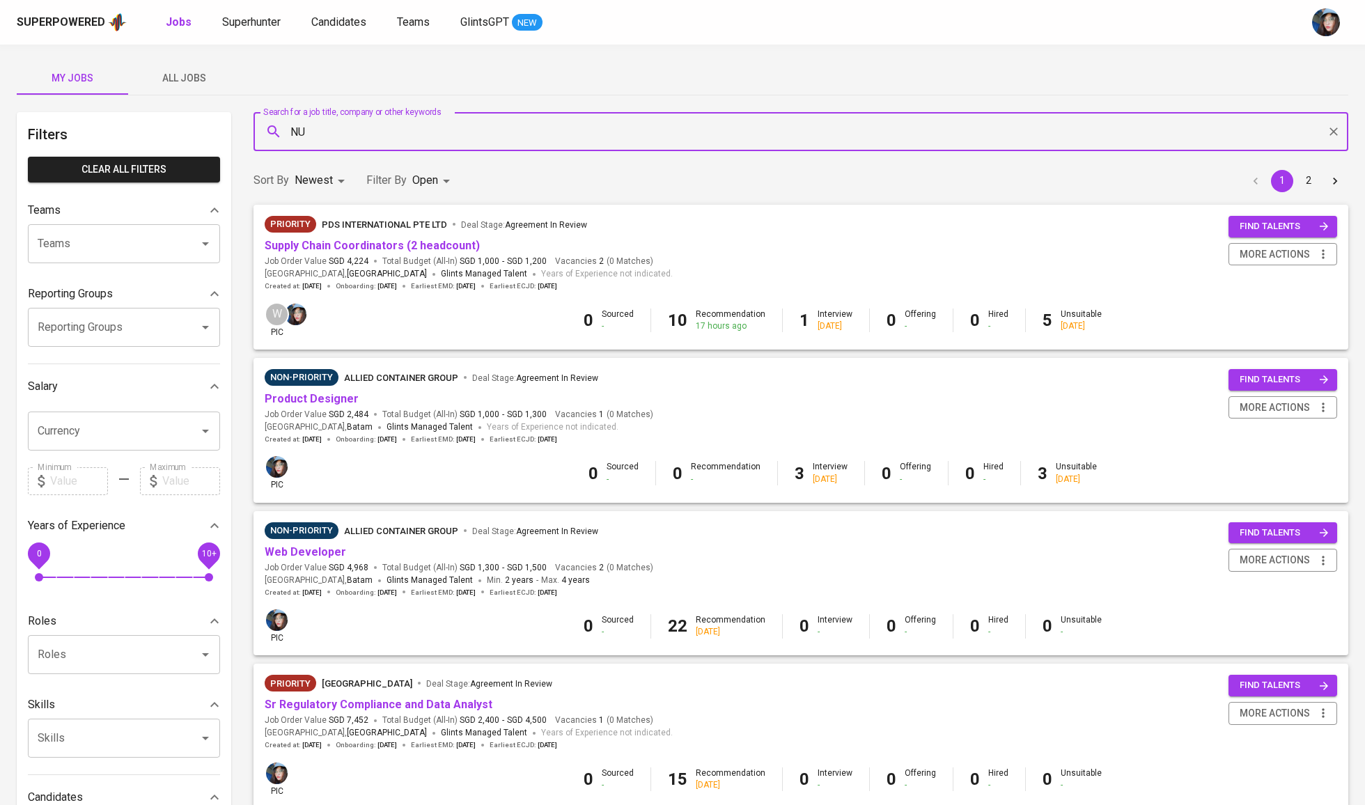
type input "N"
type input "Senior NTUC"
type input "NTUC"
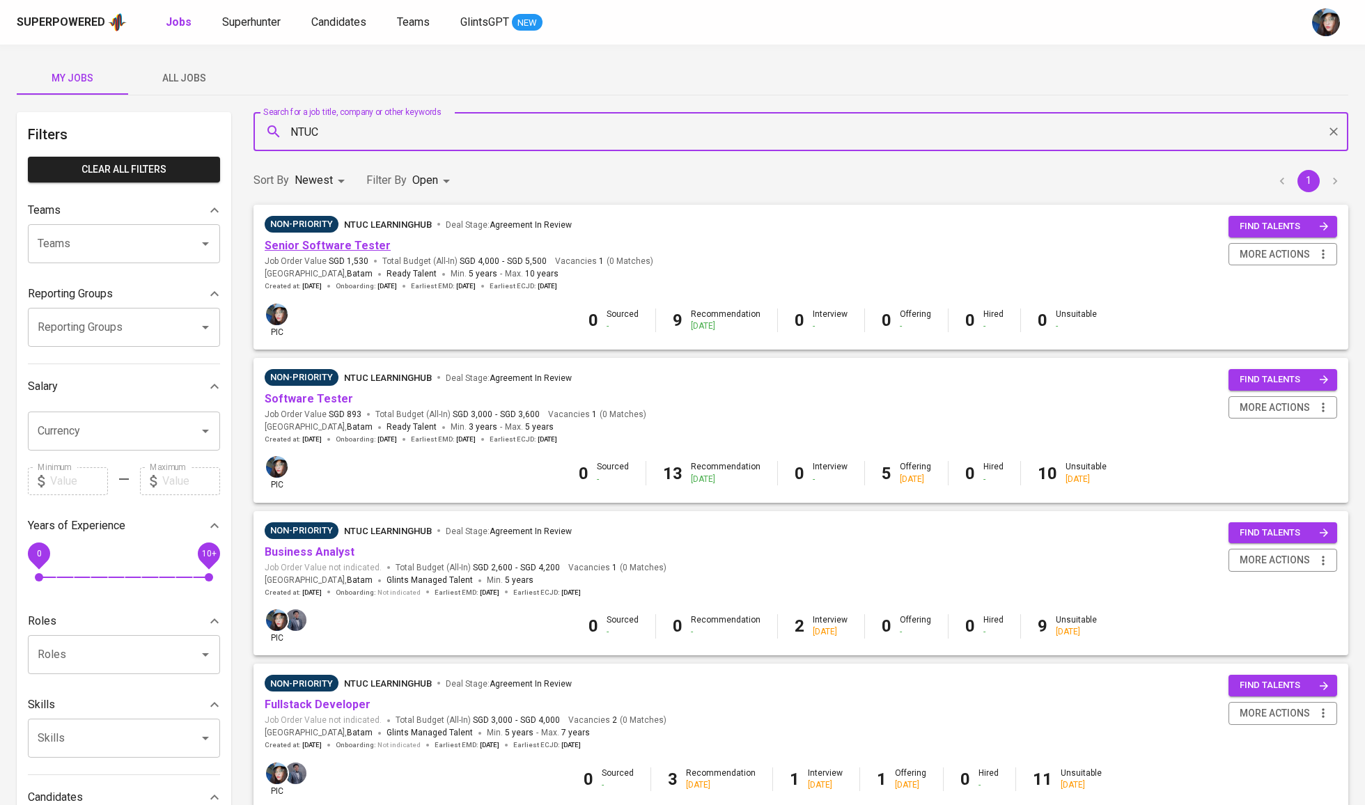
click at [336, 251] on link "Senior Software Tester" at bounding box center [328, 245] width 126 height 13
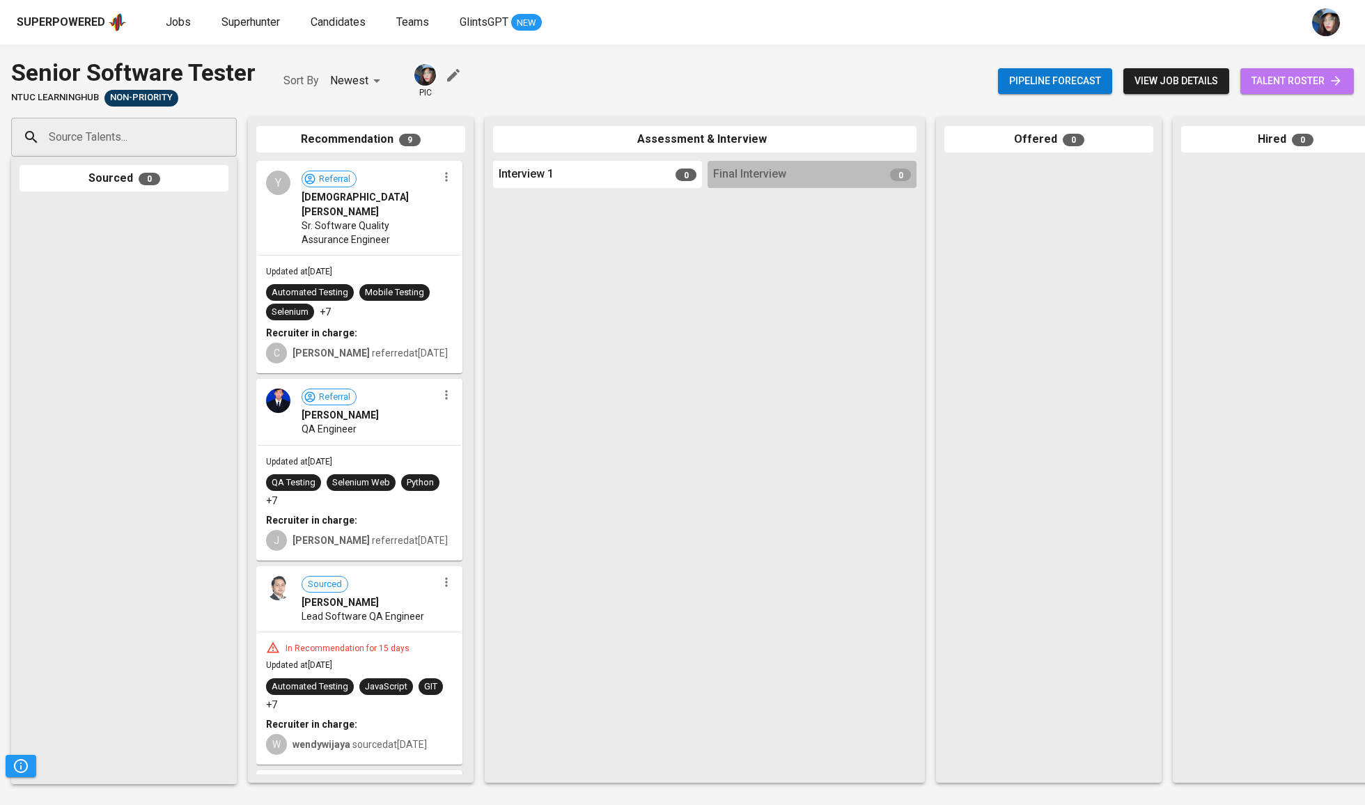
click at [1268, 78] on span "talent roster" at bounding box center [1297, 80] width 91 height 17
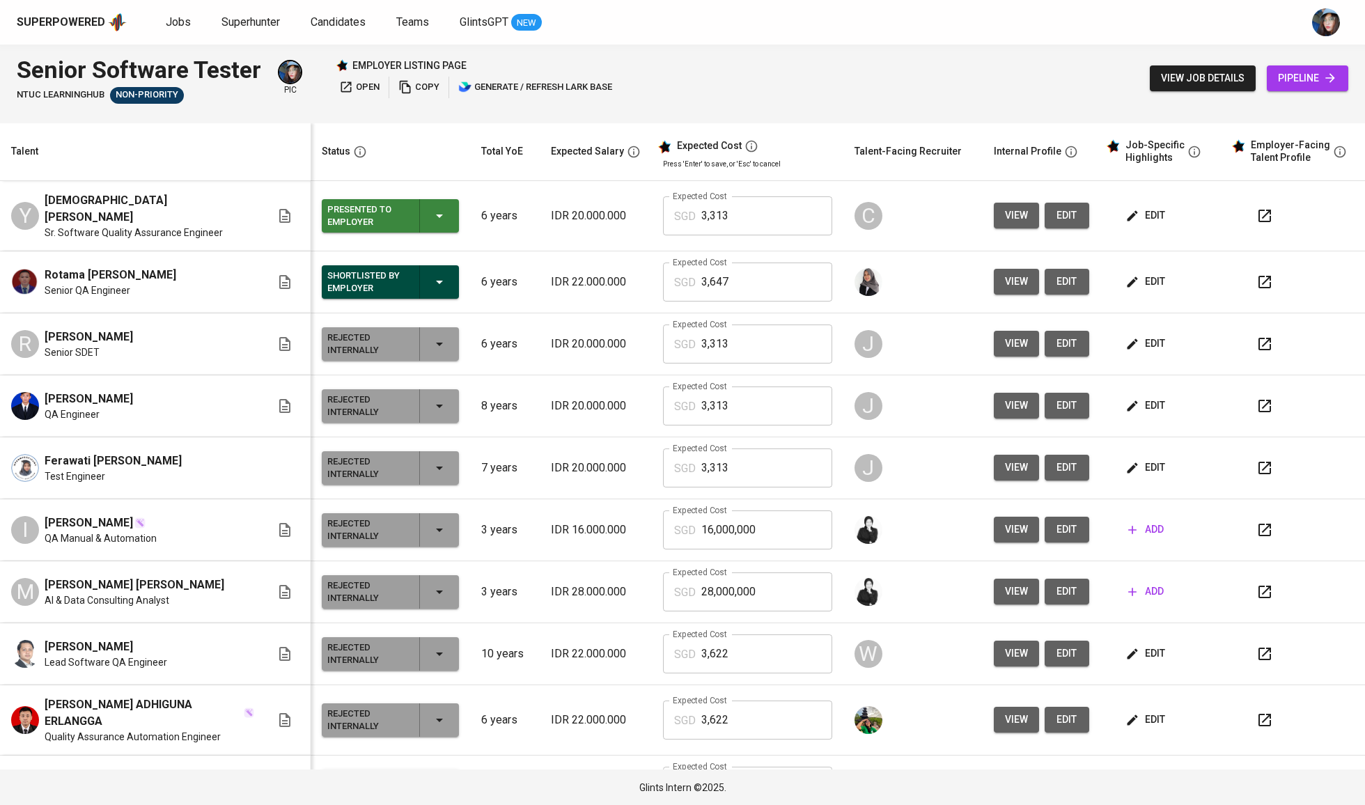
click at [1154, 215] on span "edit" at bounding box center [1146, 215] width 37 height 17
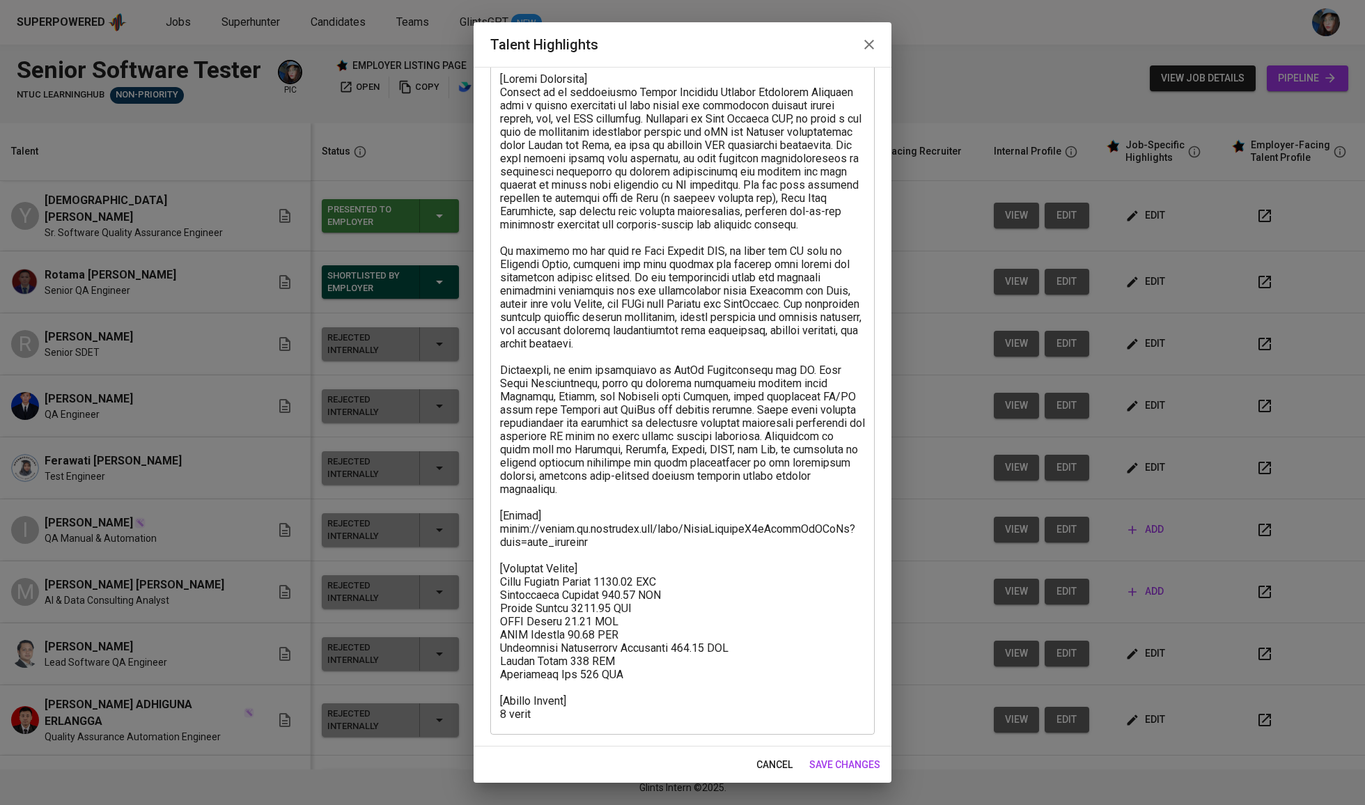
scroll to position [89, 0]
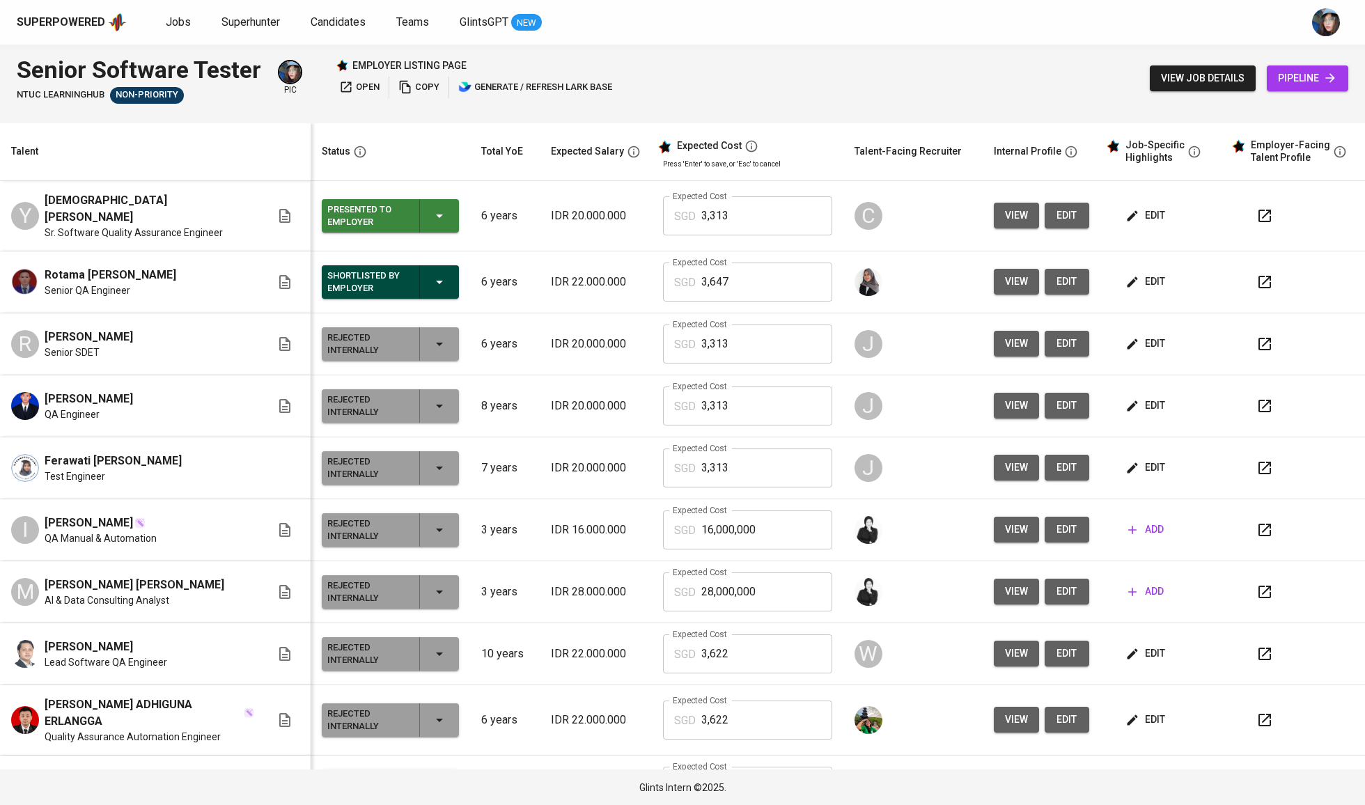
click at [352, 93] on icon "button" at bounding box center [346, 87] width 10 height 10
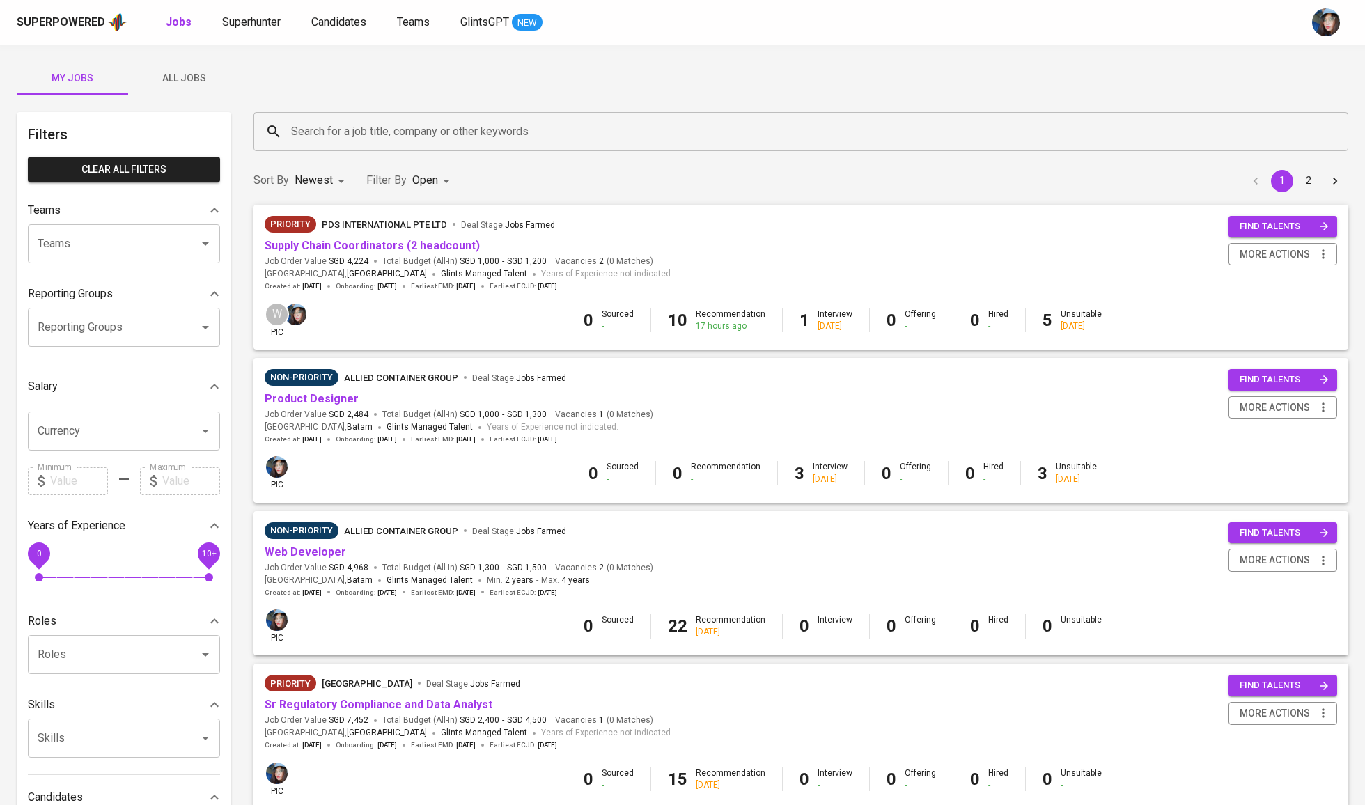
click at [341, 109] on div "Search for a job title, company or other keywords Search for a job title, compa…" at bounding box center [801, 132] width 1112 height 56
click at [352, 127] on input "Search for a job title, company or other keywords" at bounding box center [805, 131] width 1034 height 26
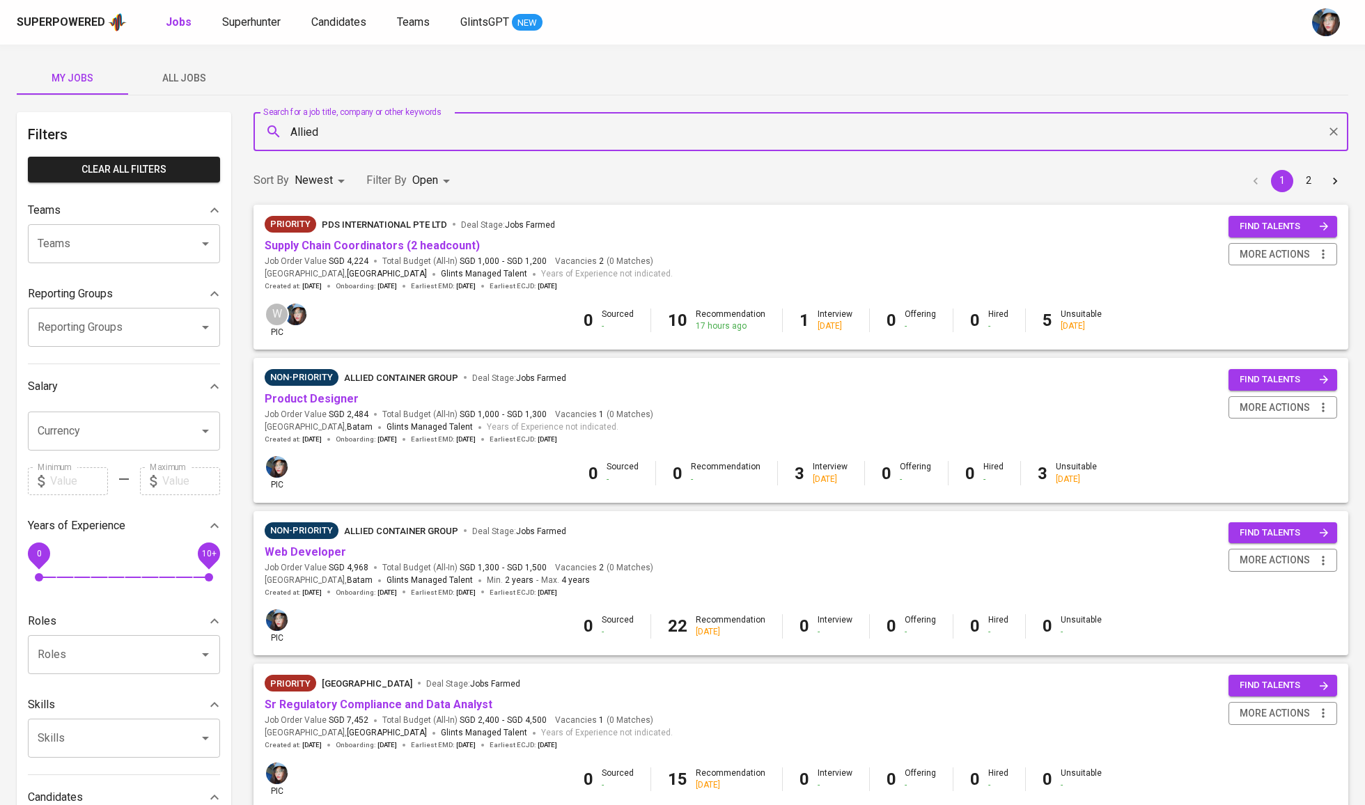
type input "Allied"
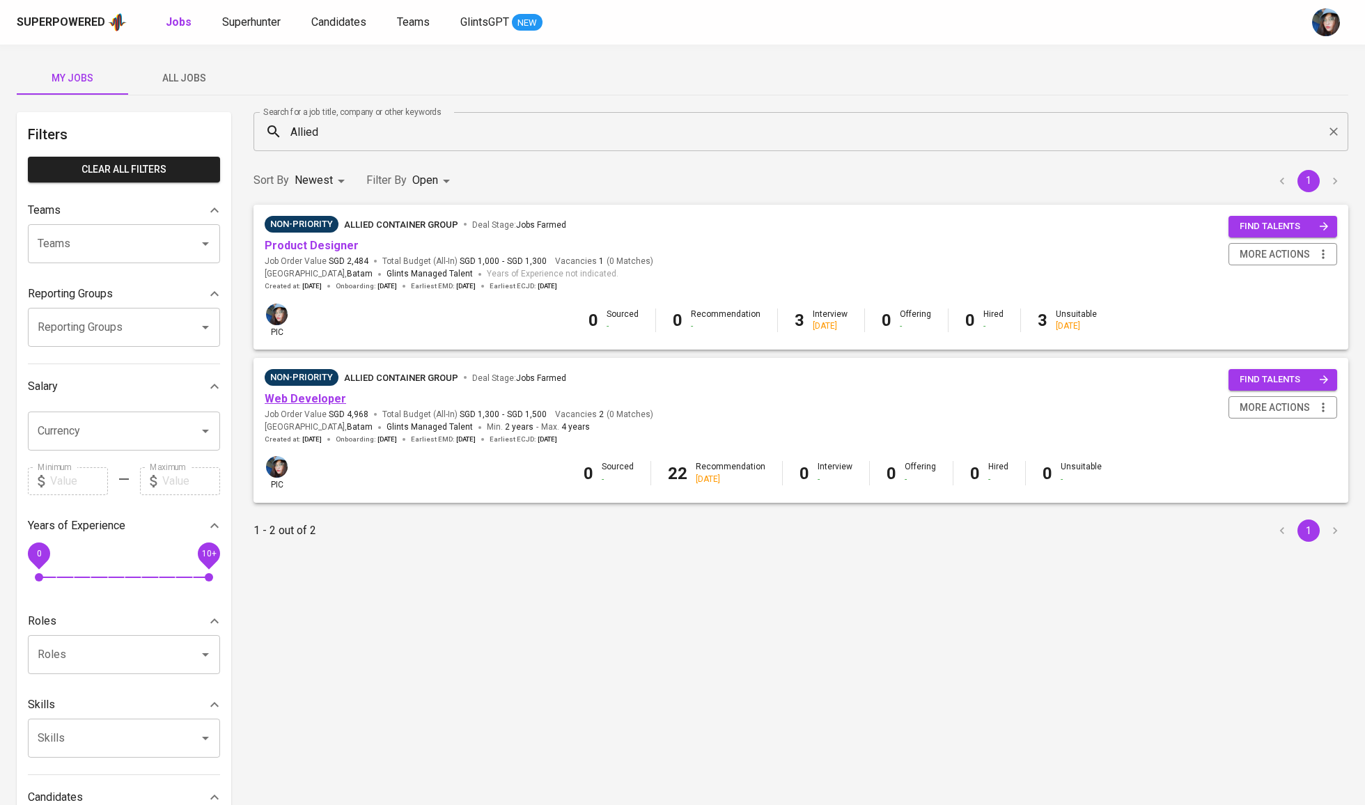
click at [326, 394] on link "Web Developer" at bounding box center [305, 398] width 81 height 13
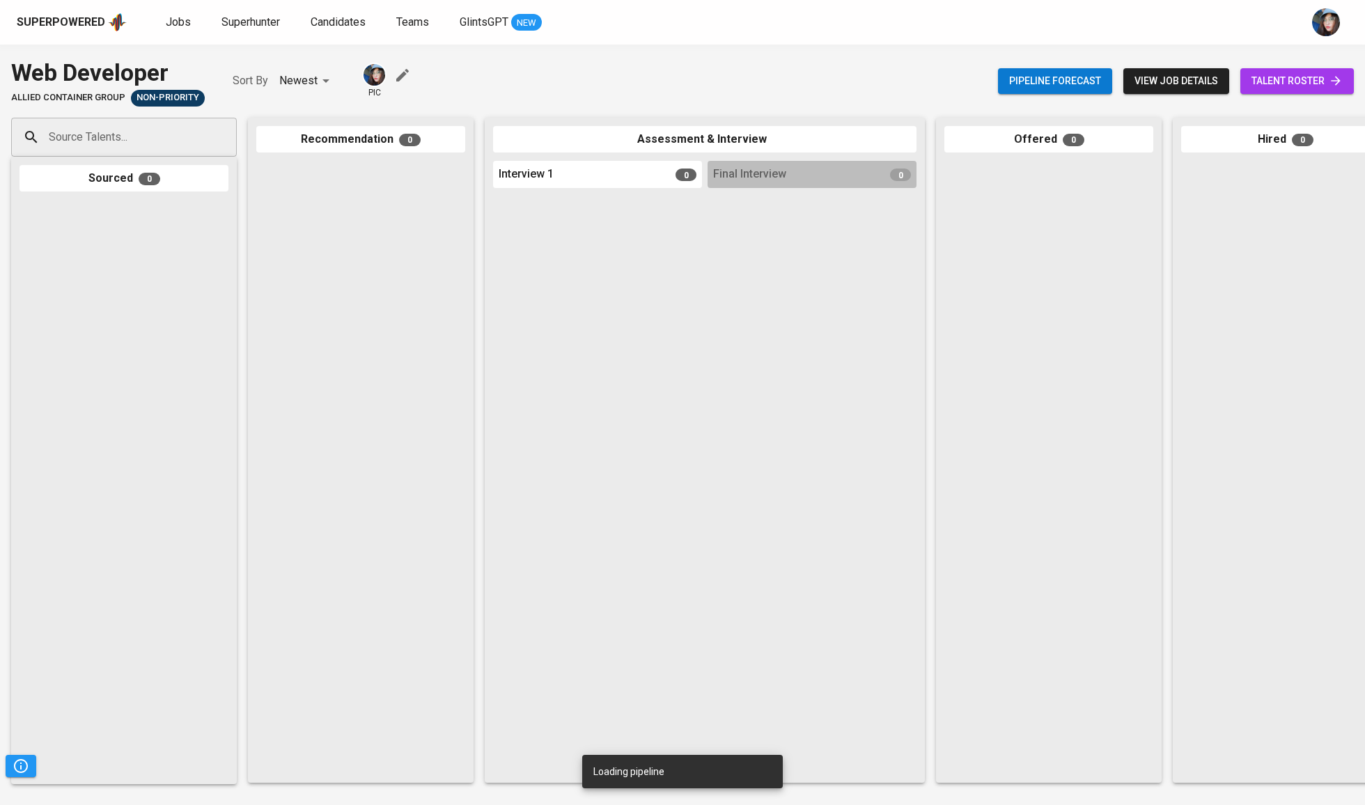
click at [1316, 76] on span "talent roster" at bounding box center [1297, 80] width 91 height 17
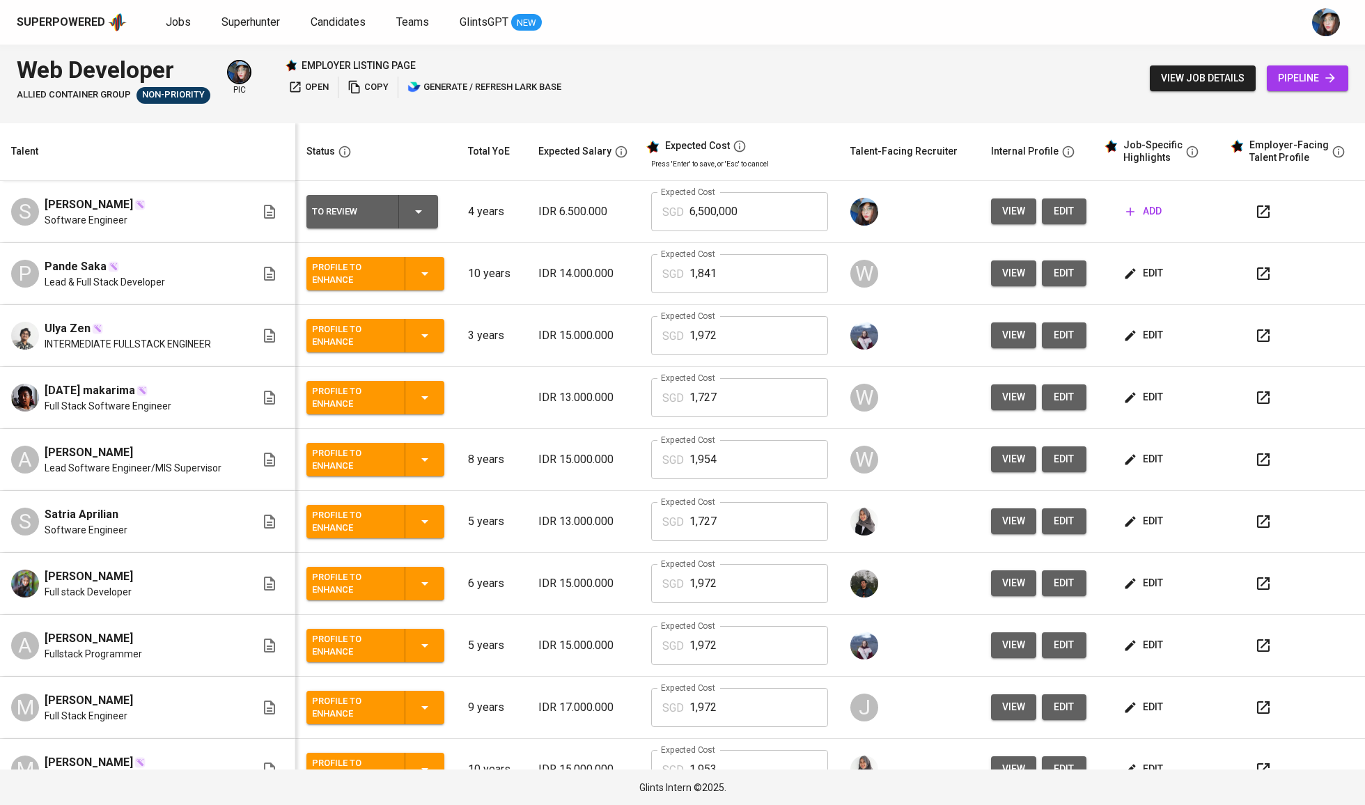
click at [1053, 396] on span "edit" at bounding box center [1064, 397] width 22 height 17
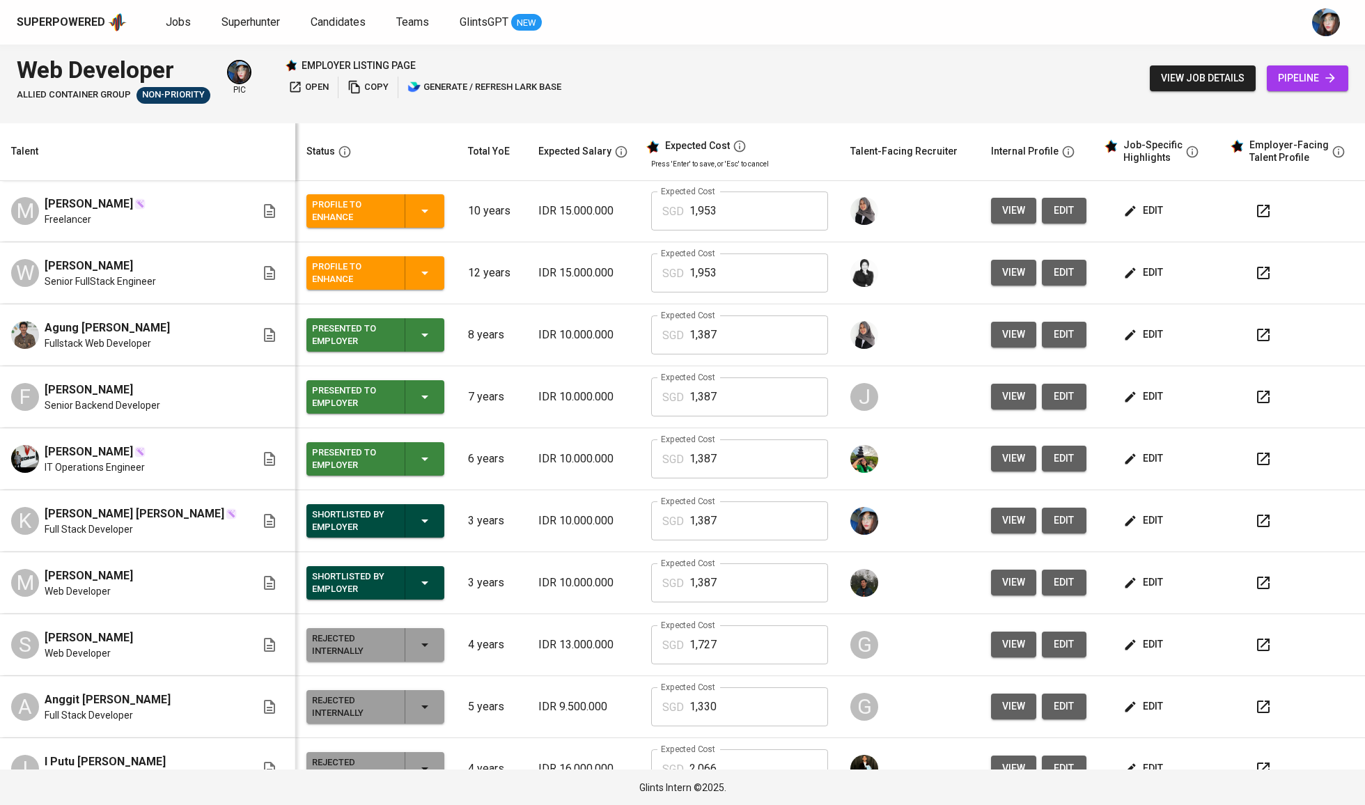
scroll to position [546, 0]
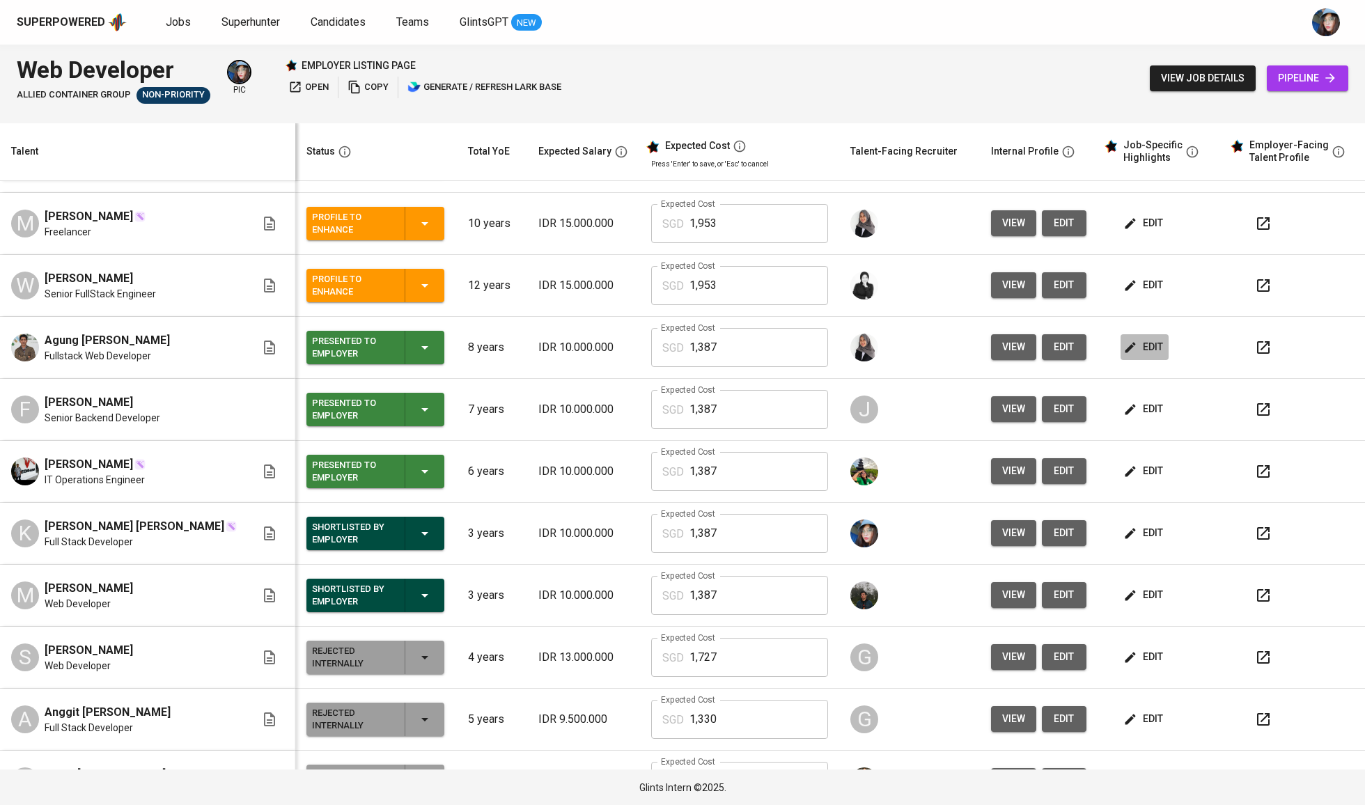
click at [1143, 349] on span "edit" at bounding box center [1144, 346] width 37 height 17
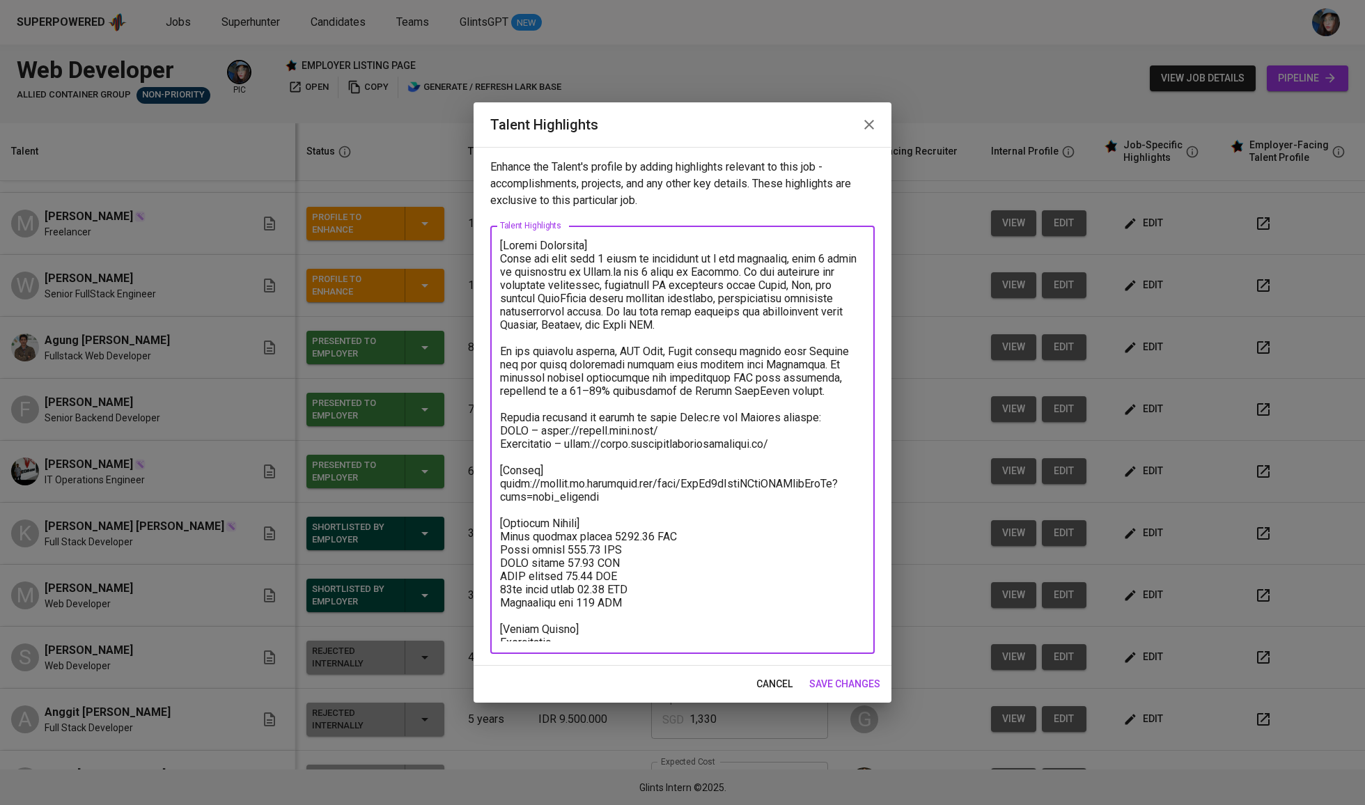
drag, startPoint x: 616, startPoint y: 593, endPoint x: 483, endPoint y: 513, distance: 155.3
click at [483, 513] on div "Enhance the Talent's profile by adding highlights relevant to this job - accomp…" at bounding box center [683, 406] width 418 height 519
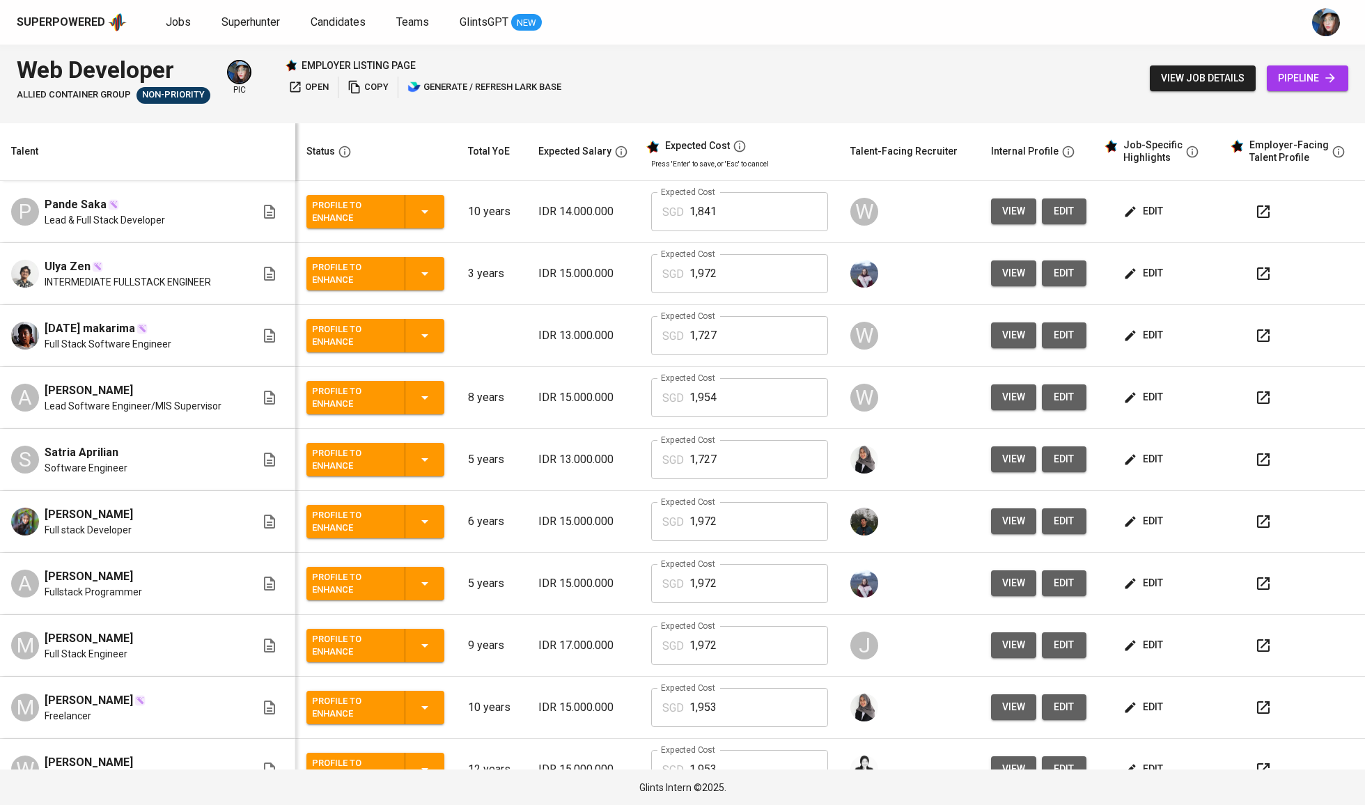
scroll to position [53, 0]
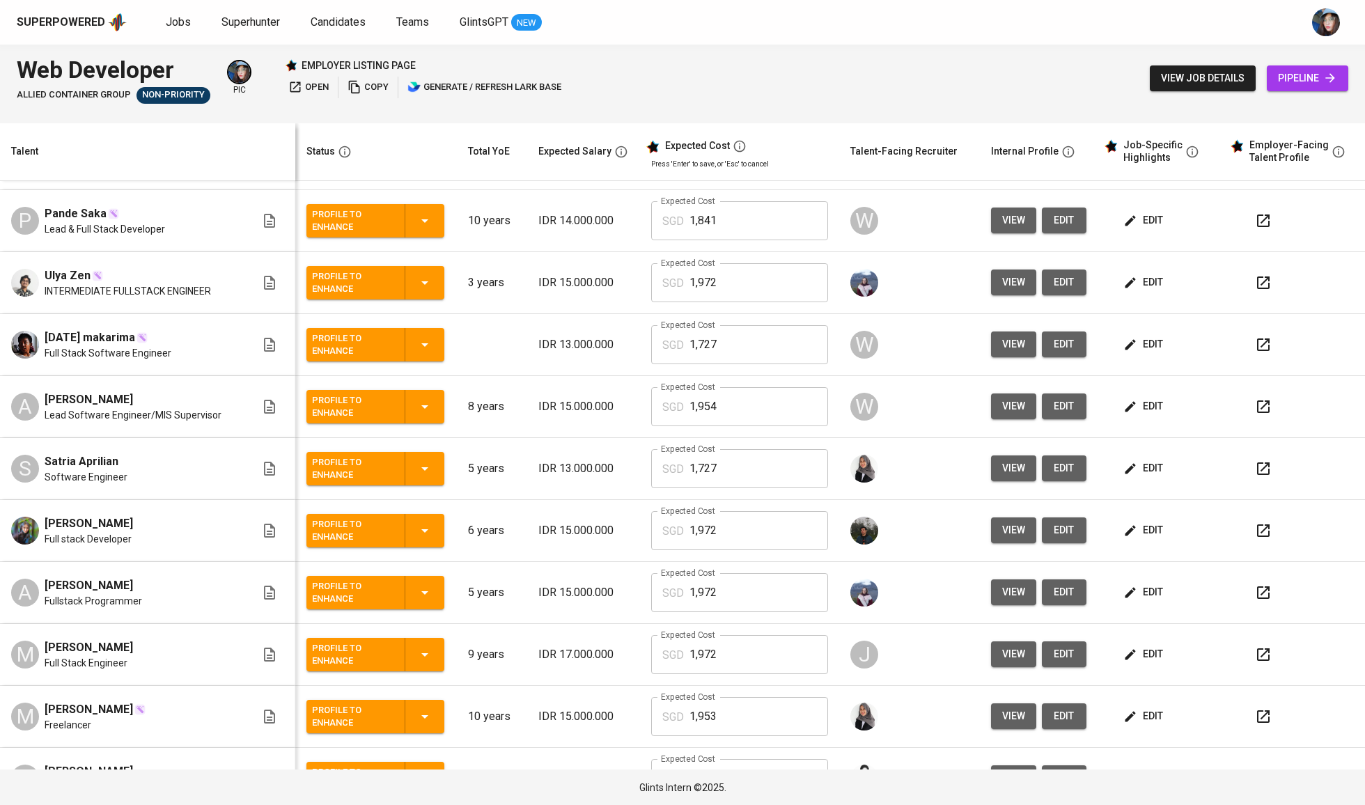
click at [1129, 343] on span "edit" at bounding box center [1144, 344] width 37 height 17
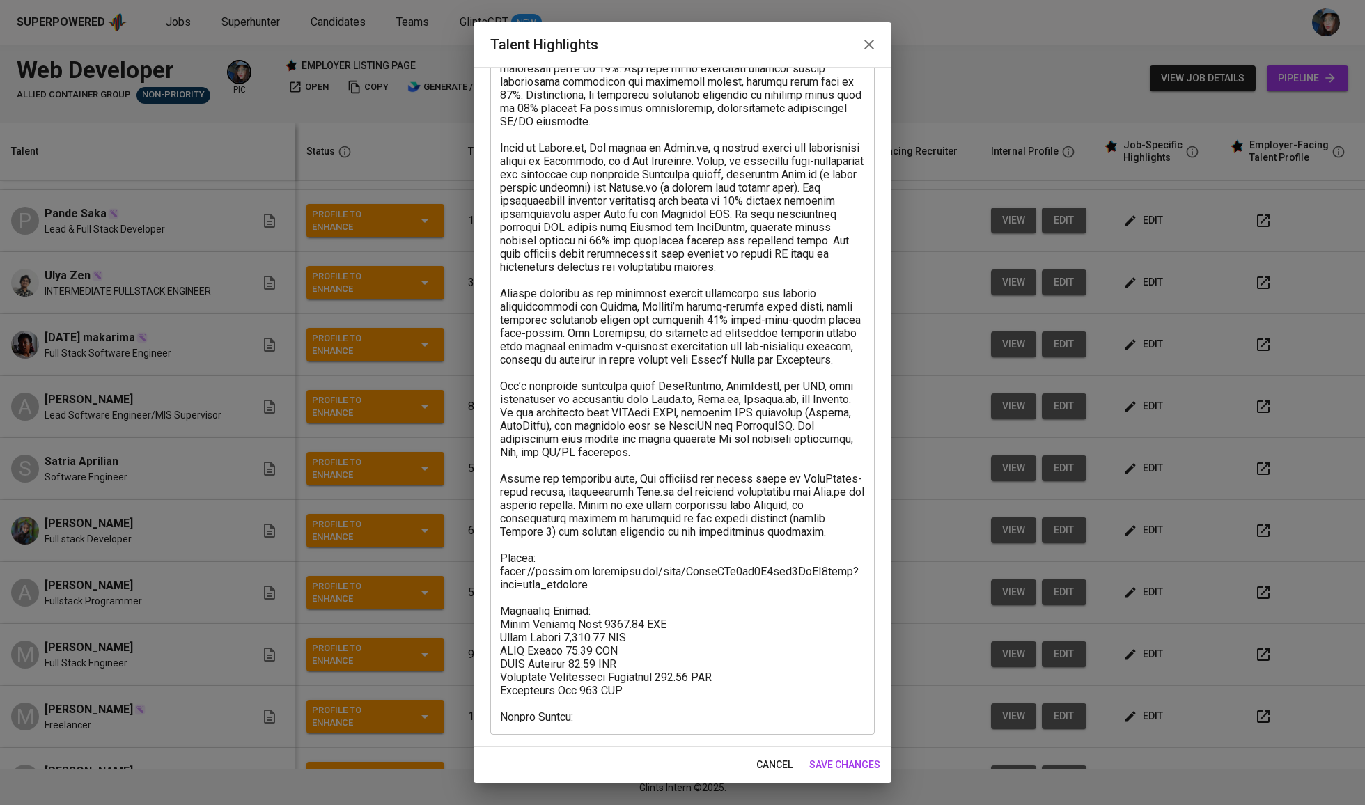
scroll to position [243, 0]
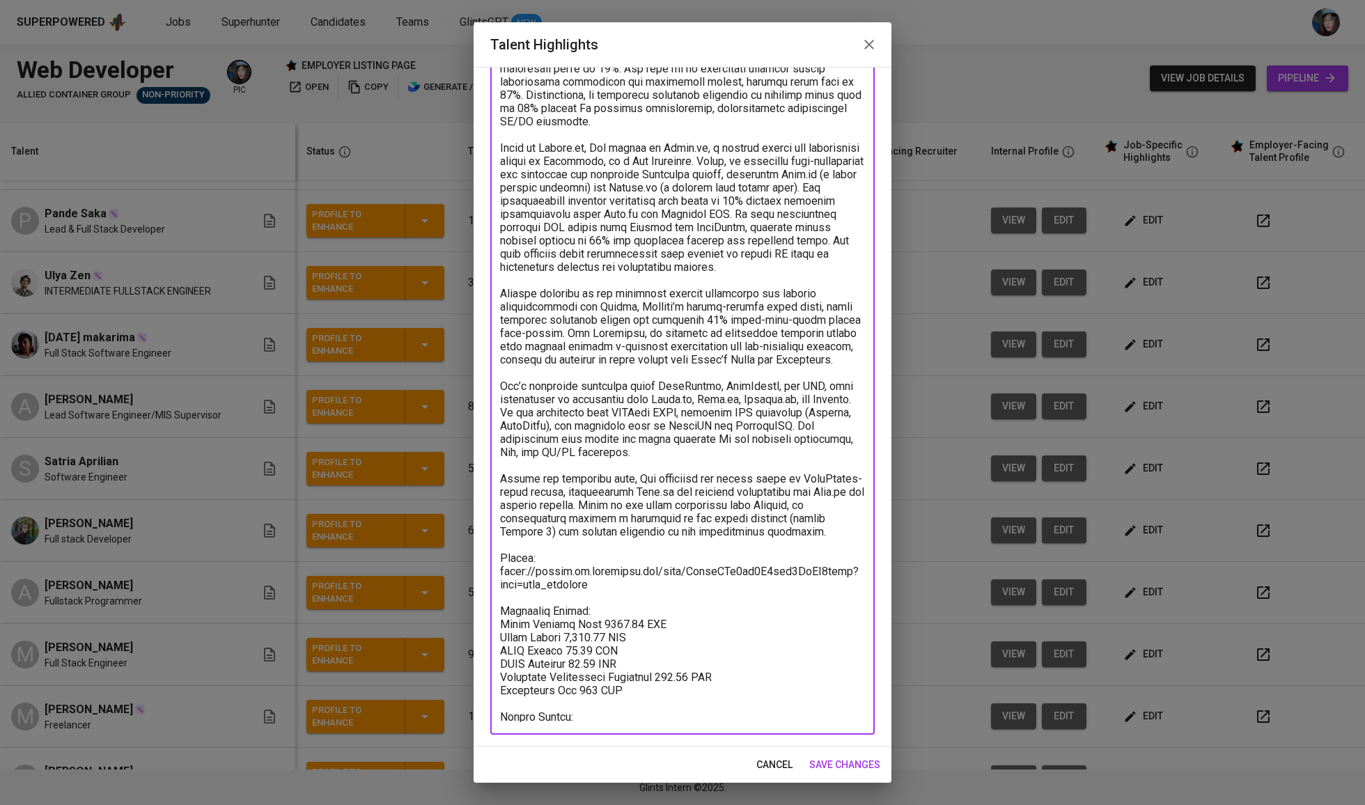
drag, startPoint x: 574, startPoint y: 669, endPoint x: 491, endPoint y: 614, distance: 99.9
click at [491, 614] on div "x Talent Highlights" at bounding box center [682, 319] width 384 height 832
paste textarea "[Expected Salary] Total monthly salary 1386.58 SGD Basic salary 904.87 SGD BPJS…"
click at [585, 600] on textarea at bounding box center [682, 319] width 365 height 806
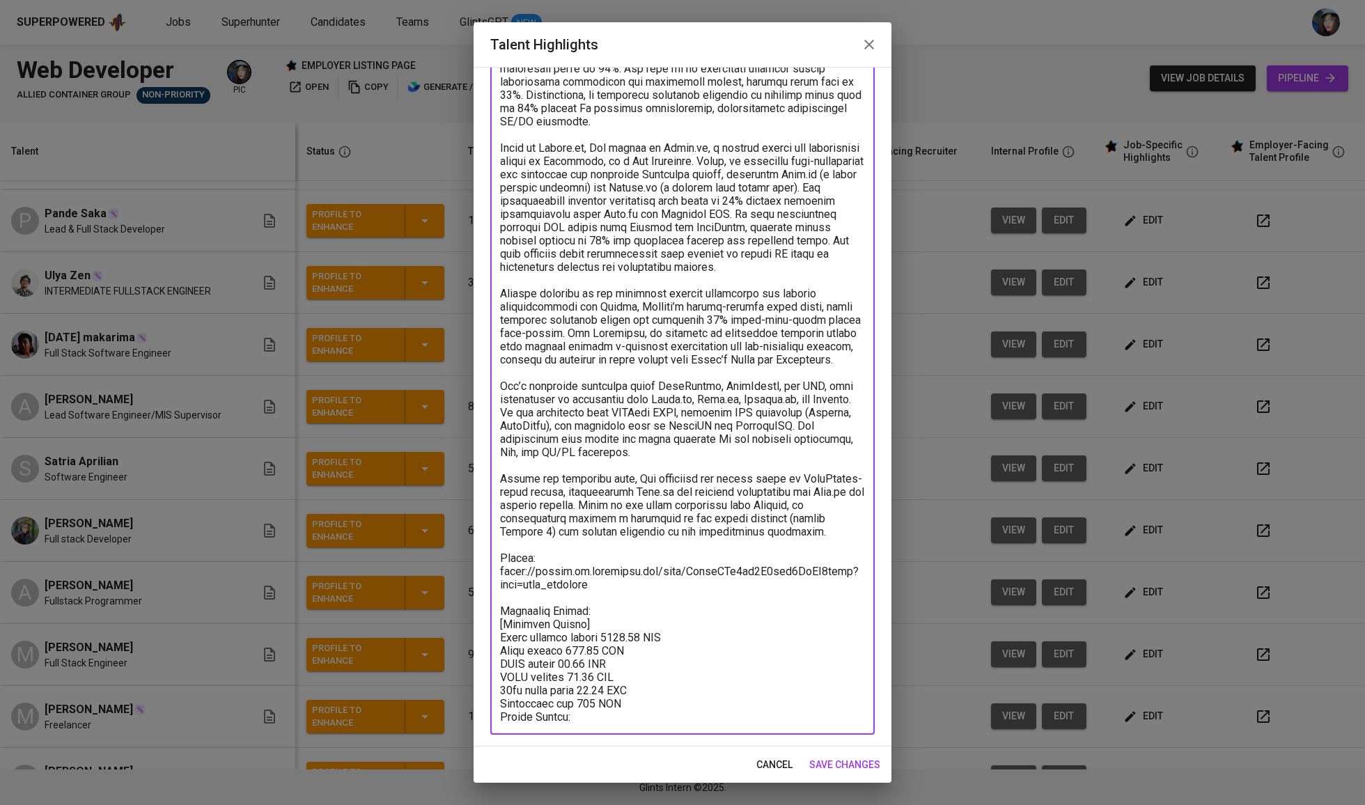
click at [585, 600] on textarea at bounding box center [682, 319] width 365 height 806
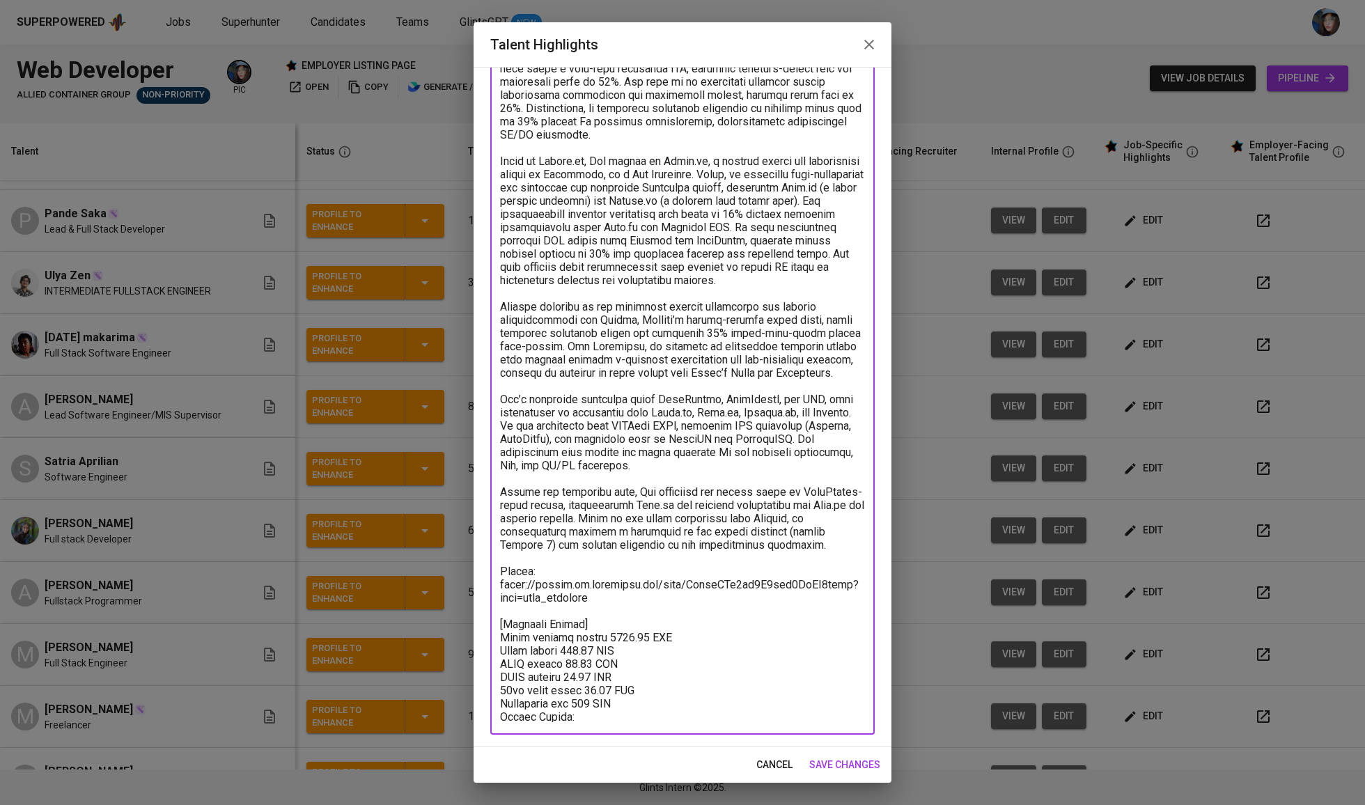
scroll to position [229, 0]
click at [656, 690] on textarea at bounding box center [682, 326] width 365 height 793
type textarea "Zul is a Senior Software Engineer with over three years of experience specializ…"
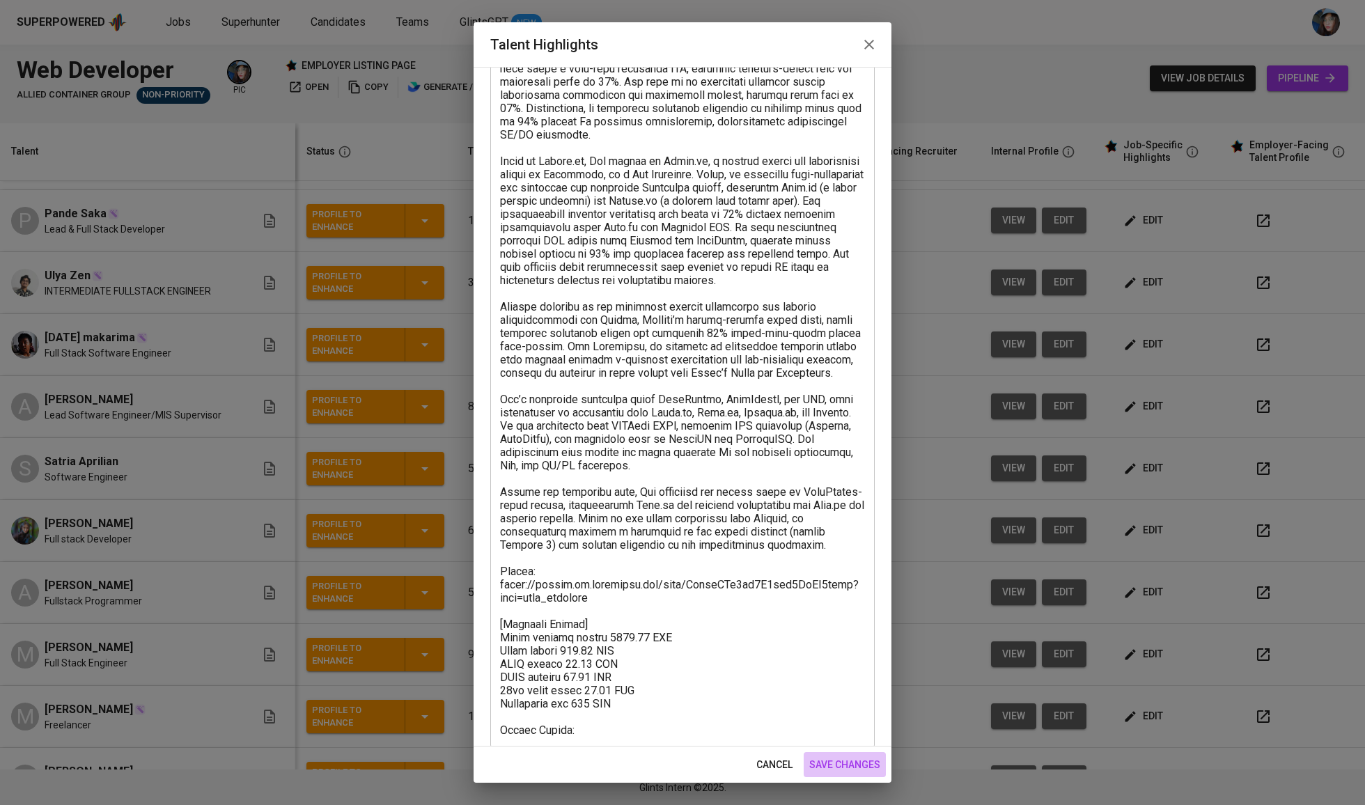
click at [834, 764] on span "save changes" at bounding box center [844, 764] width 71 height 17
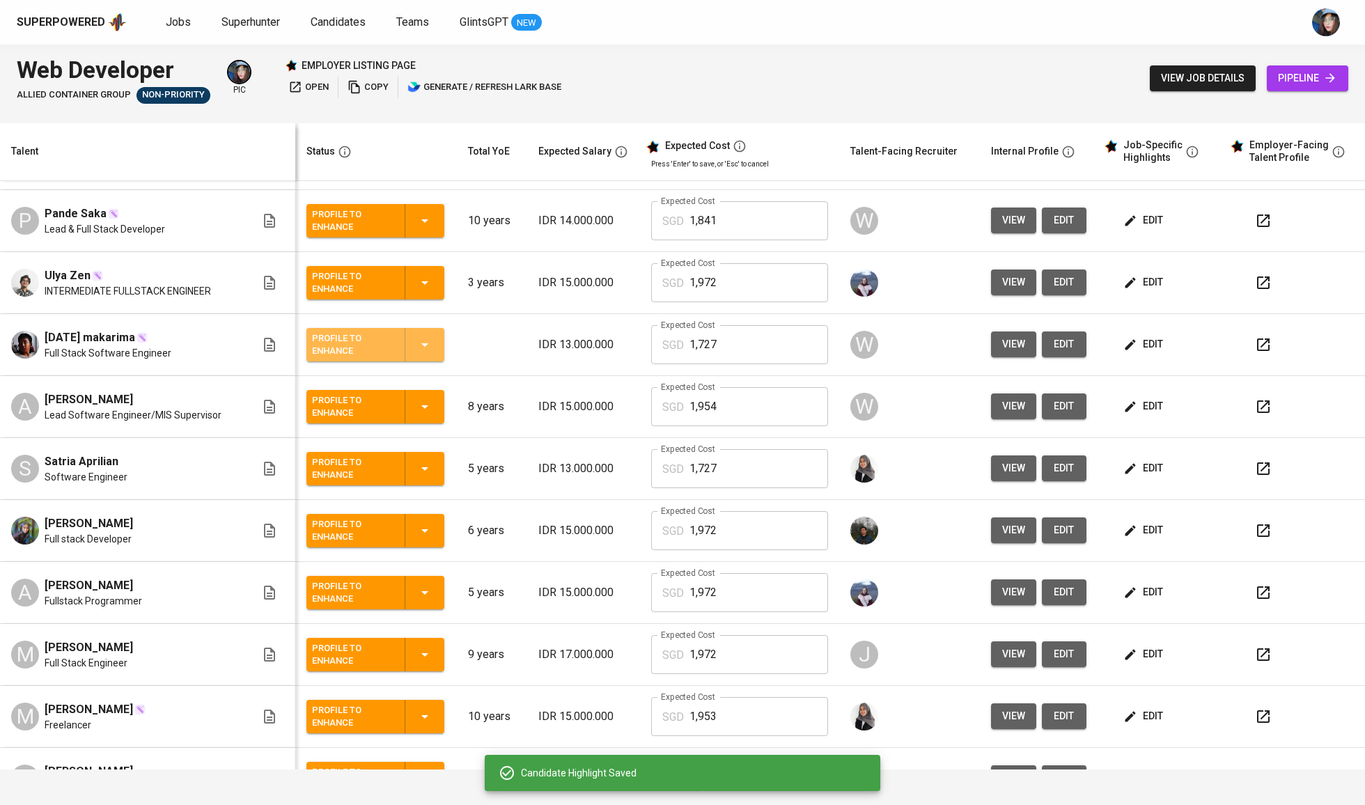
click at [416, 340] on icon "button" at bounding box center [424, 344] width 17 height 17
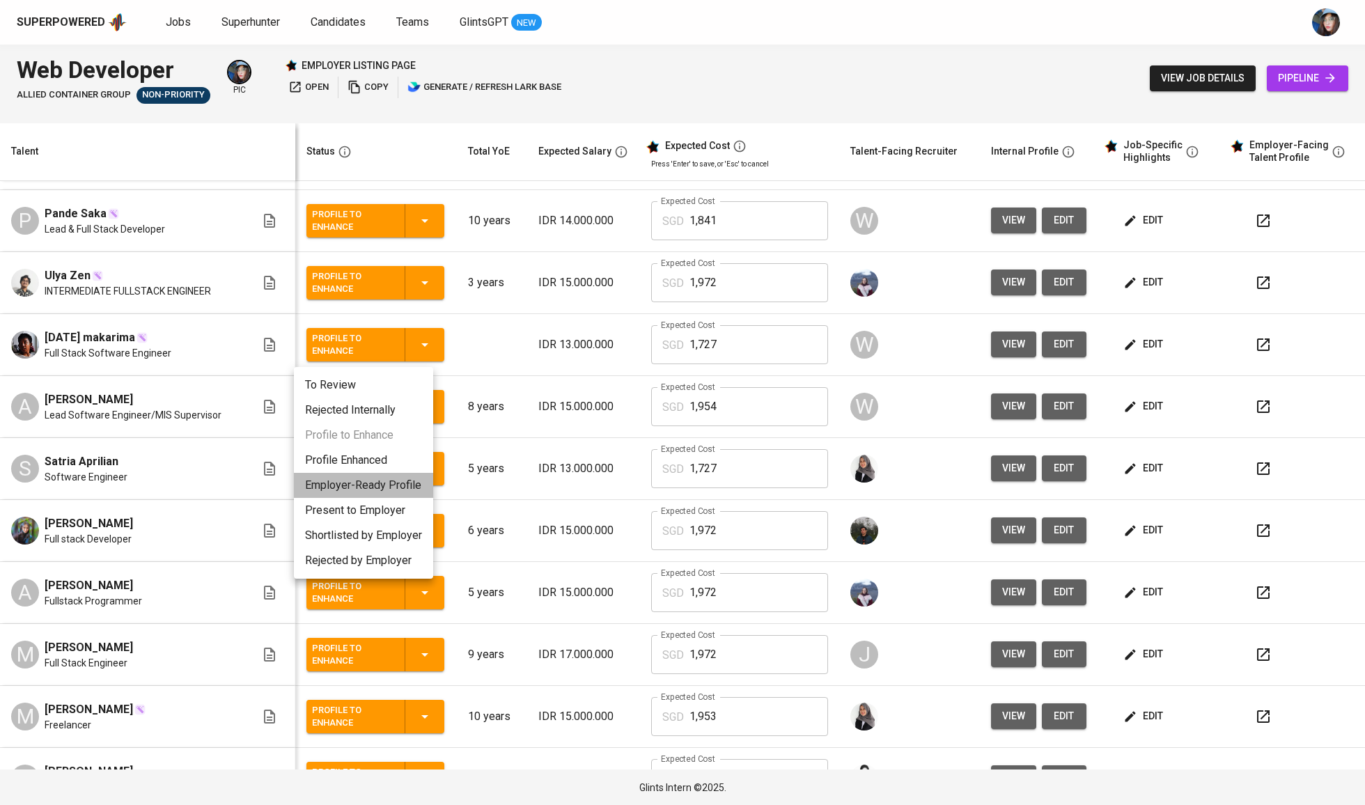
click at [400, 488] on li "Employer-Ready Profile" at bounding box center [363, 485] width 139 height 25
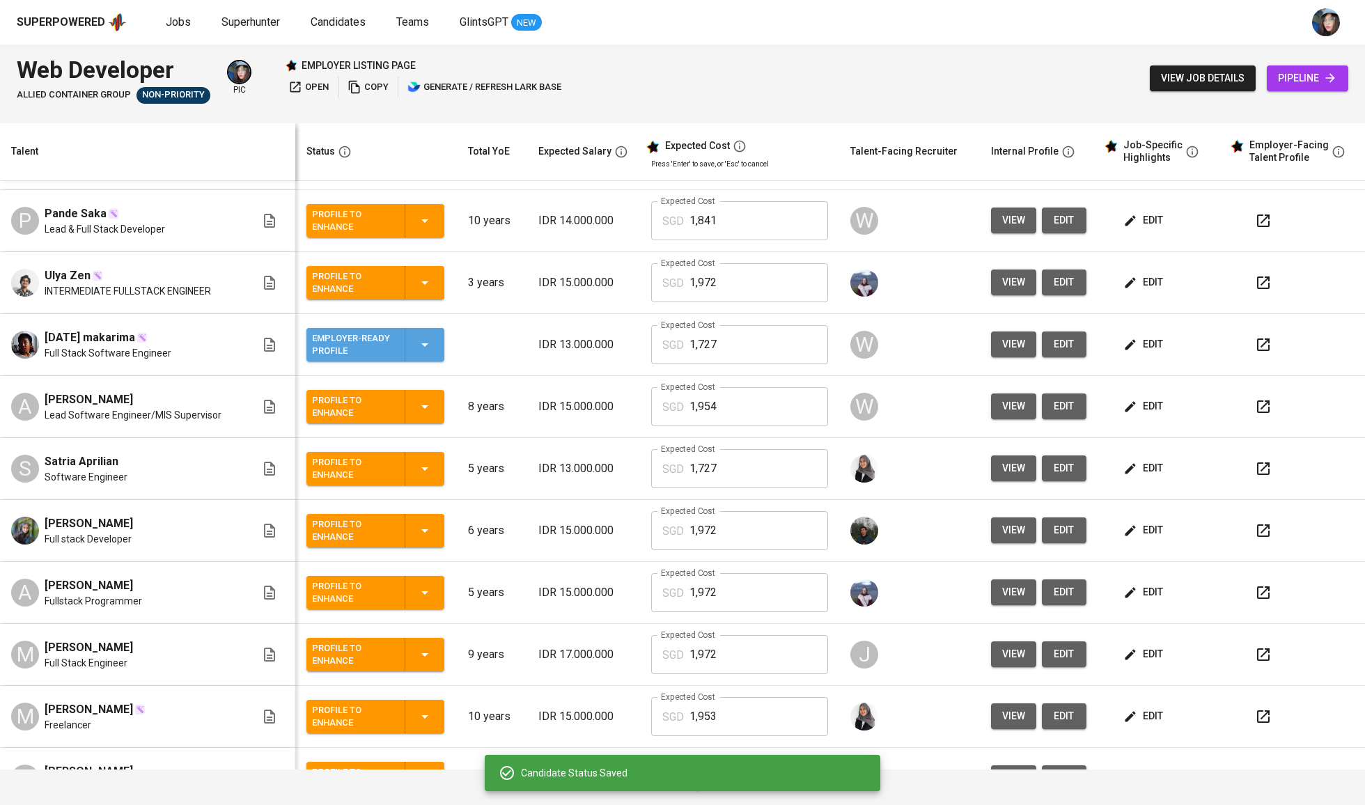
click at [416, 343] on icon "button" at bounding box center [424, 344] width 17 height 17
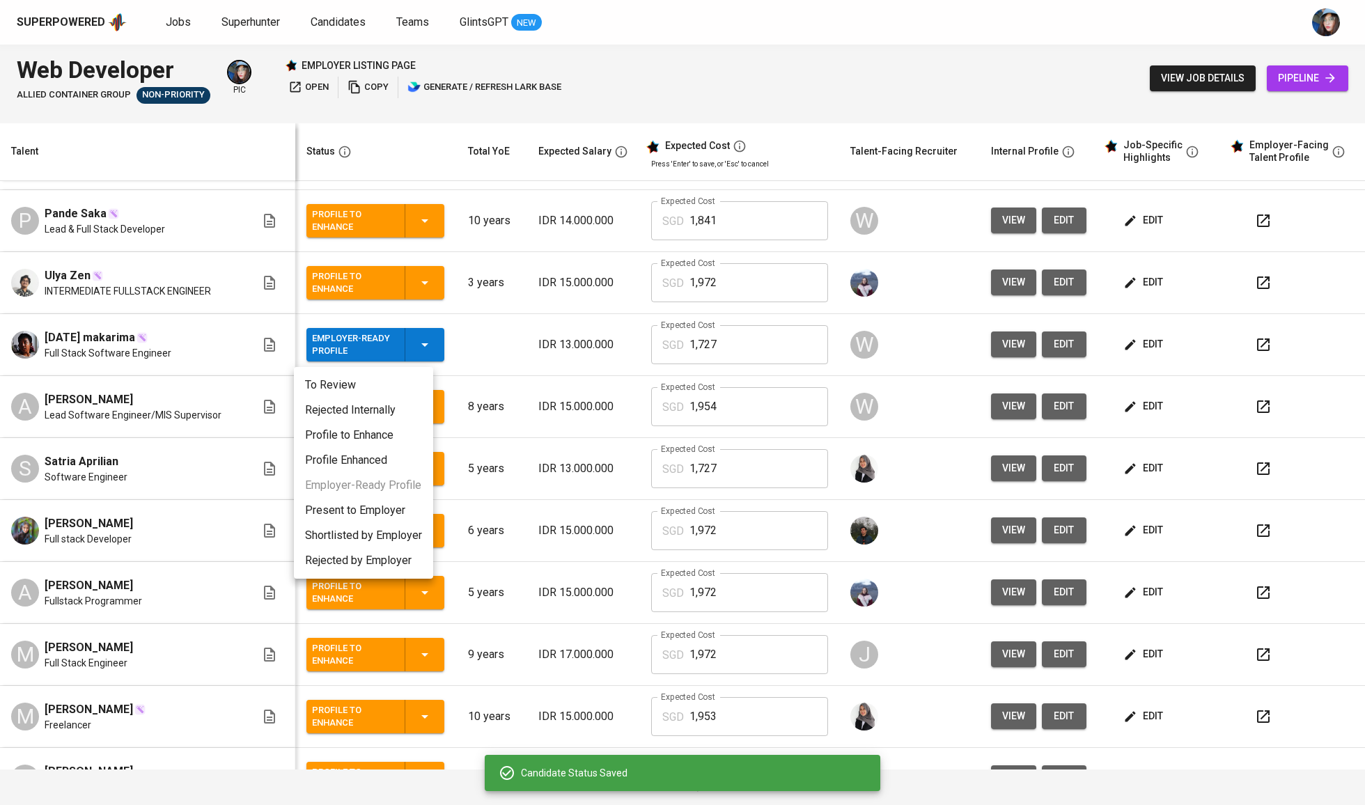
click at [396, 506] on li "Present to Employer" at bounding box center [363, 510] width 139 height 25
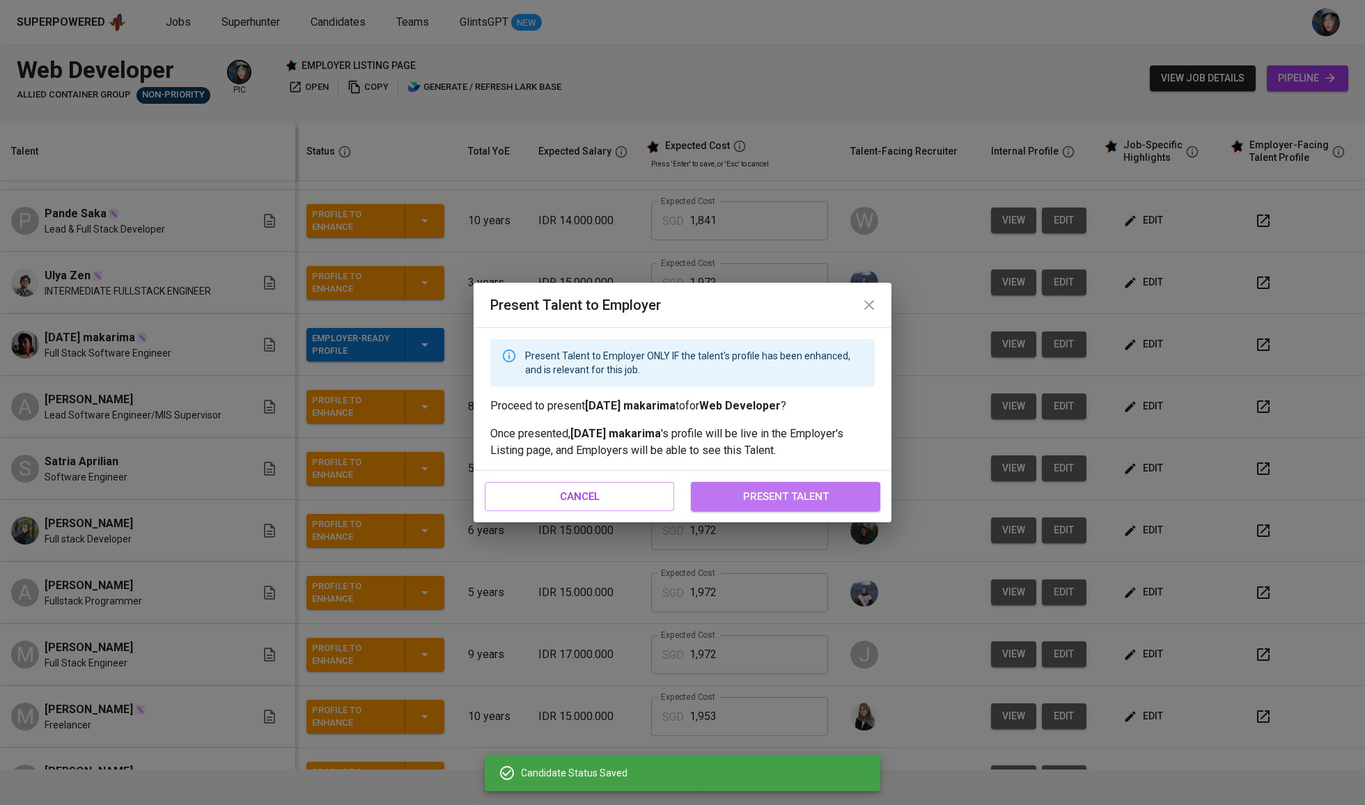
click at [767, 510] on button "present talent" at bounding box center [785, 496] width 189 height 29
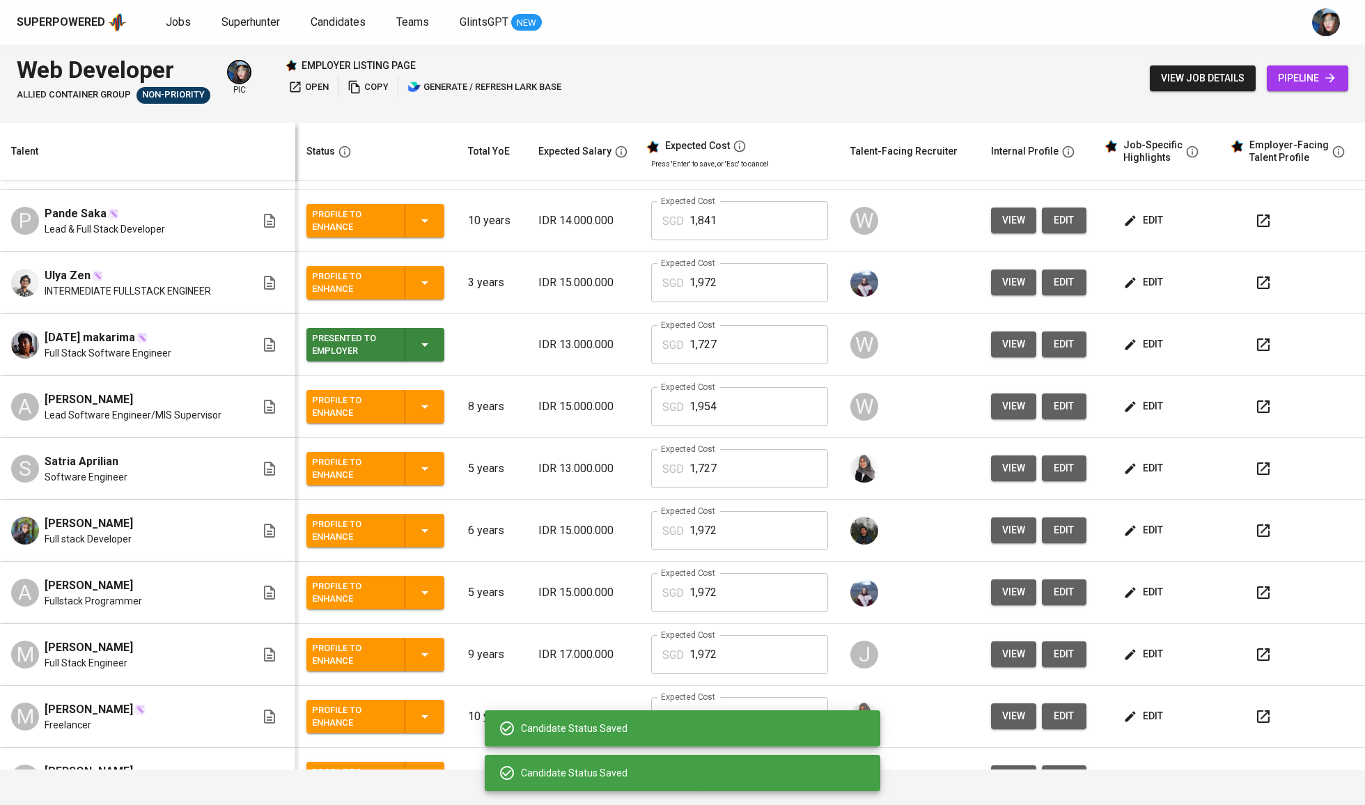
click at [786, 499] on td "Expected Cost SGD 1,727 Expected Cost" at bounding box center [739, 469] width 199 height 62
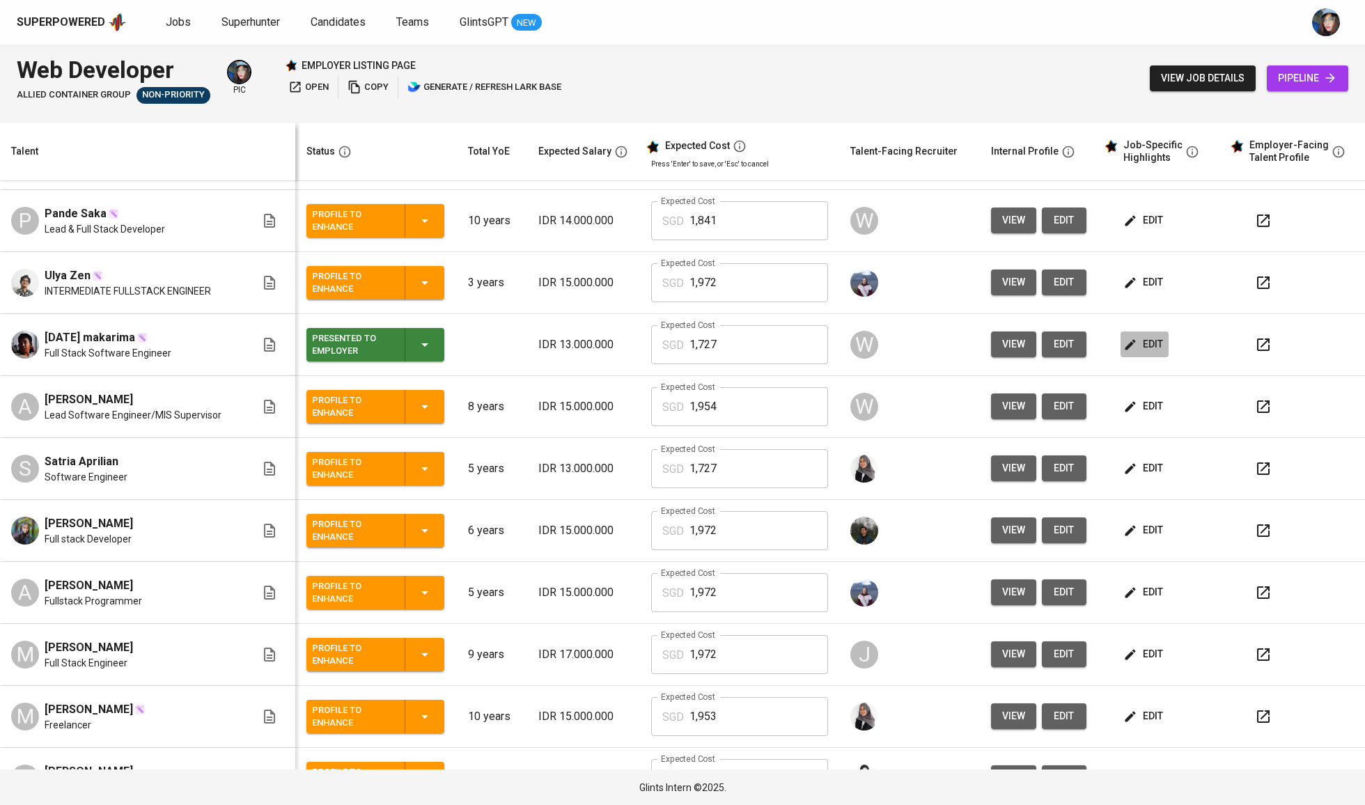
click at [1132, 345] on span "edit" at bounding box center [1144, 344] width 37 height 17
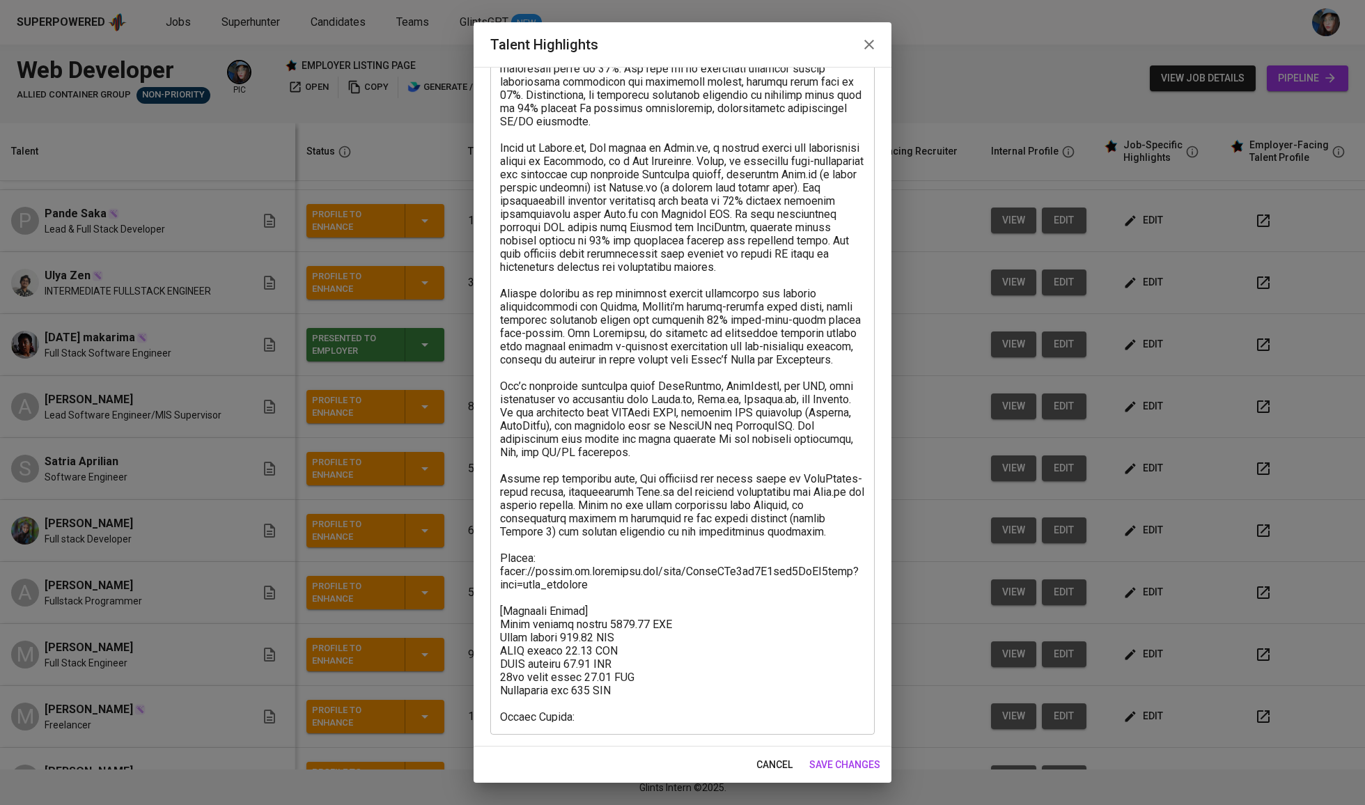
scroll to position [243, 0]
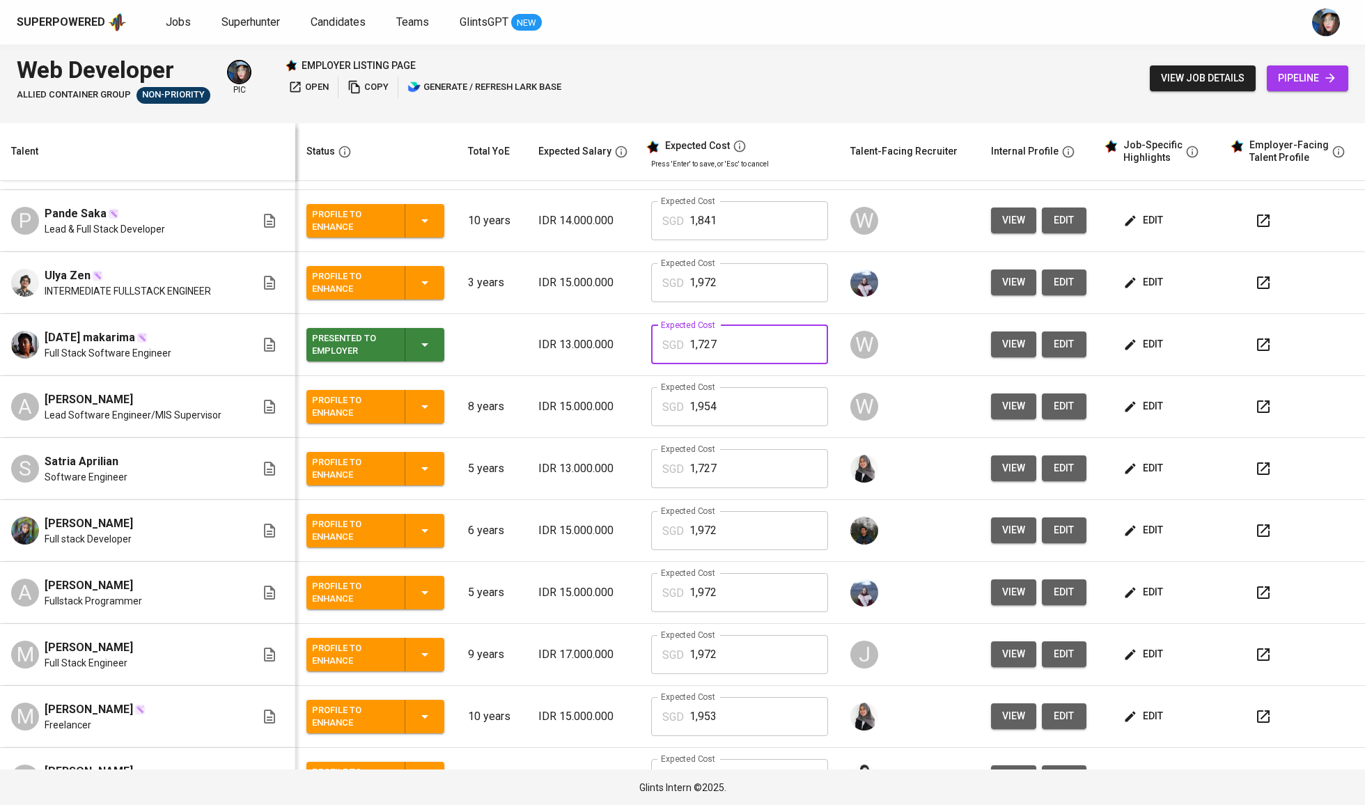
click at [737, 351] on input "1,727" at bounding box center [759, 344] width 139 height 39
type input "1,387"
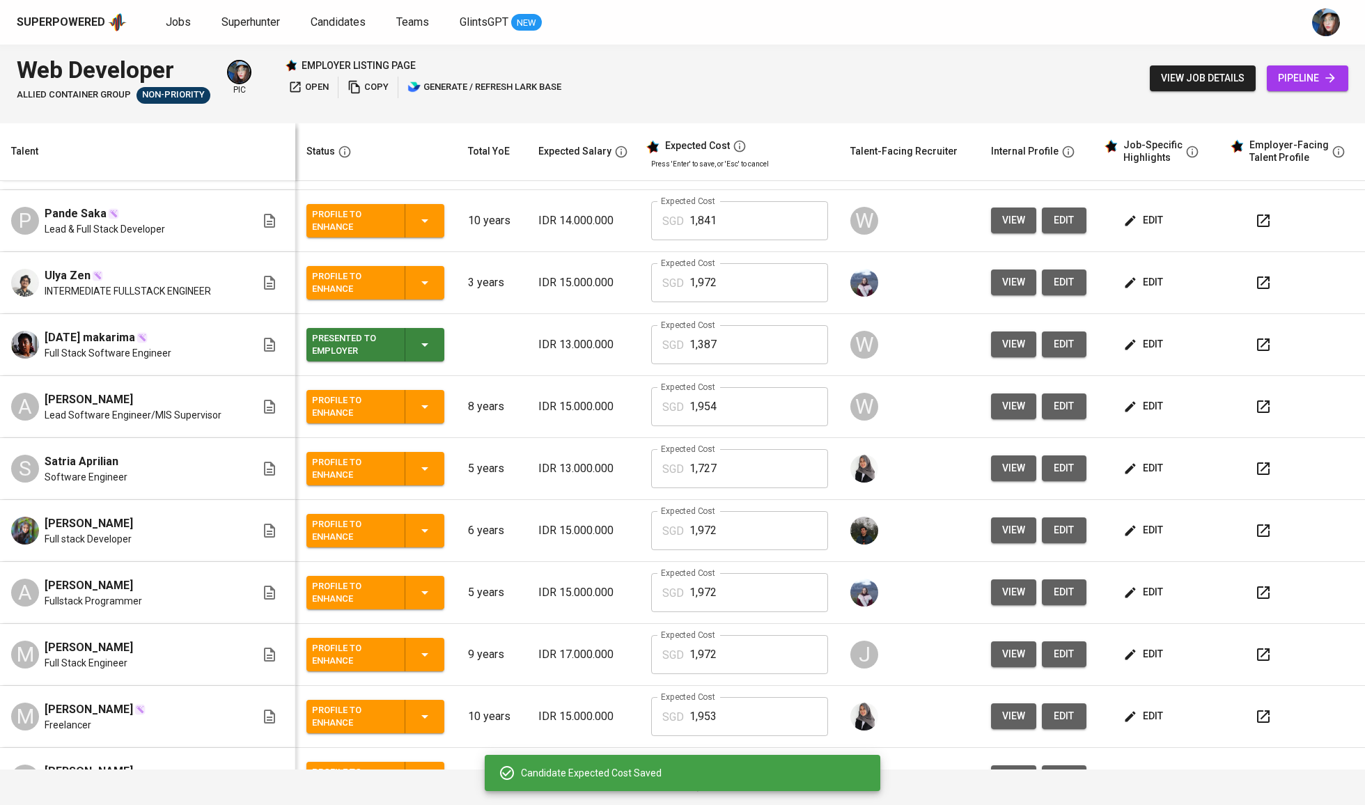
click at [749, 400] on input "1,954" at bounding box center [759, 406] width 139 height 39
type input "1,387"
click at [390, 414] on div "Profile to Enhance" at bounding box center [375, 406] width 127 height 33
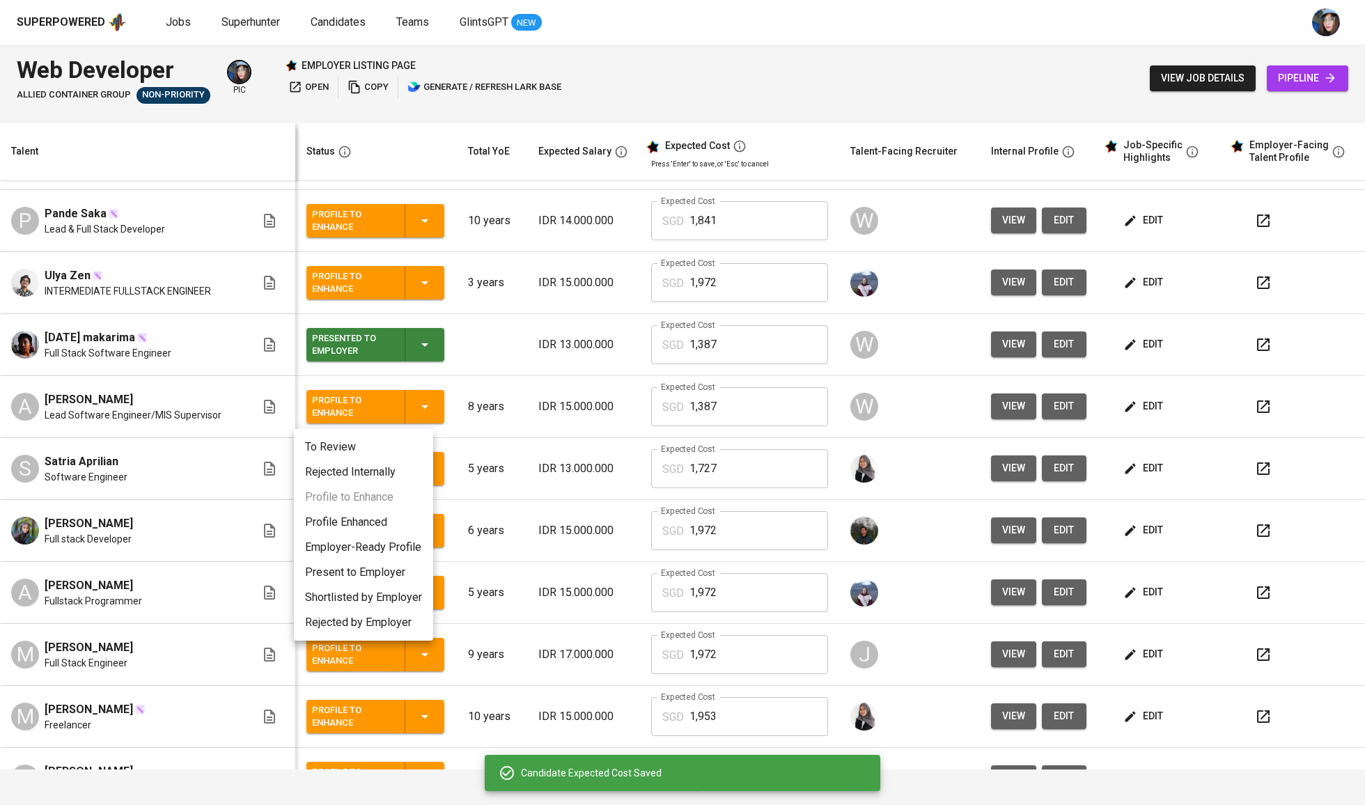
click at [380, 544] on li "Employer-Ready Profile" at bounding box center [363, 547] width 139 height 25
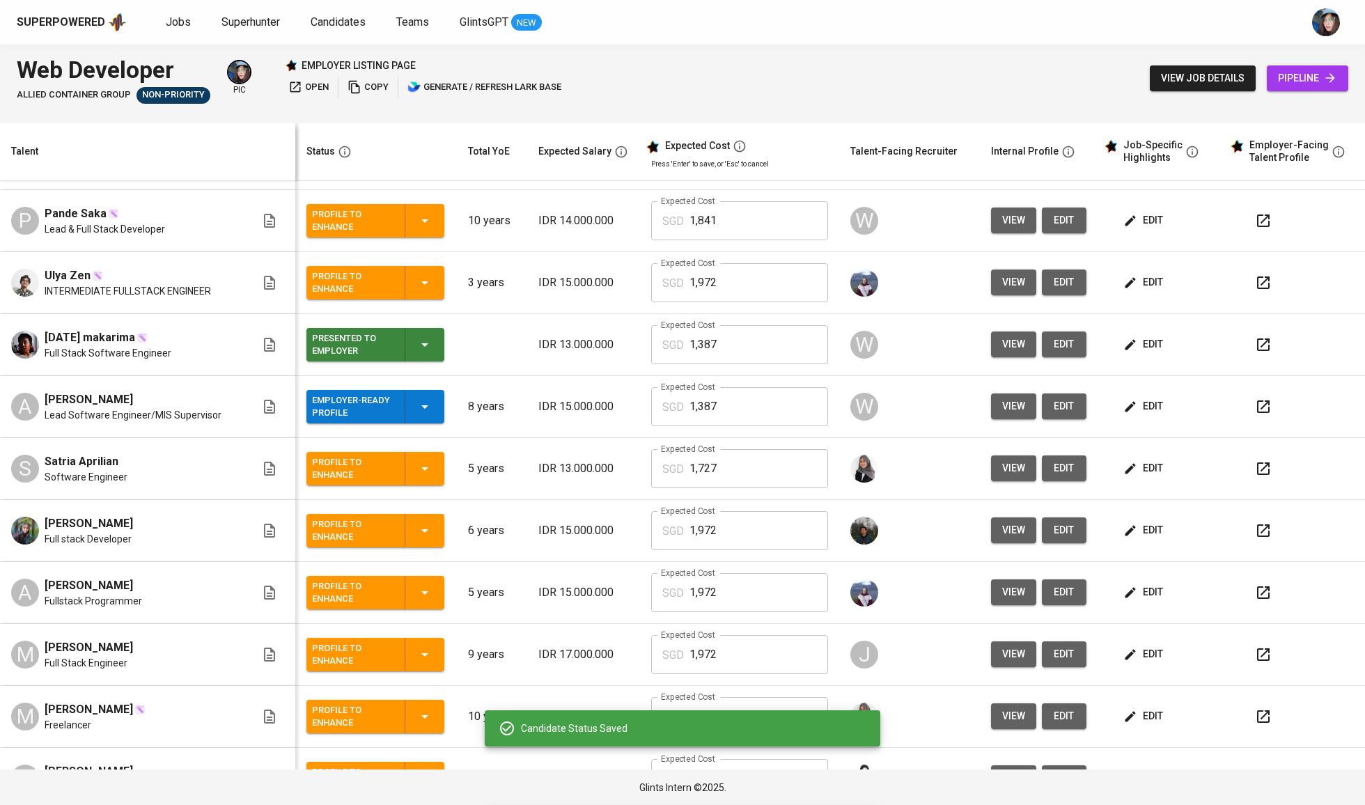
click at [396, 422] on div "Employer-Ready Profile" at bounding box center [375, 406] width 127 height 33
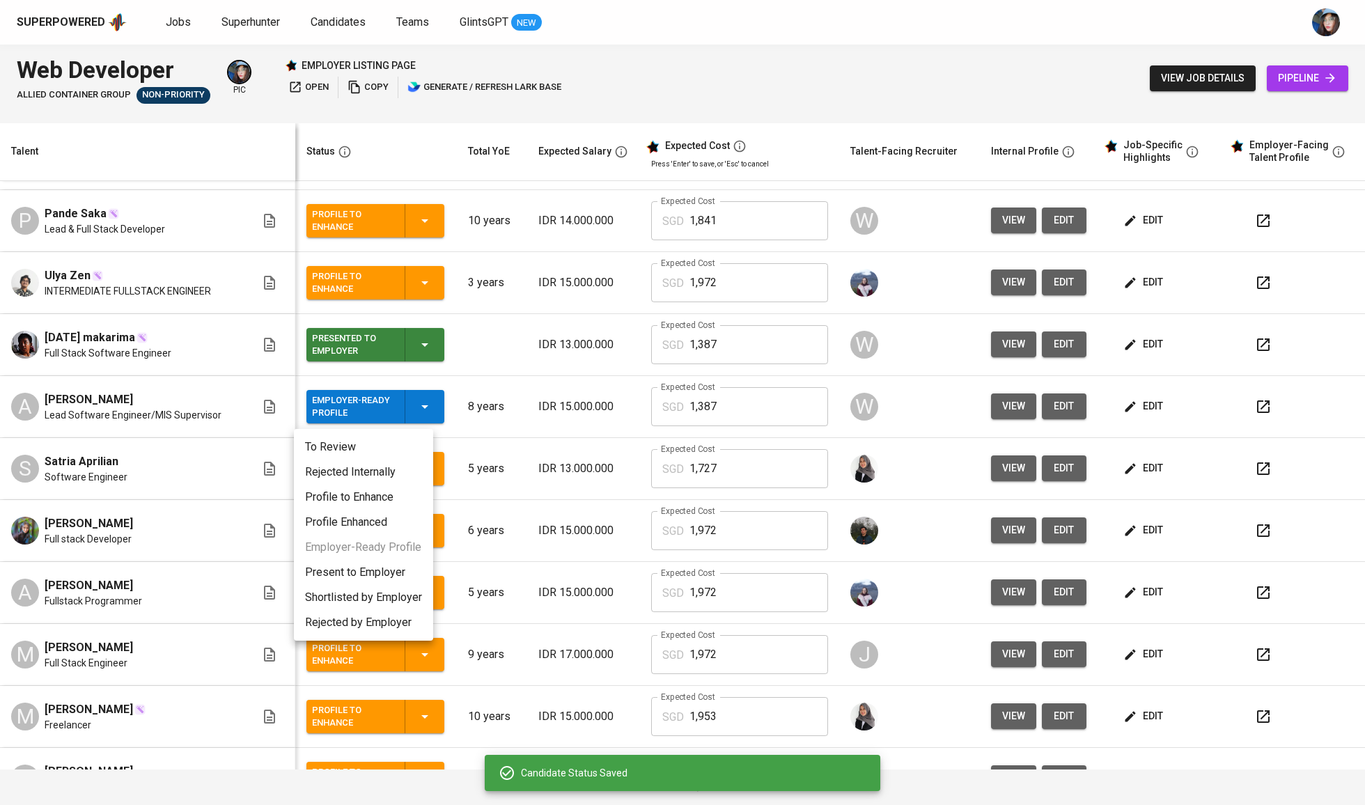
click at [391, 575] on li "Present to Employer" at bounding box center [363, 572] width 139 height 25
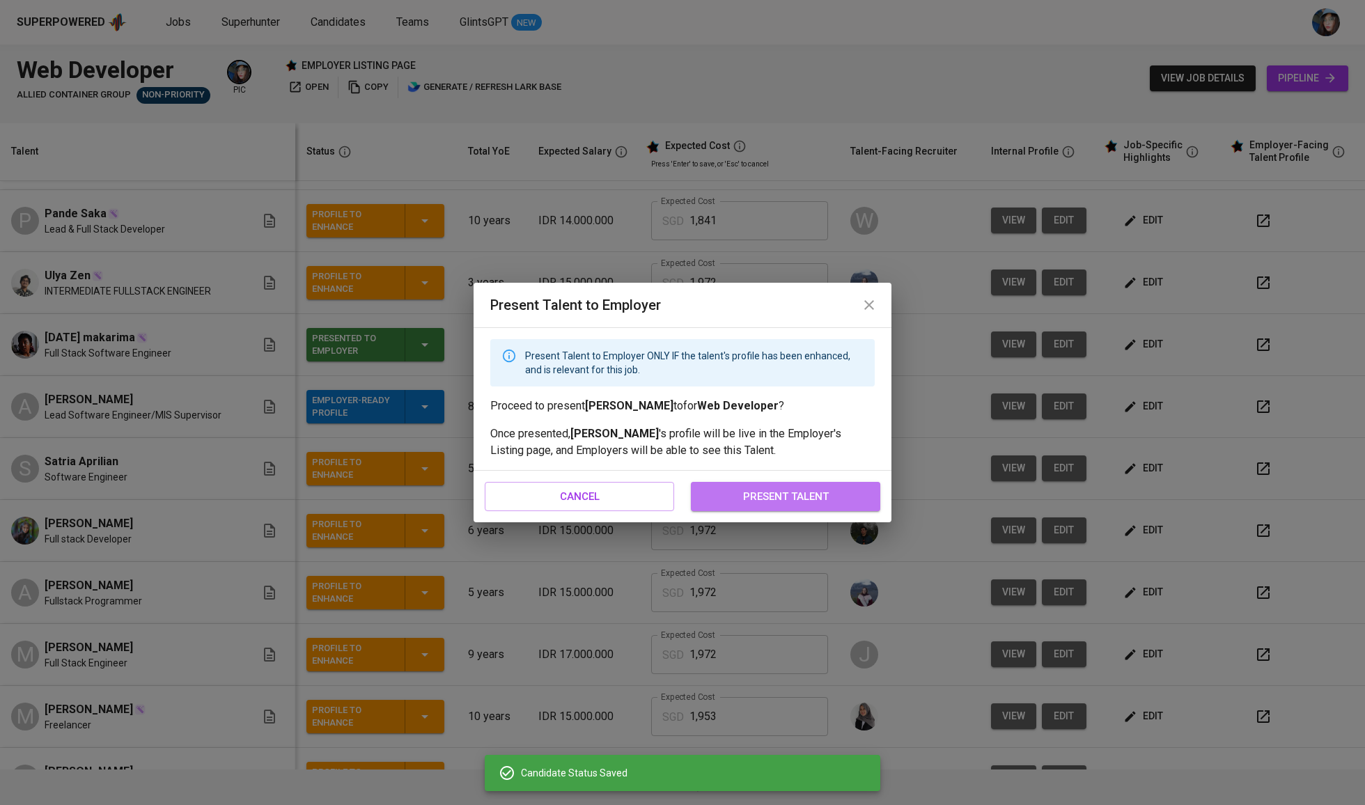
click at [719, 492] on span "present talent" at bounding box center [785, 497] width 159 height 18
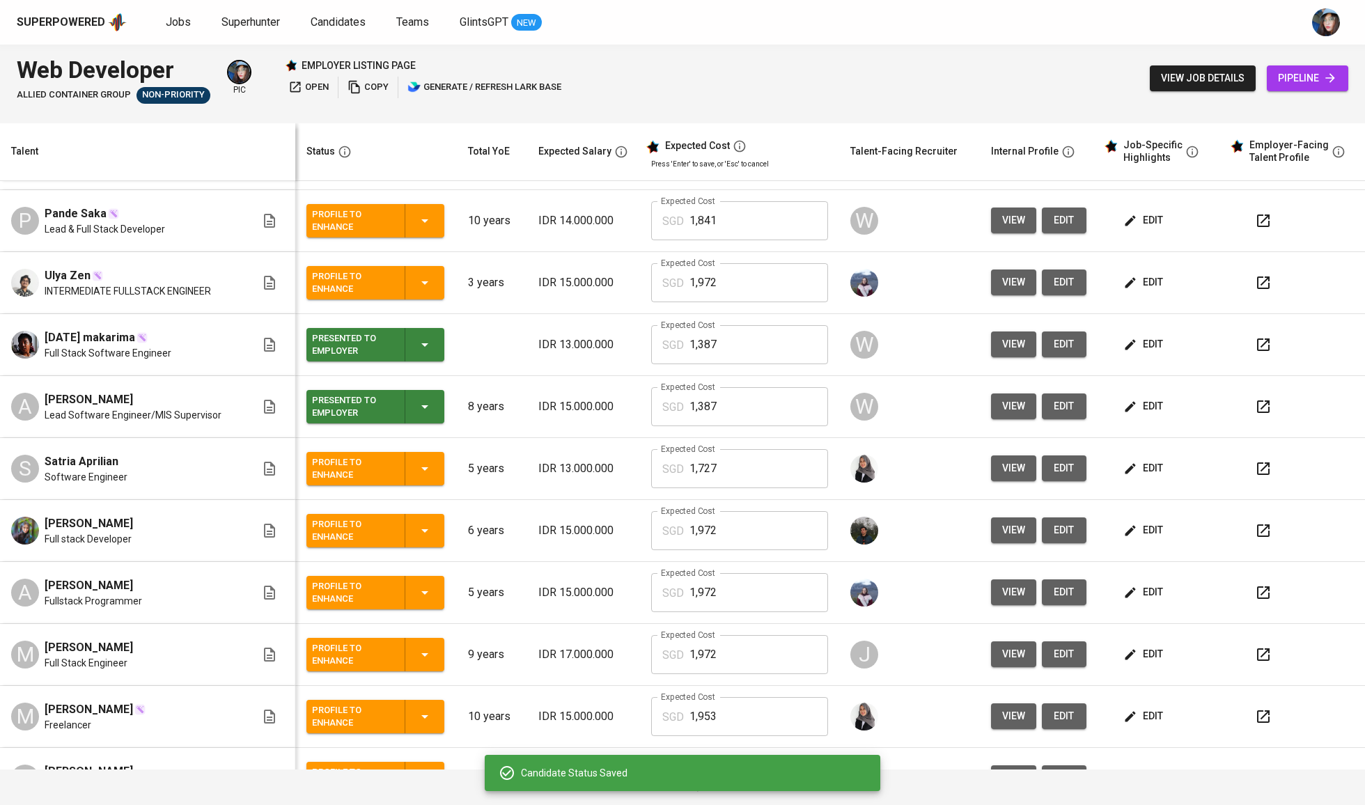
click at [1135, 352] on span "edit" at bounding box center [1144, 344] width 37 height 17
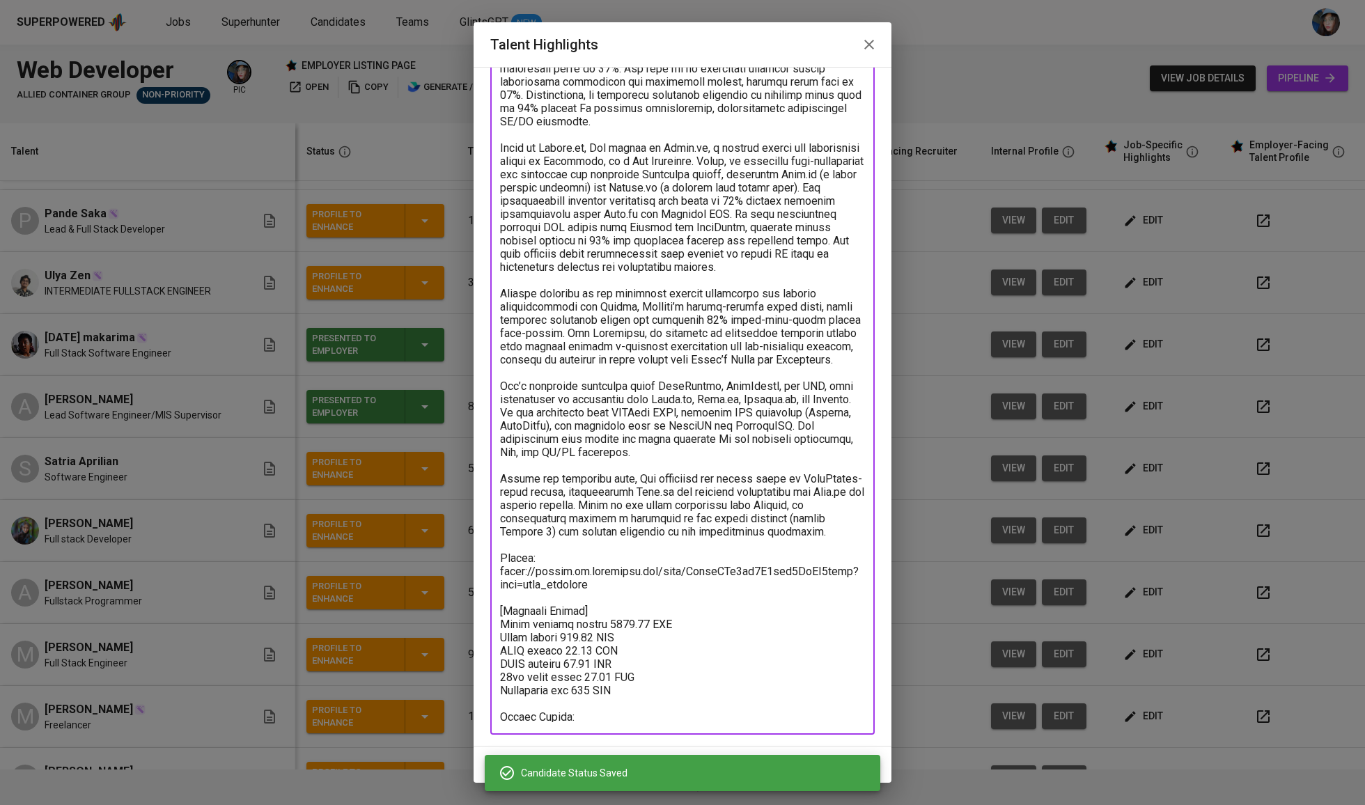
drag, startPoint x: 642, startPoint y: 678, endPoint x: 482, endPoint y: 597, distance: 179.4
click at [482, 597] on div "Enhance the Talent's profile by adding highlights relevant to this job - accomp…" at bounding box center [683, 407] width 418 height 680
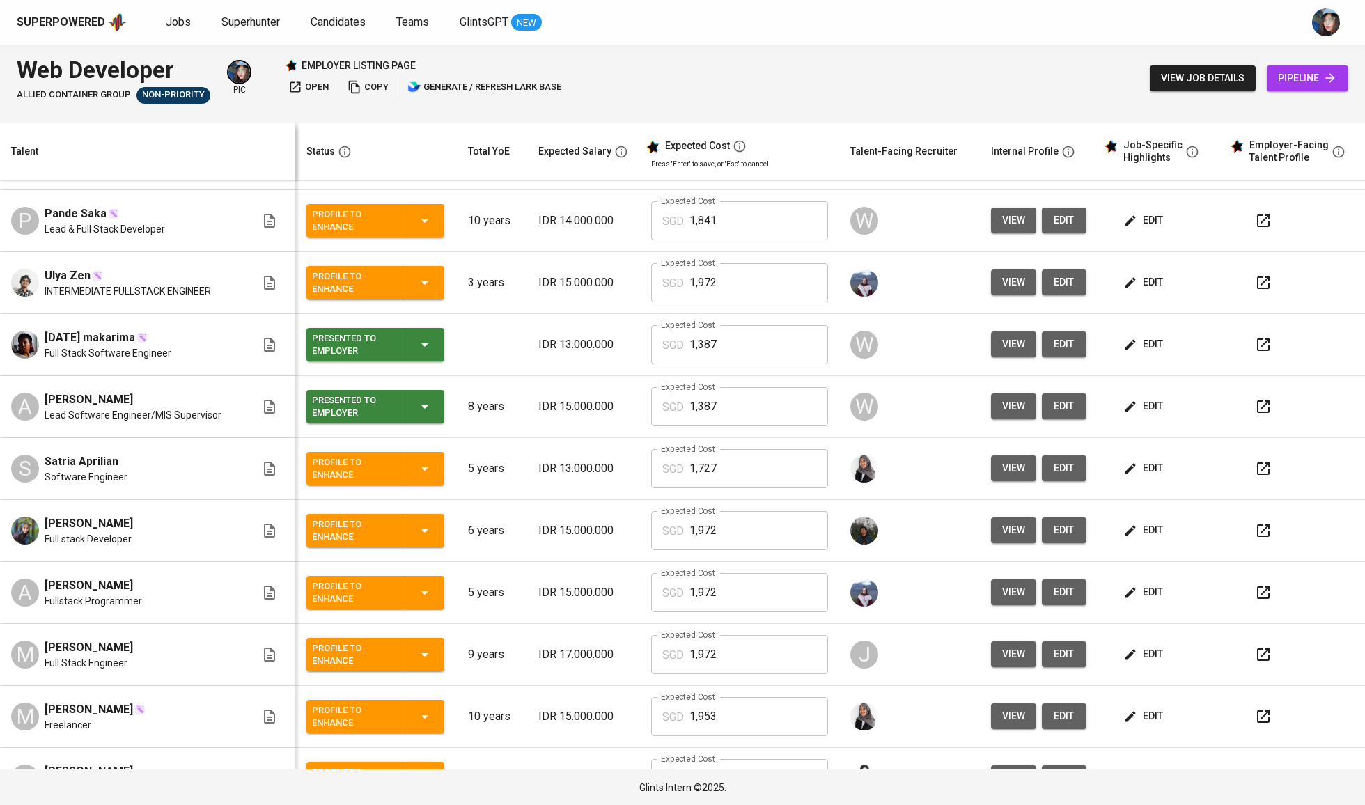
click at [1132, 411] on span "edit" at bounding box center [1144, 406] width 37 height 17
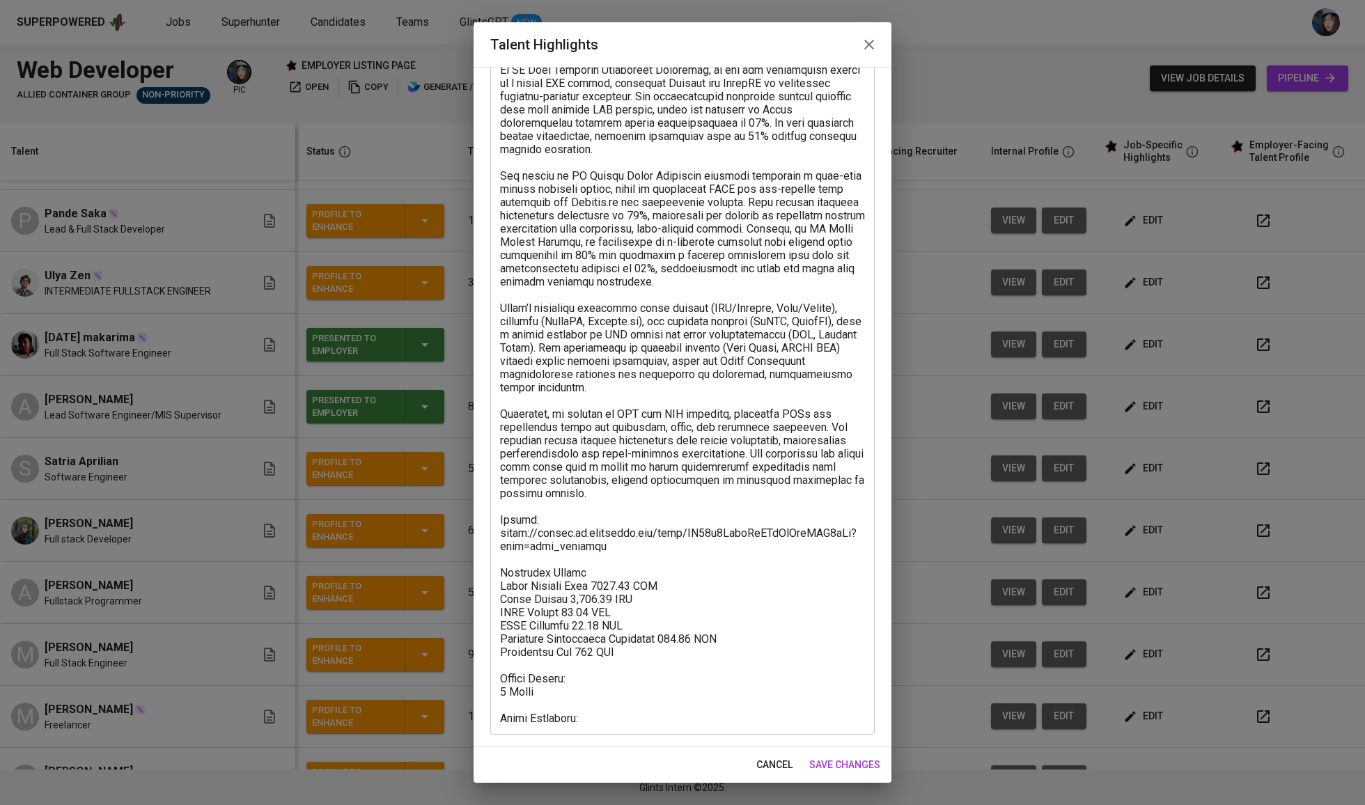
scroll to position [334, 0]
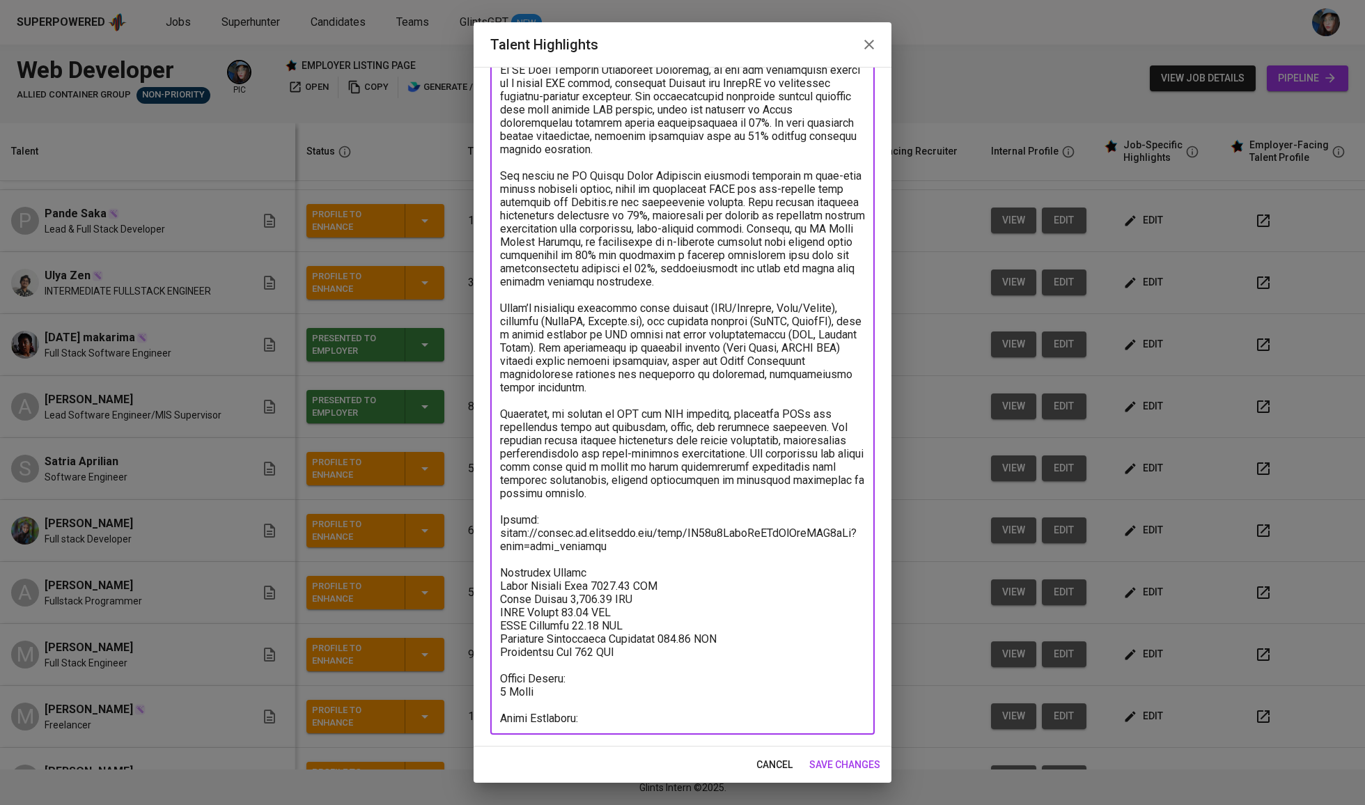
drag, startPoint x: 662, startPoint y: 620, endPoint x: 493, endPoint y: 552, distance: 181.8
click at [493, 552] on div "x Talent Highlights" at bounding box center [682, 273] width 384 height 923
paste textarea "[Expected Salary] Total monthly salary 1386.58 SGD Basic salary 904.87 SGD BPJS…"
click at [592, 705] on textarea at bounding box center [682, 273] width 365 height 897
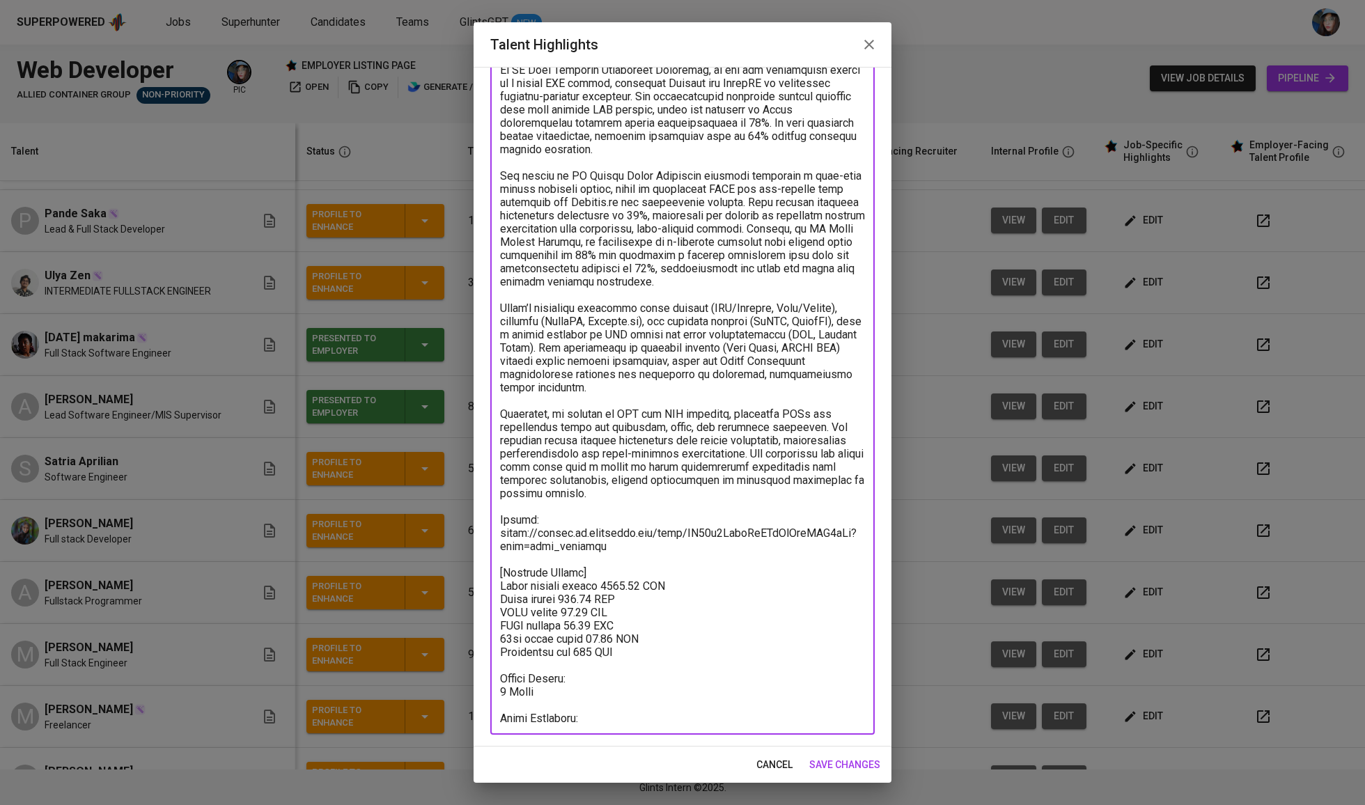
click at [592, 705] on textarea at bounding box center [682, 273] width 365 height 897
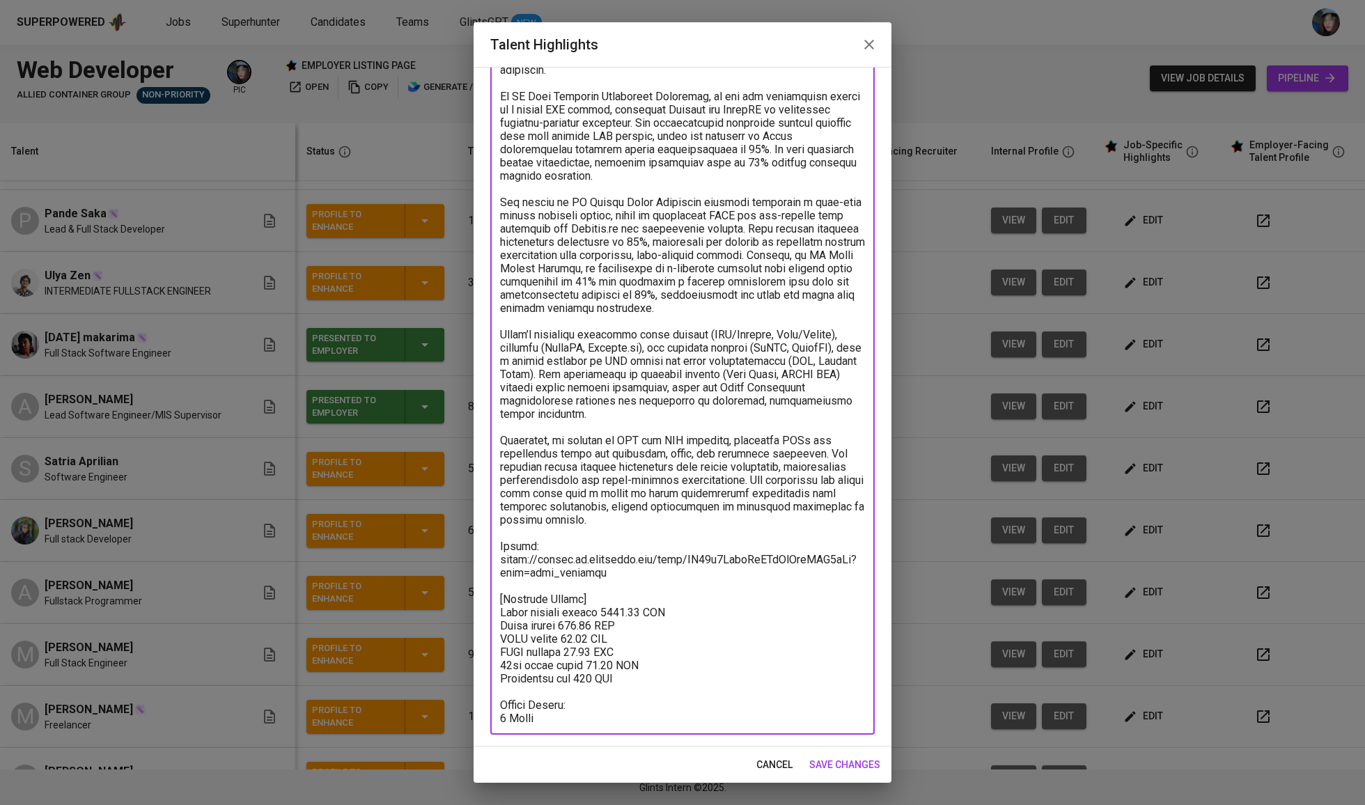
type textarea "Azika is a seasoned software professional with nearly a decade of experience in…"
click at [837, 758] on span "save changes" at bounding box center [844, 764] width 71 height 17
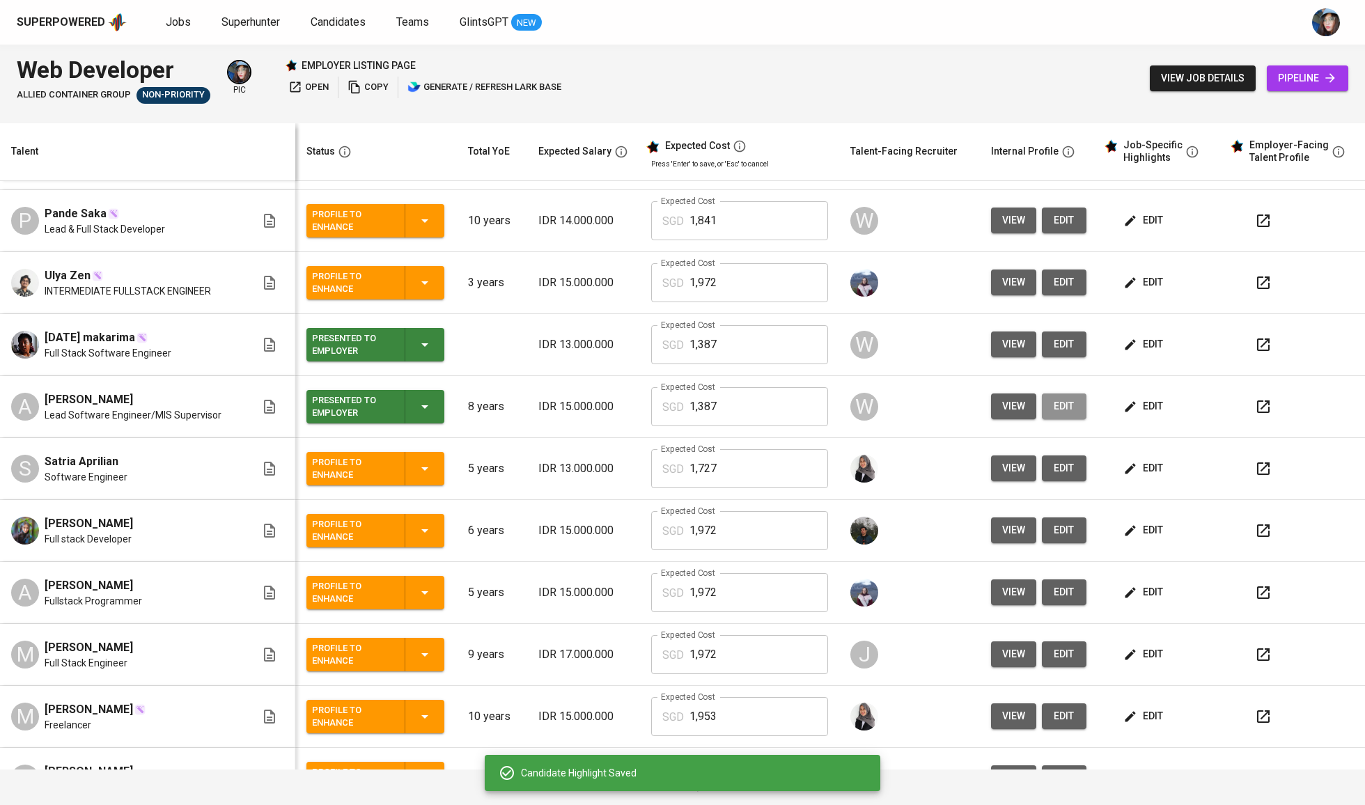
click at [1042, 419] on button "edit" at bounding box center [1064, 407] width 45 height 26
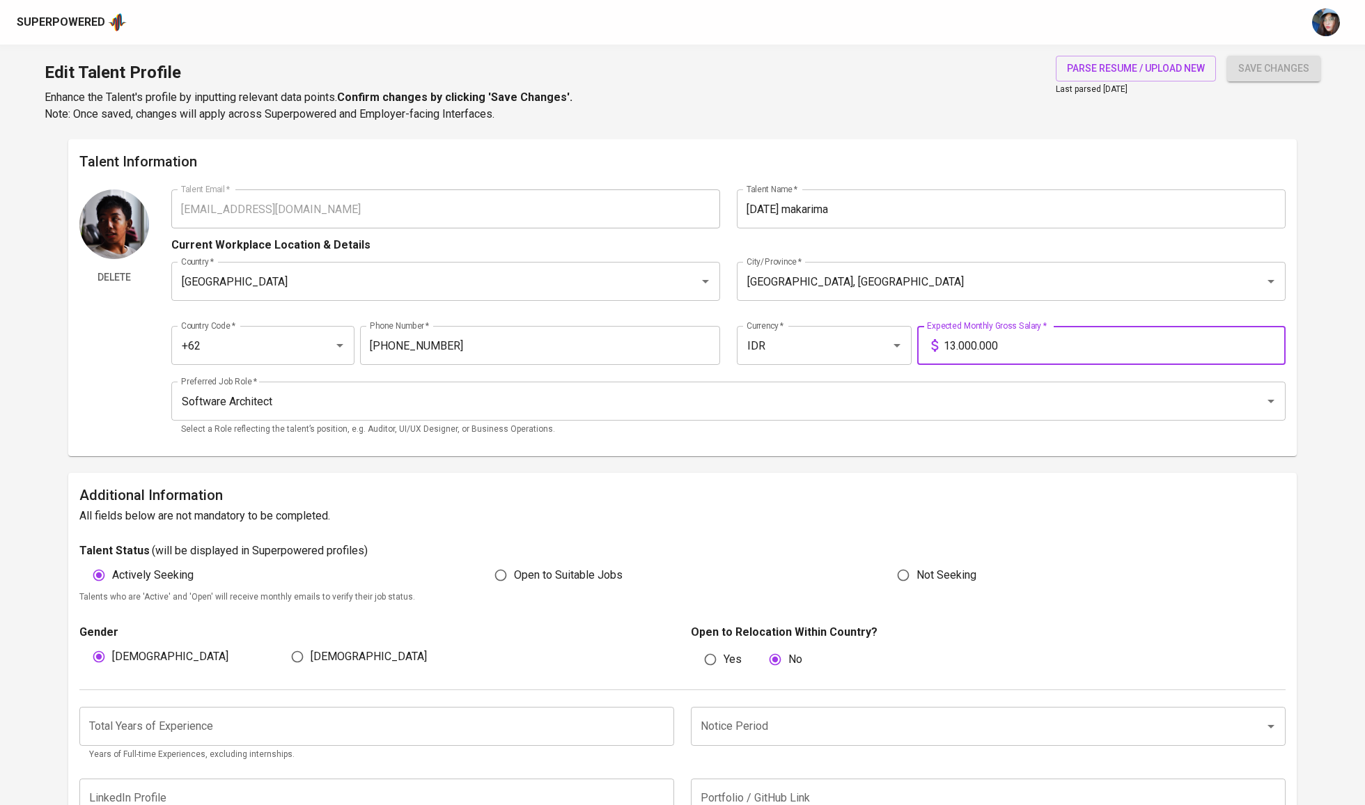
click at [1022, 355] on input "13.000.000" at bounding box center [1115, 345] width 342 height 39
type input "10.000.000"
click at [1290, 67] on span "save changes" at bounding box center [1273, 68] width 71 height 17
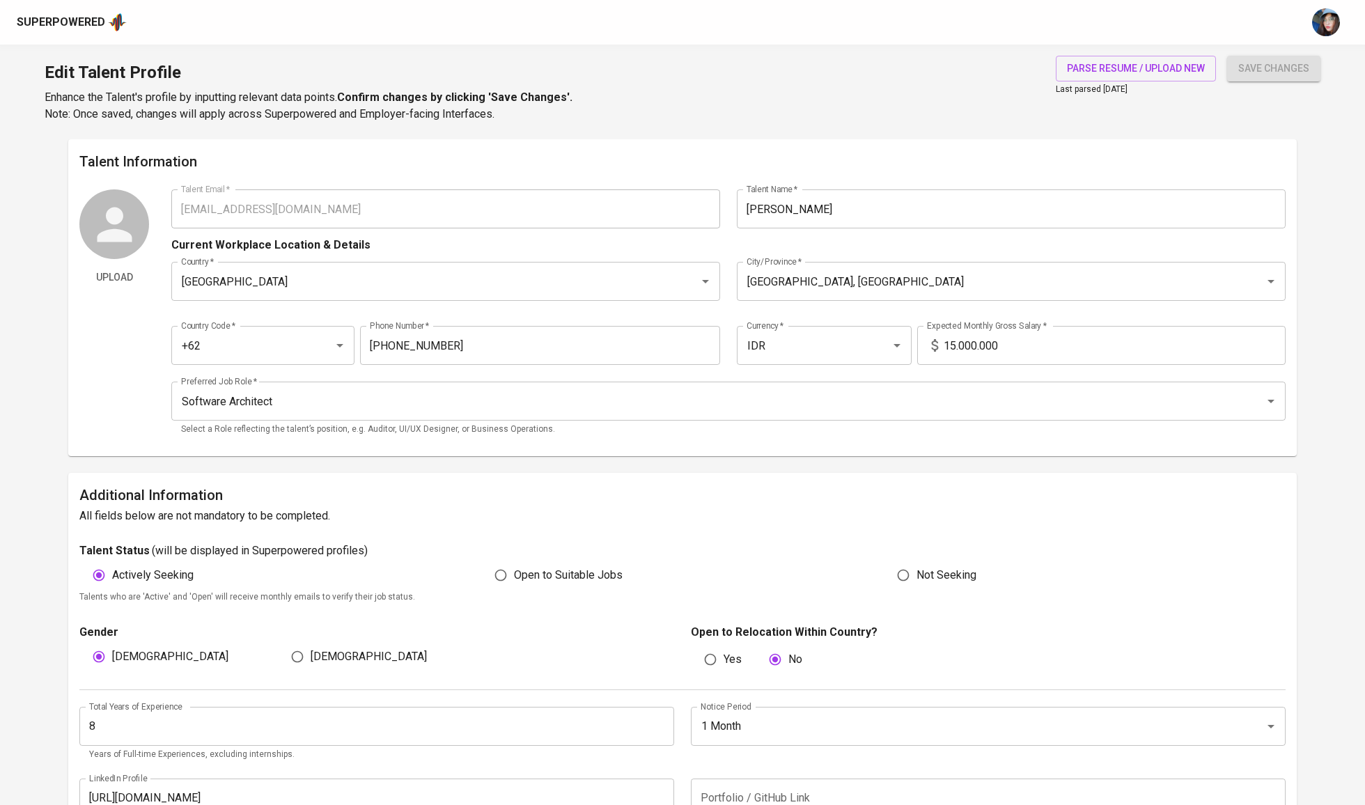
click at [951, 338] on input "15.000.000" at bounding box center [1115, 345] width 342 height 39
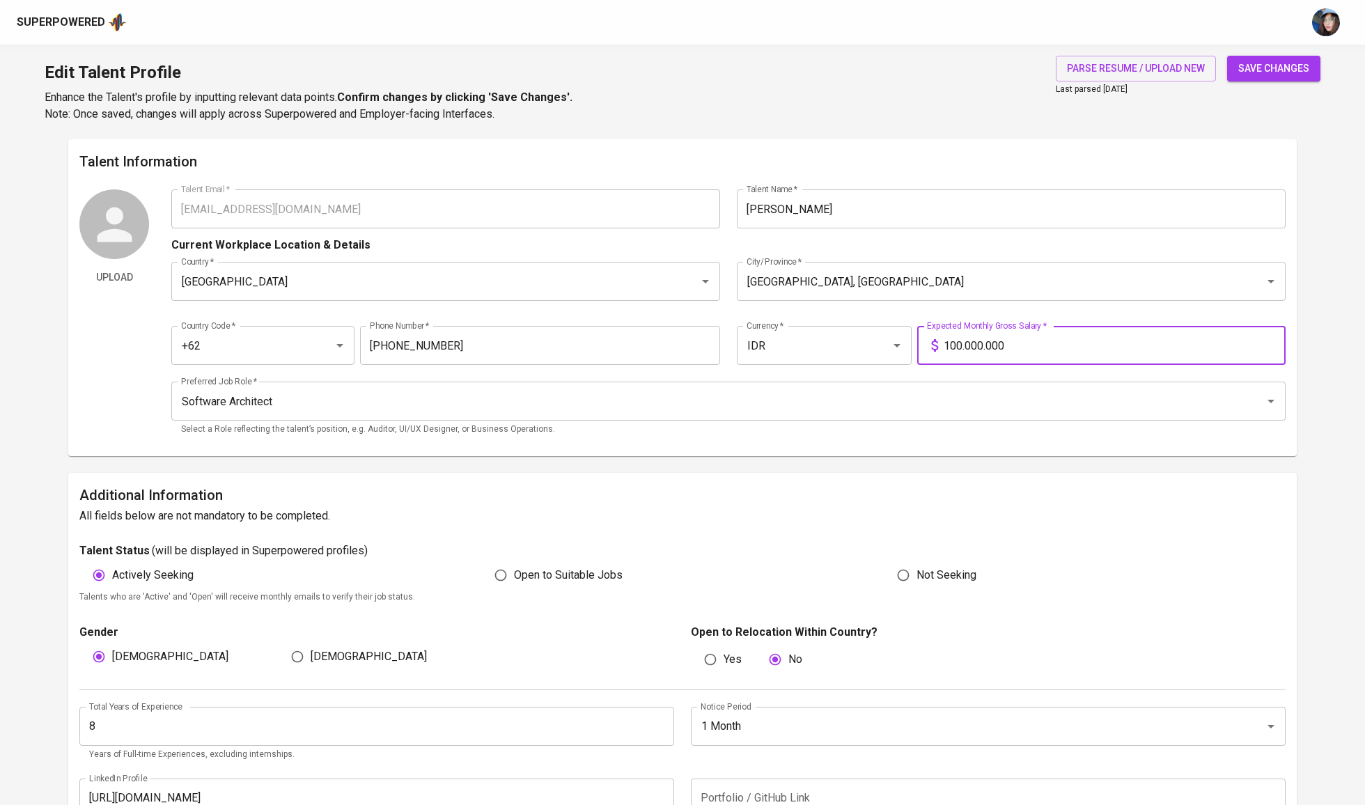
type input "10.000.000"
click at [1249, 57] on button "save changes" at bounding box center [1273, 69] width 93 height 26
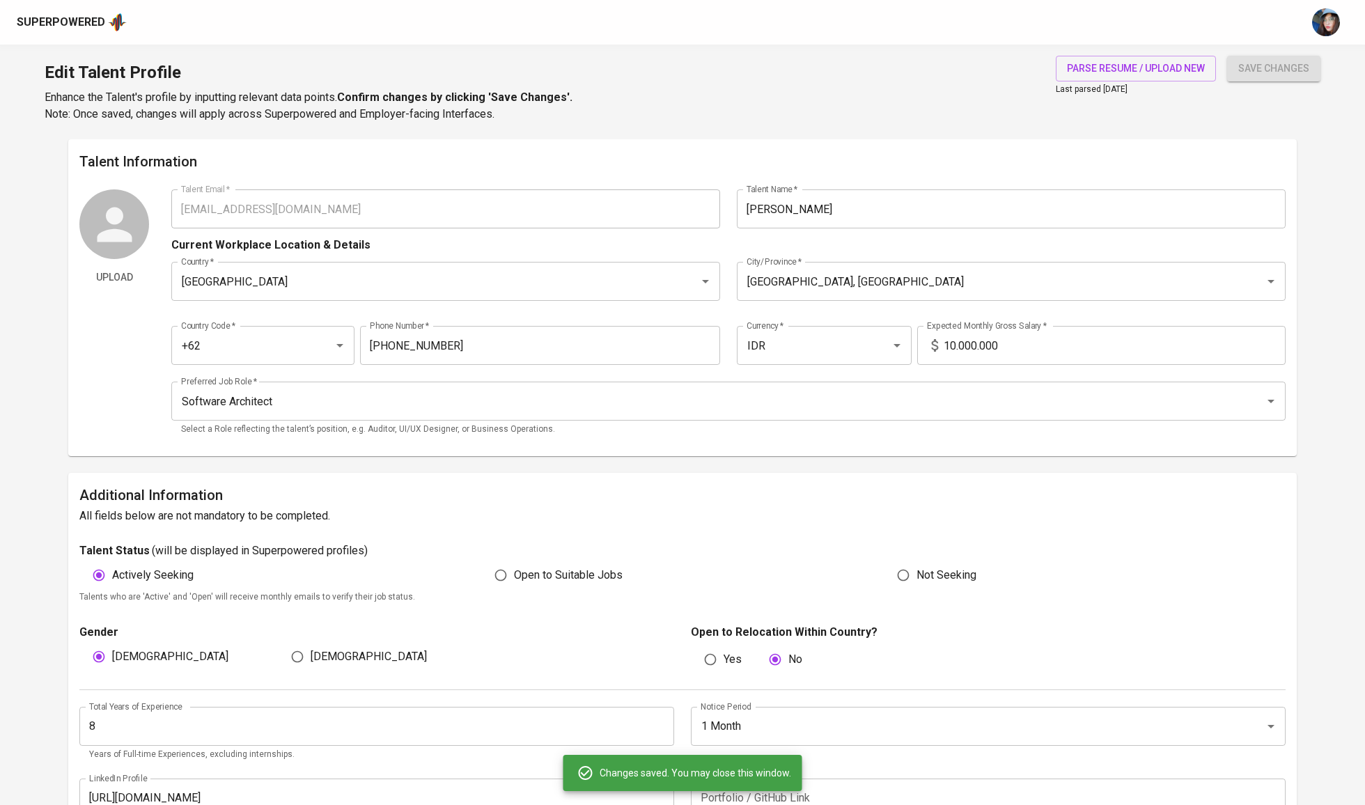
click at [1265, 73] on span "save changes" at bounding box center [1273, 68] width 71 height 17
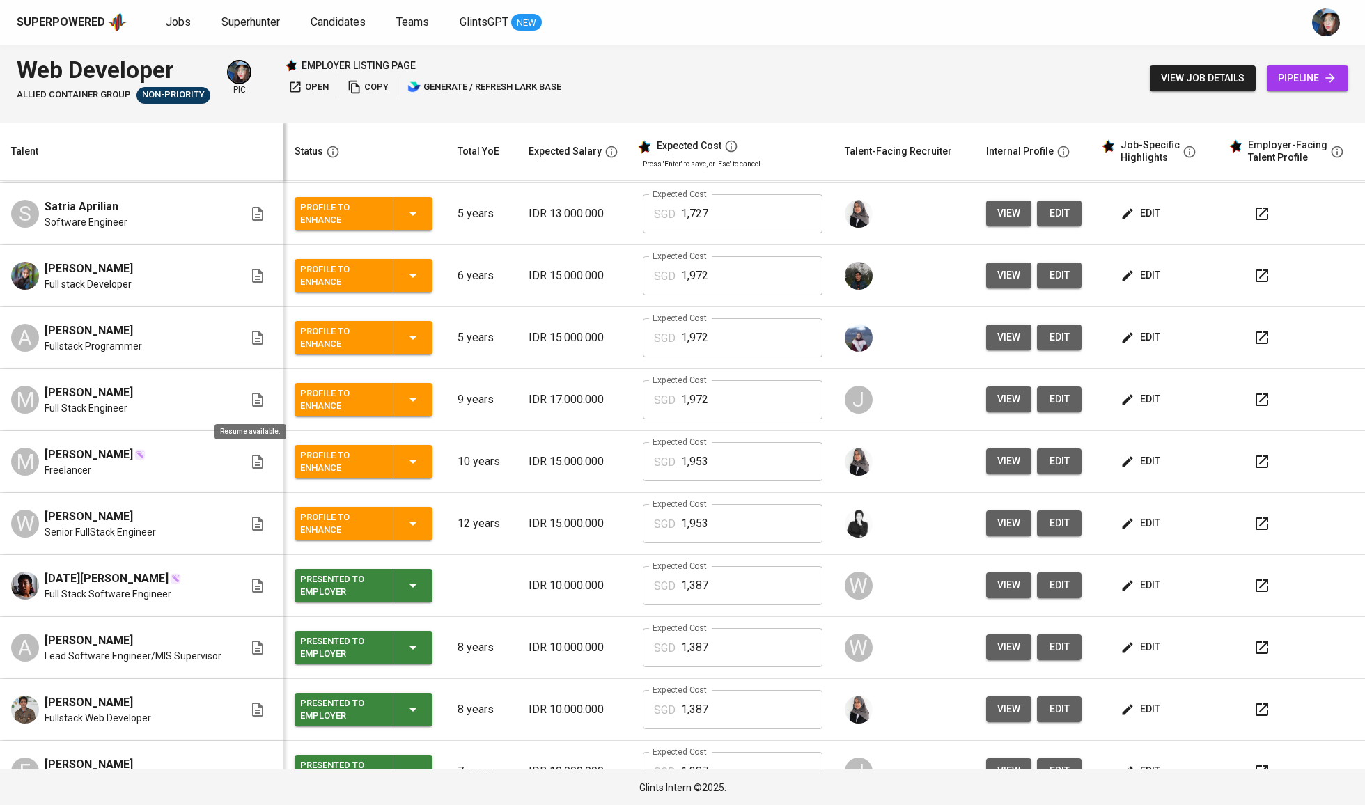
scroll to position [132, 0]
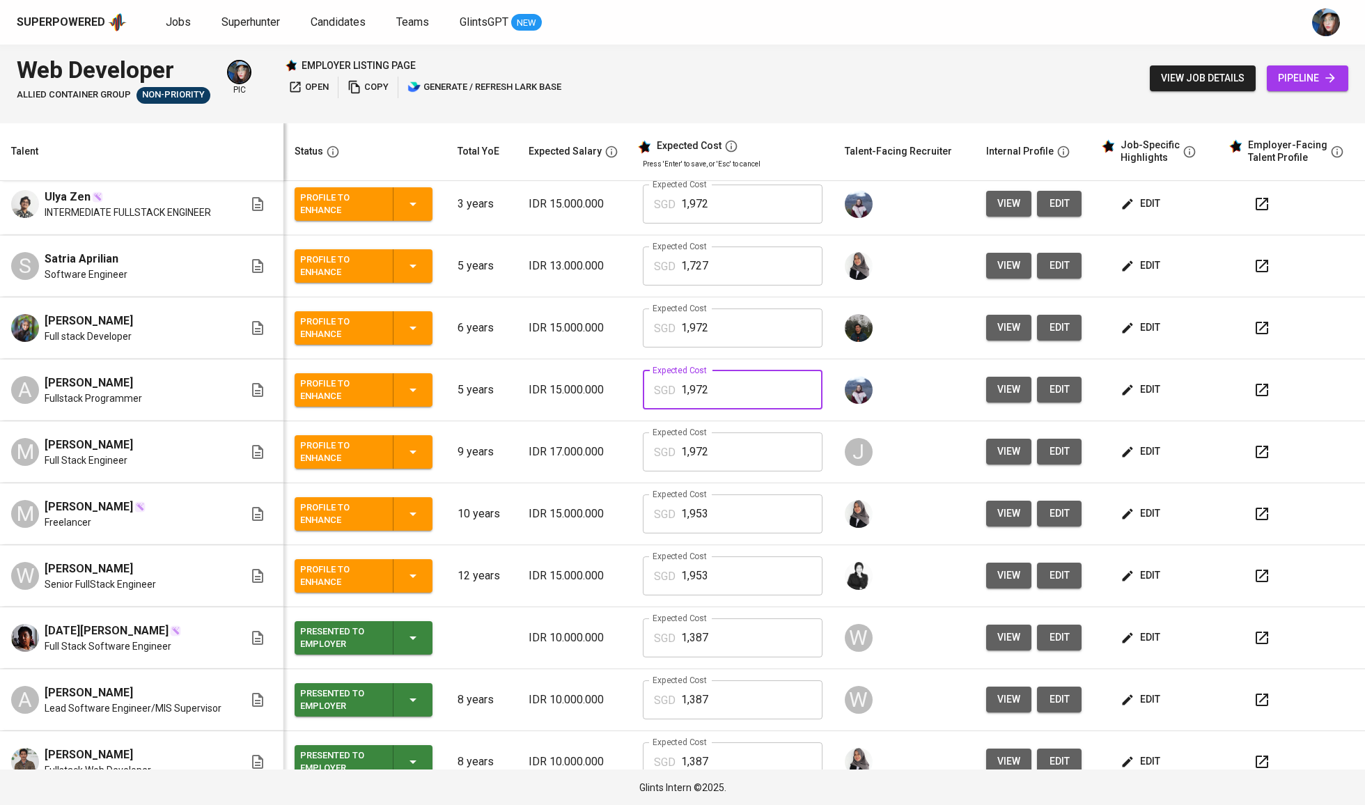
click at [781, 390] on input "1,972" at bounding box center [751, 390] width 141 height 39
type input "1,387"
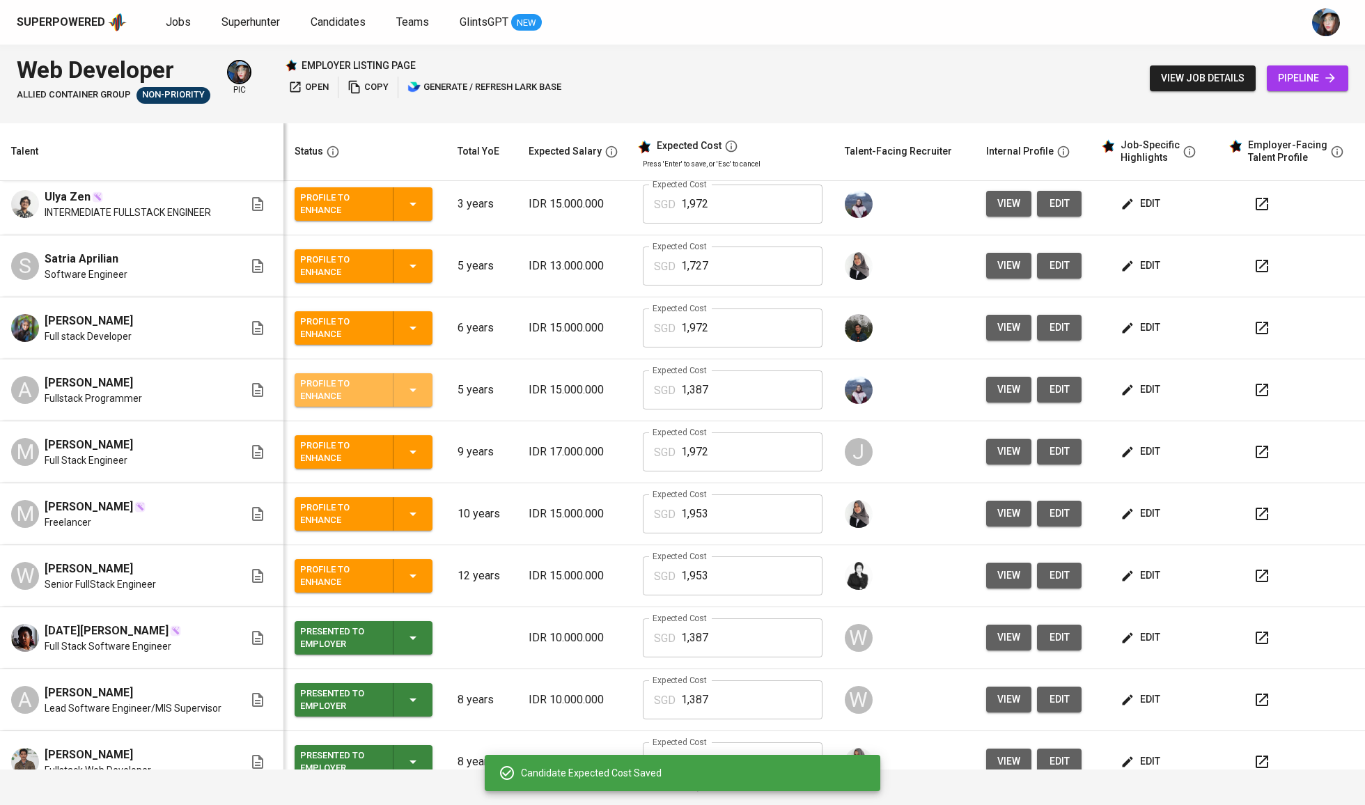
click at [416, 391] on icon "button" at bounding box center [413, 390] width 17 height 17
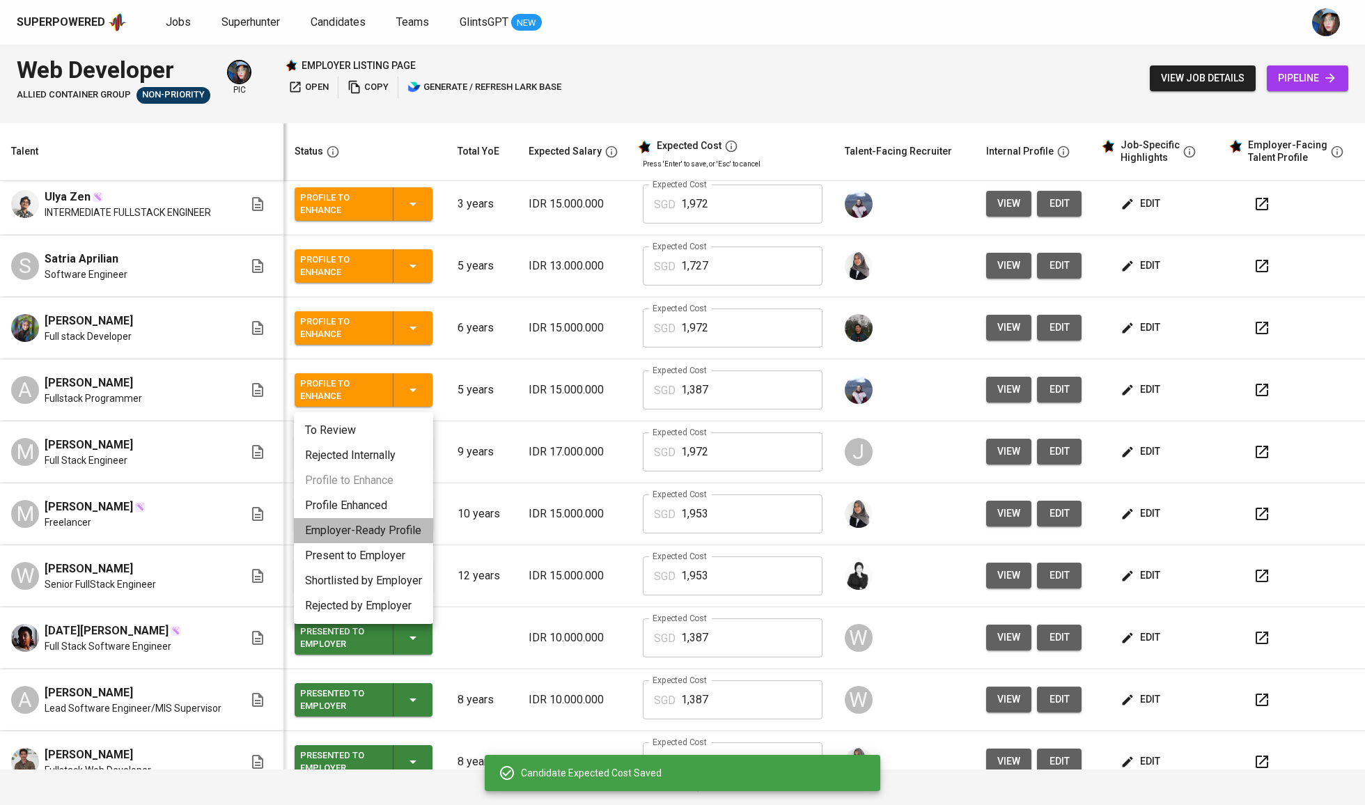
click at [372, 531] on li "Employer-Ready Profile" at bounding box center [363, 530] width 139 height 25
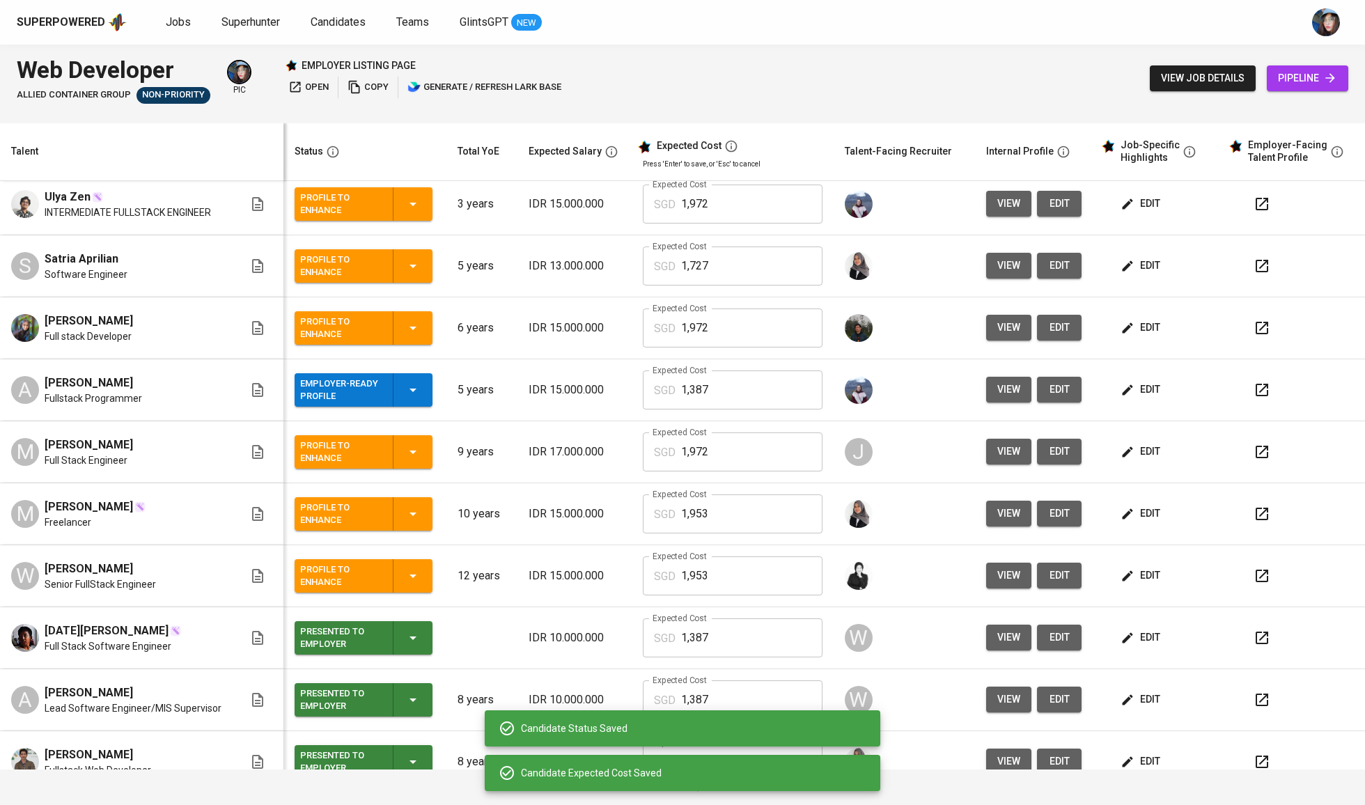
click at [412, 389] on icon "button" at bounding box center [413, 390] width 17 height 17
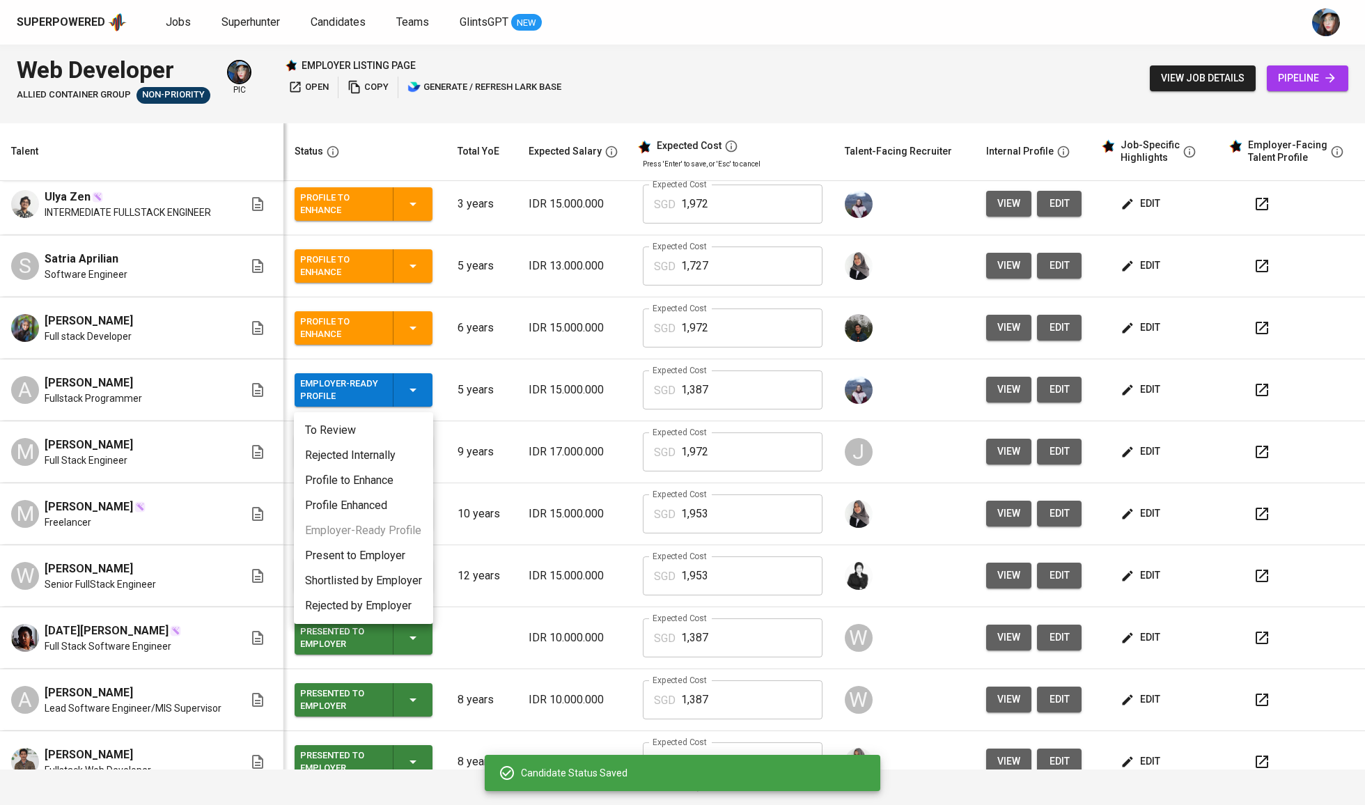
click at [393, 557] on li "Present to Employer" at bounding box center [363, 555] width 139 height 25
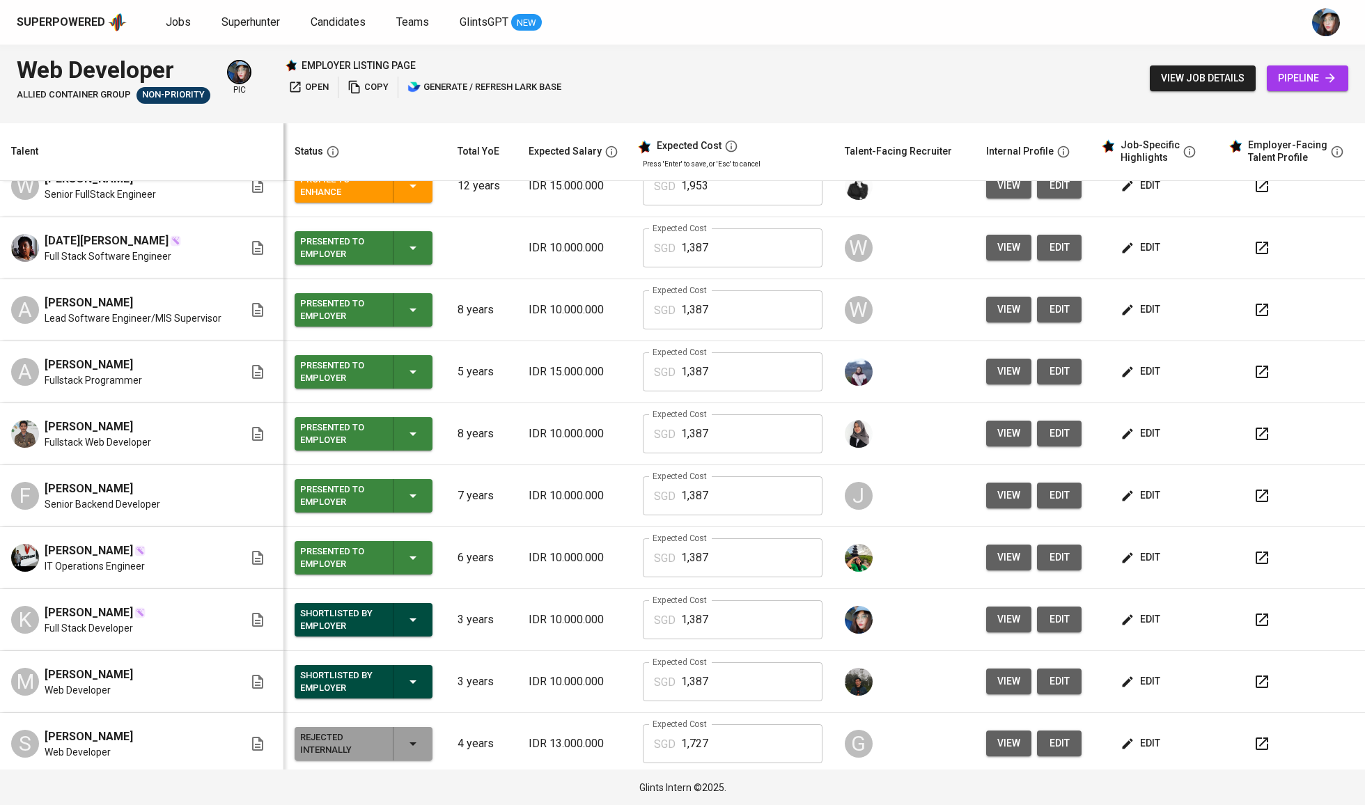
scroll to position [471, 0]
